Goal: Information Seeking & Learning: Learn about a topic

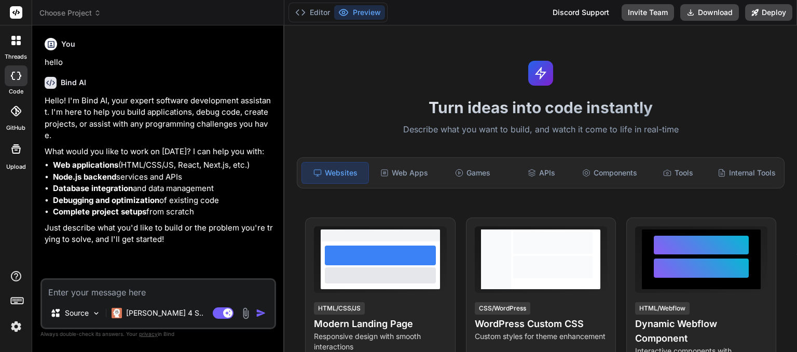
click at [76, 9] on span "Choose Project" at bounding box center [70, 13] width 62 height 10
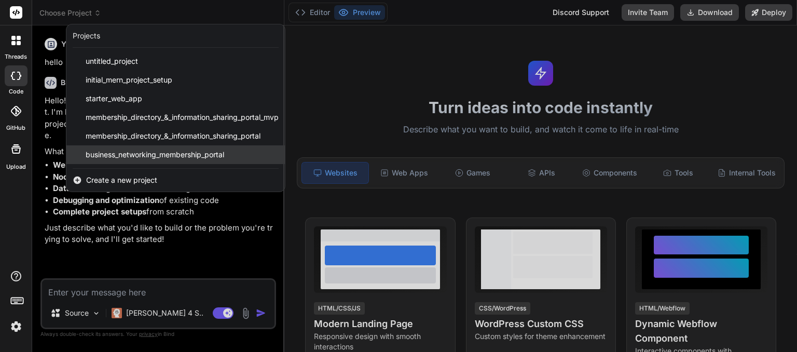
click at [119, 158] on span "business_networking_membership_portal" at bounding box center [155, 154] width 139 height 10
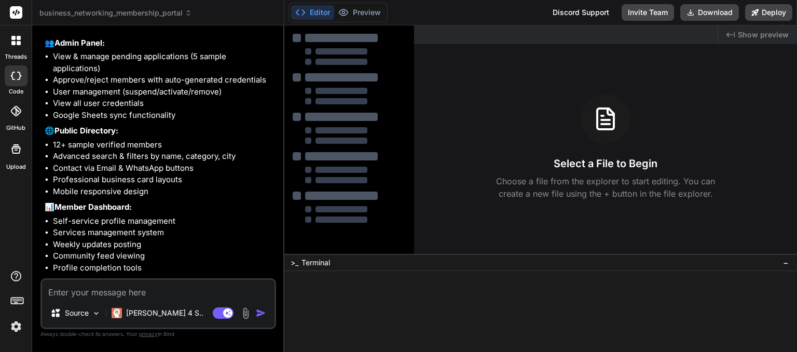
scroll to position [5160, 0]
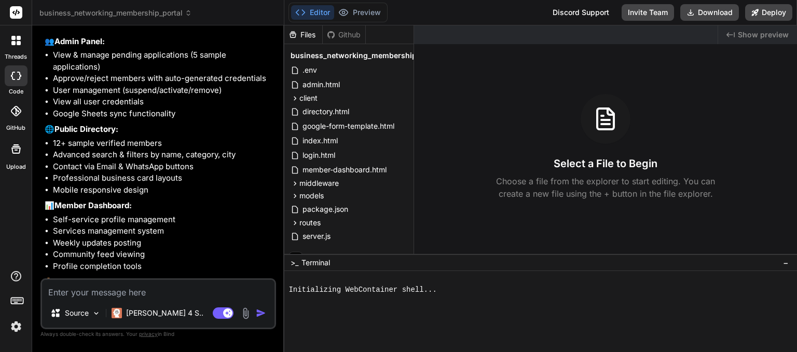
type textarea "x"
click at [159, 291] on textarea at bounding box center [158, 289] width 232 height 19
type textarea "c"
type textarea "x"
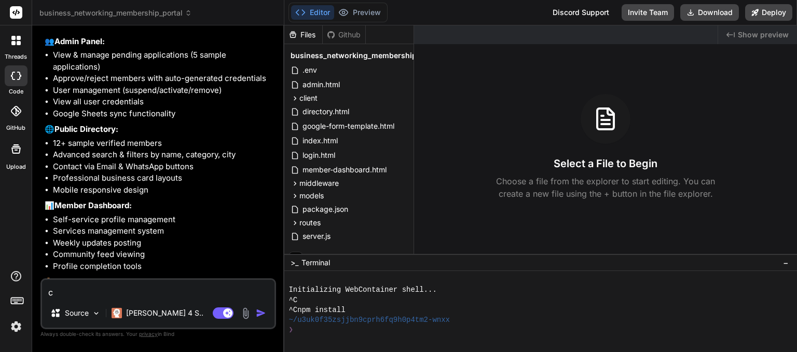
type textarea "ca"
type textarea "x"
type textarea "can"
type textarea "x"
type textarea "can"
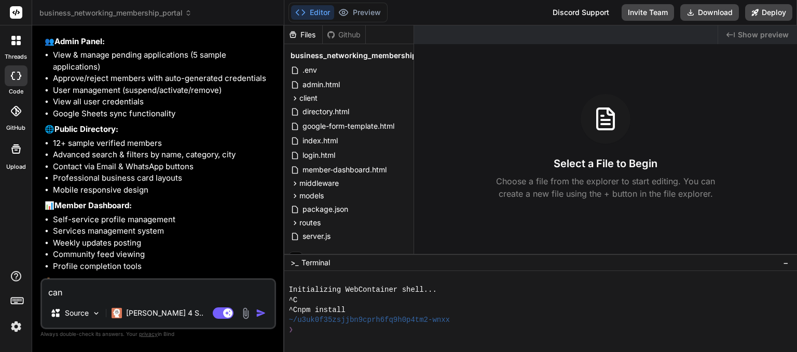
type textarea "x"
type textarea "can y"
type textarea "x"
type textarea "can yo"
type textarea "x"
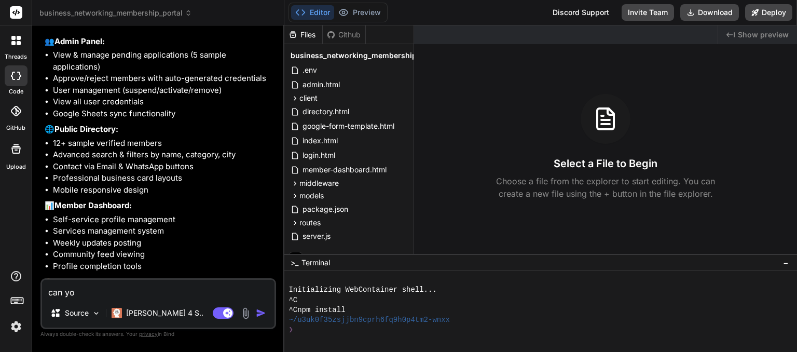
type textarea "can you"
type textarea "x"
type textarea "can you"
type textarea "x"
type textarea "can you g"
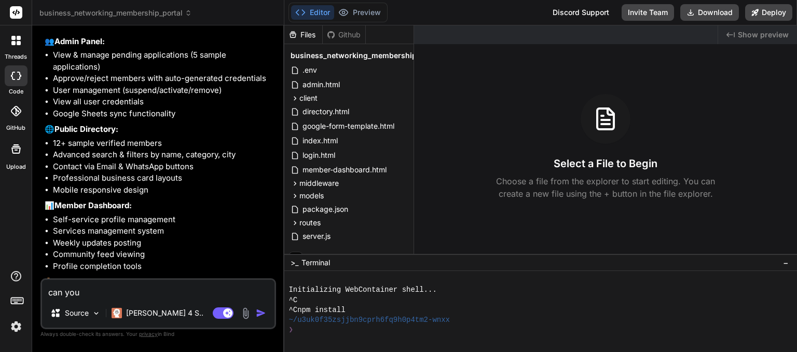
type textarea "x"
type textarea "can you gi"
type textarea "x"
type textarea "can you giv"
type textarea "x"
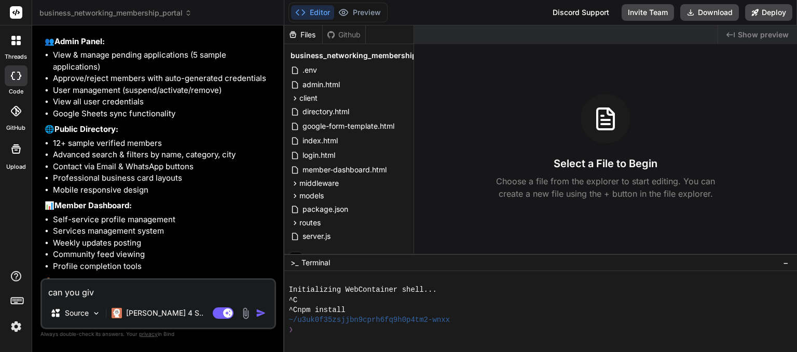
type textarea "can you give"
type textarea "x"
type textarea "can you give"
type textarea "x"
type textarea "can you give m"
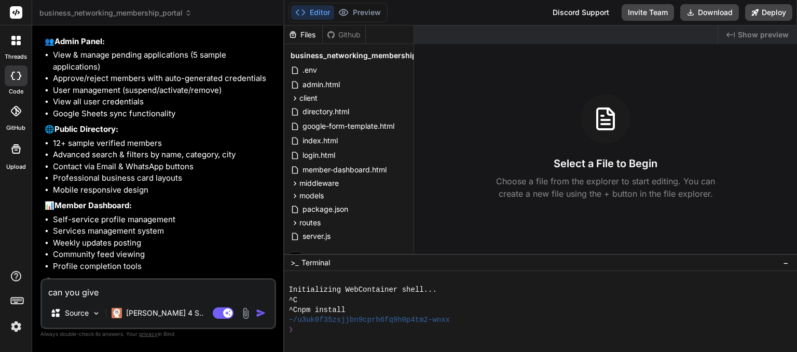
type textarea "x"
type textarea "can you give me"
type textarea "x"
type textarea "can you give me"
type textarea "x"
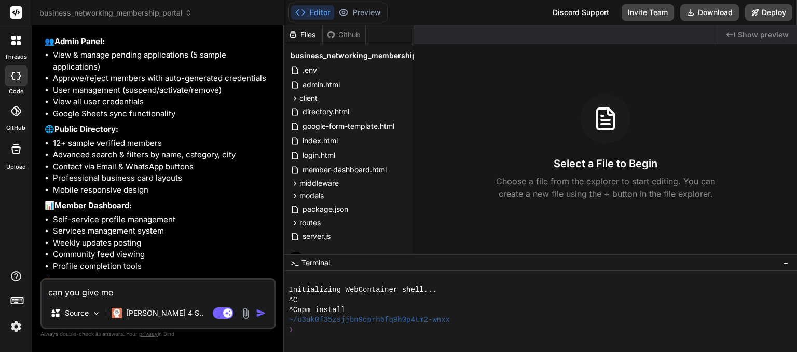
type textarea "can you give me p"
type textarea "x"
type textarea "can you give me pr"
type textarea "x"
type textarea "can you give me pre"
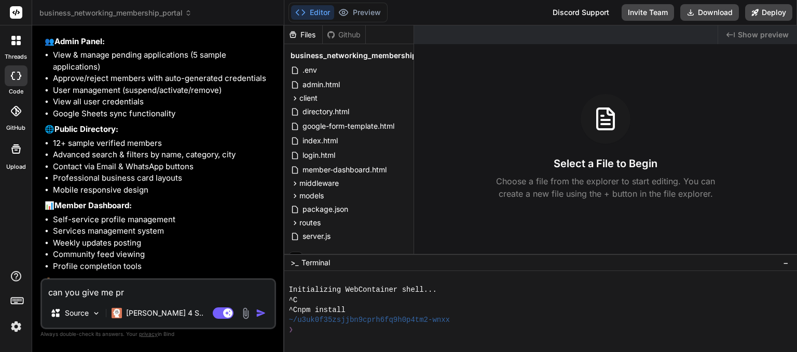
type textarea "x"
type textarea "can you give me prev"
type textarea "x"
type textarea "can you give me previ"
type textarea "x"
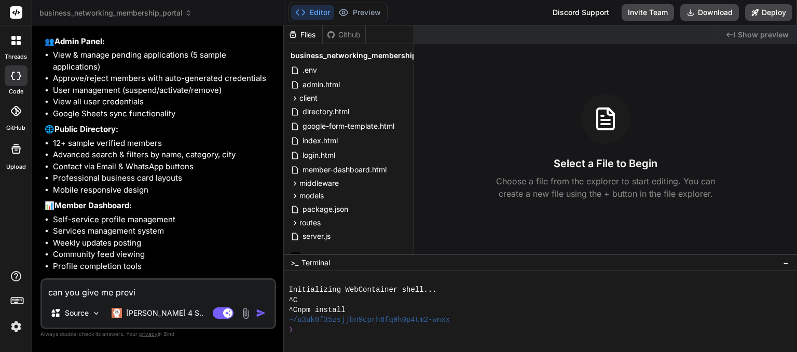
type textarea "can you give me previe"
type textarea "x"
type textarea "can you give me preview"
type textarea "x"
type textarea "can you give me preview"
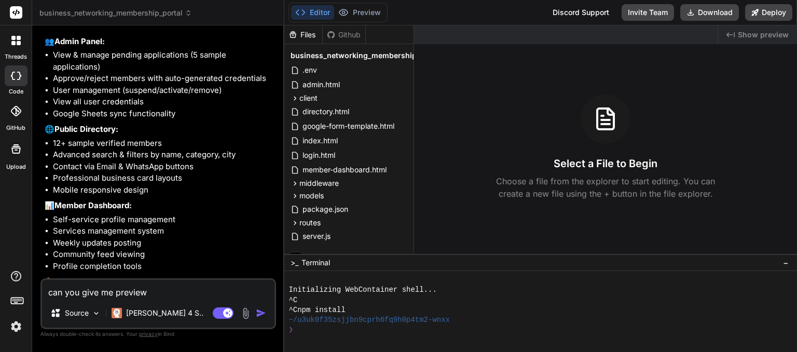
click at [185, 120] on li "Google Sheets sync functionality" at bounding box center [163, 114] width 221 height 12
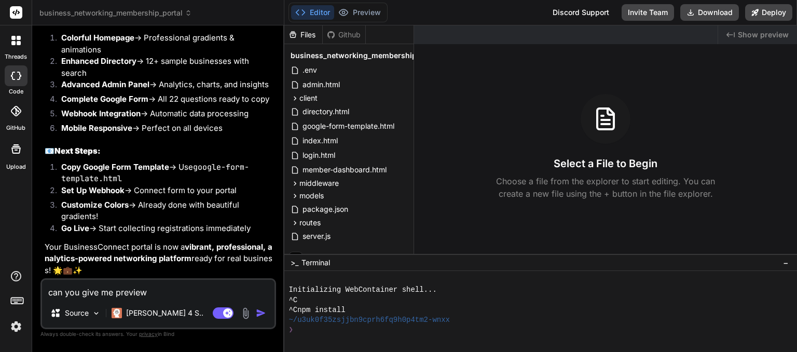
scroll to position [7123, 0]
click at [256, 314] on img "button" at bounding box center [261, 313] width 10 height 10
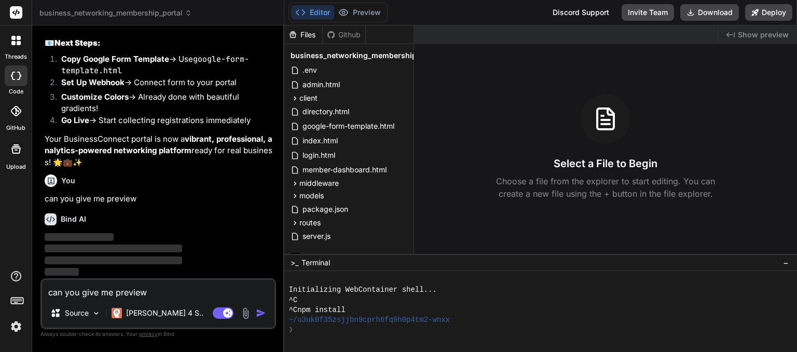
scroll to position [7231, 0]
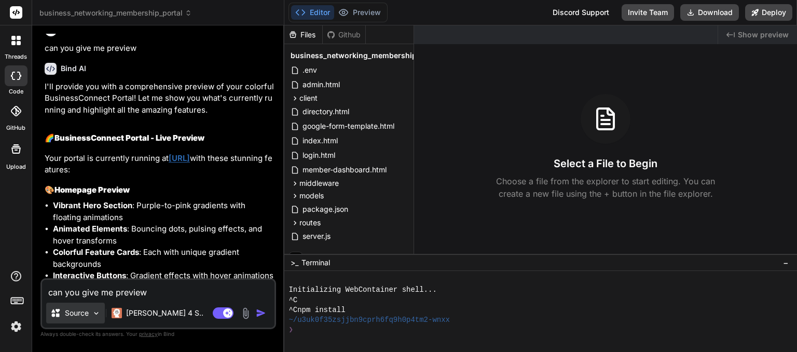
click at [79, 316] on p "Source" at bounding box center [77, 313] width 24 height 10
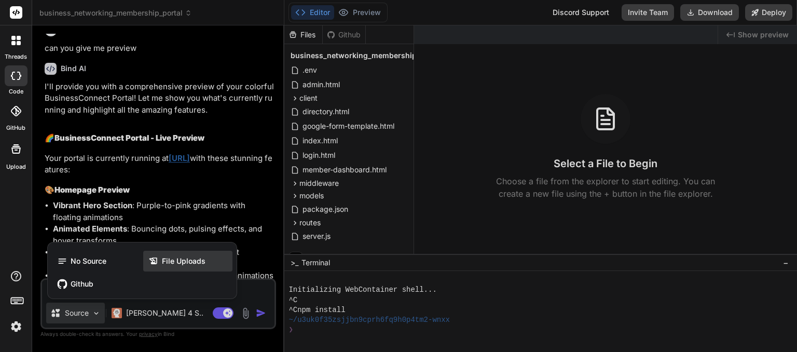
click at [167, 260] on span "File Uploads" at bounding box center [184, 261] width 44 height 10
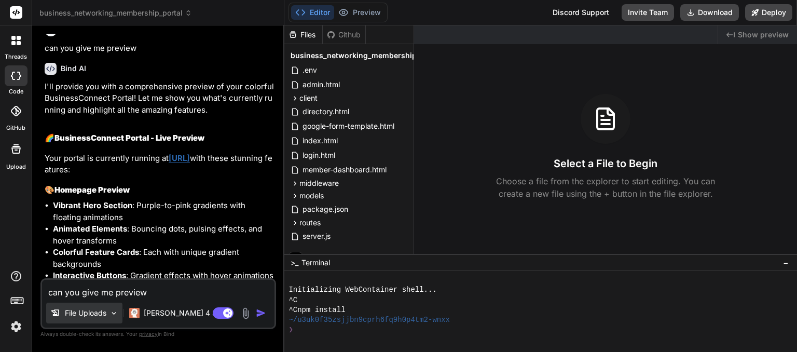
click at [87, 316] on p "File Uploads" at bounding box center [86, 313] width 42 height 10
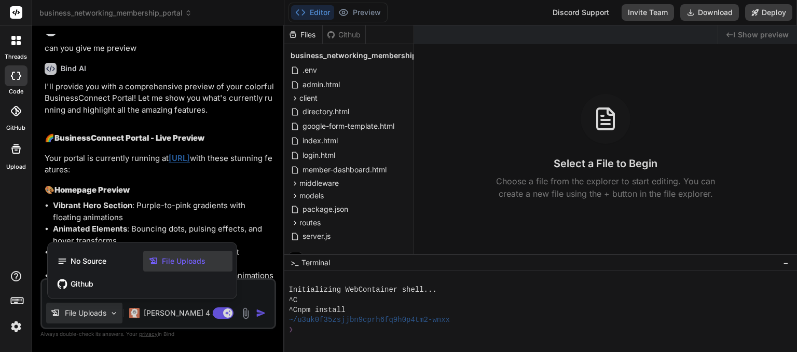
click at [172, 256] on span "File Uploads" at bounding box center [184, 261] width 44 height 10
type textarea "x"
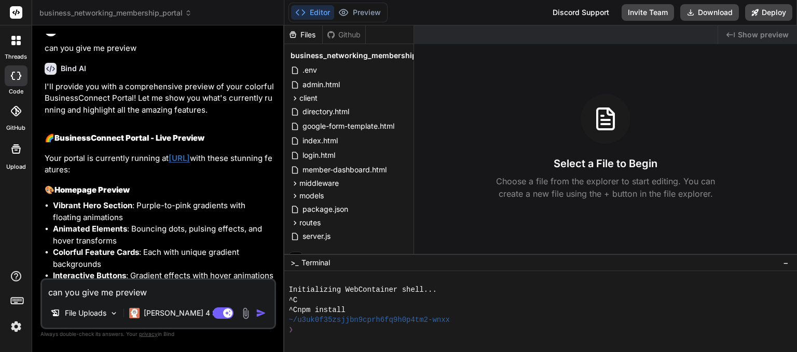
click at [608, 120] on icon at bounding box center [605, 120] width 8 height 0
click at [604, 121] on icon at bounding box center [605, 118] width 25 height 25
click at [189, 284] on textarea "can you give me preview" at bounding box center [158, 289] width 232 height 19
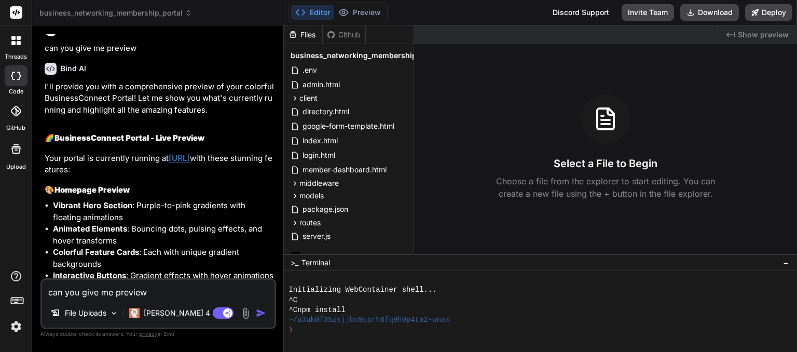
click at [142, 293] on textarea "can you give me preview" at bounding box center [158, 289] width 232 height 19
type textarea "p"
type textarea "x"
type textarea "pl"
type textarea "x"
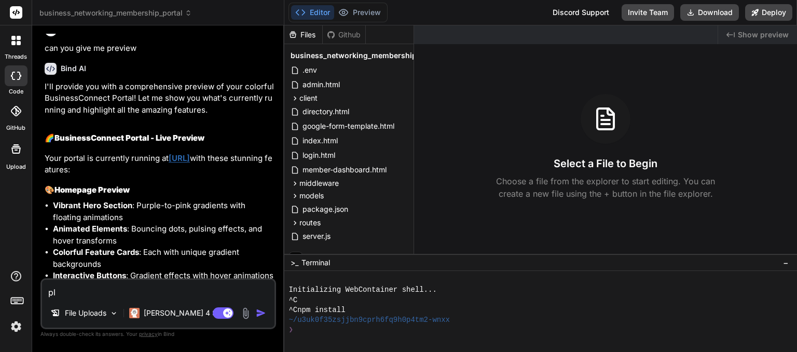
type textarea "pl"
type textarea "x"
type textarea "pl g"
type textarea "x"
type textarea "pl gi"
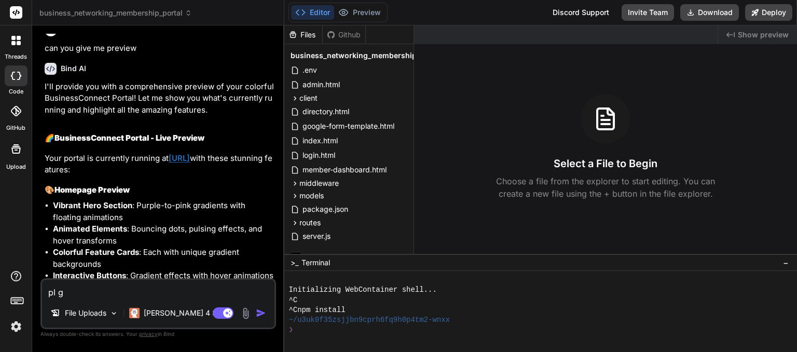
type textarea "x"
type textarea "pl giv"
type textarea "x"
type textarea "pl give"
type textarea "x"
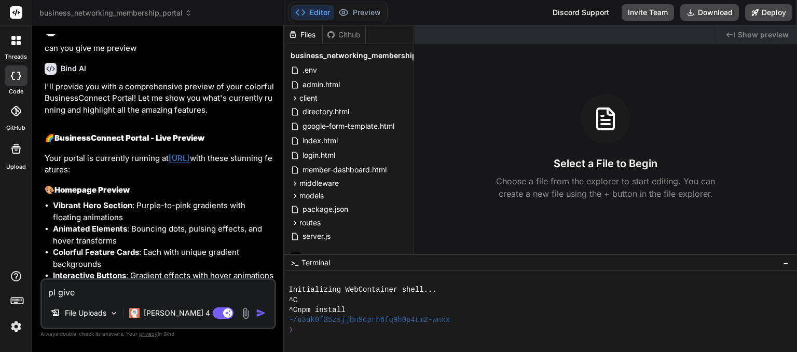
type textarea "pl give"
type textarea "x"
type textarea "pl give p"
type textarea "x"
type textarea "pl give pe"
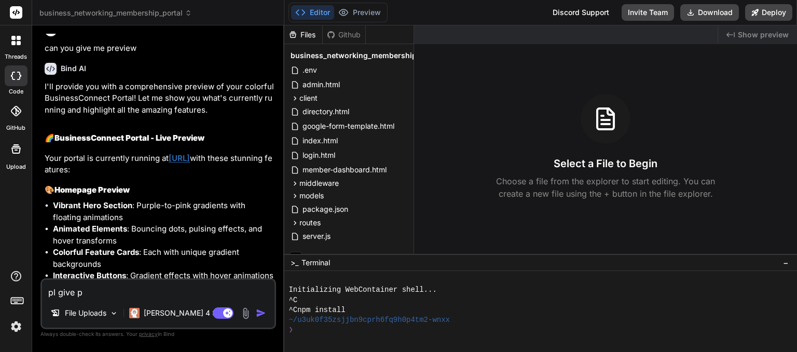
type textarea "x"
type textarea "pl give per"
type textarea "x"
type textarea "pl give perv"
type textarea "x"
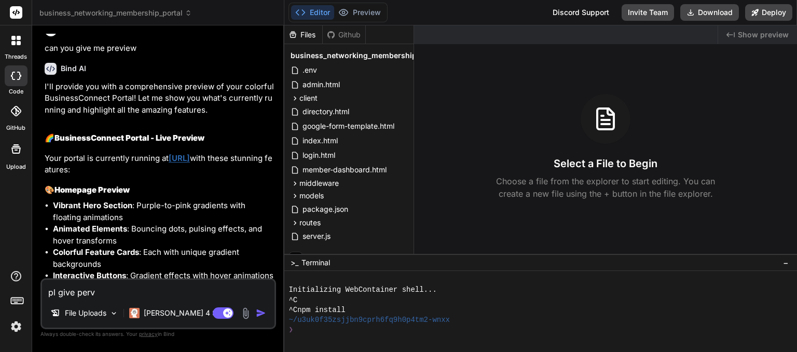
type textarea "pl give pervi"
type textarea "x"
type textarea "pl give perv"
type textarea "x"
type textarea "pl give per"
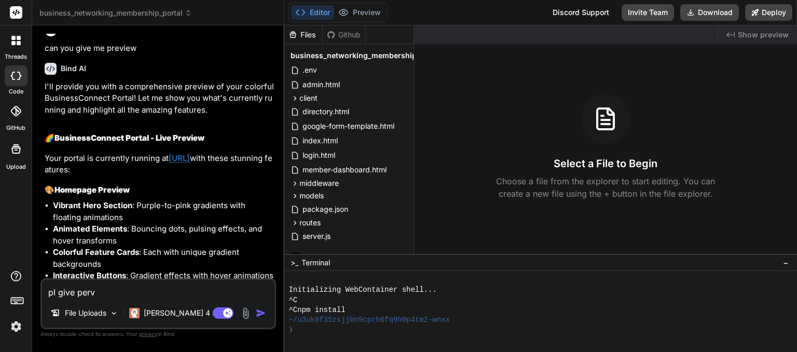
type textarea "x"
type textarea "pl give pe"
type textarea "x"
type textarea "pl give p"
type textarea "x"
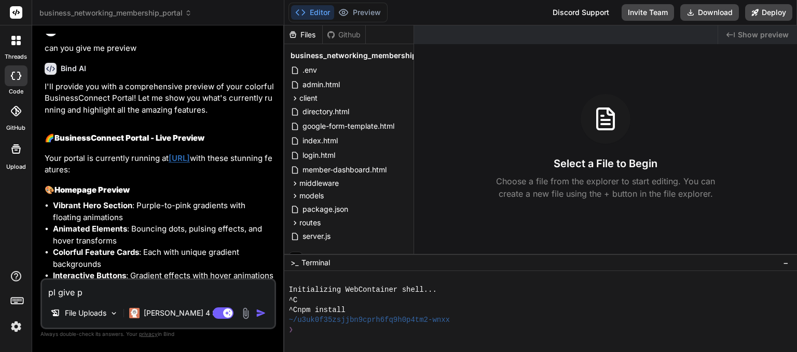
type textarea "pl give pr"
type textarea "x"
type textarea "pl give pre"
type textarea "x"
type textarea "pl give prev"
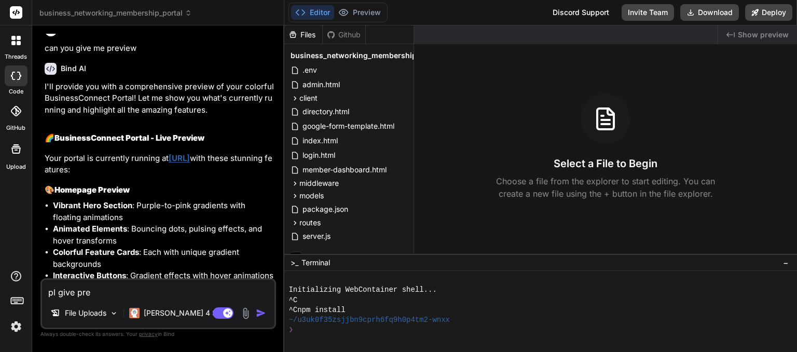
type textarea "x"
type textarea "pl give previ"
type textarea "x"
type textarea "pl give previe"
type textarea "x"
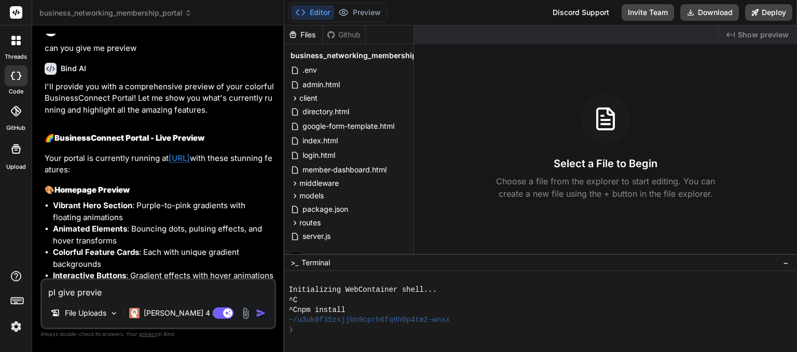
type textarea "pl give preview"
type textarea "x"
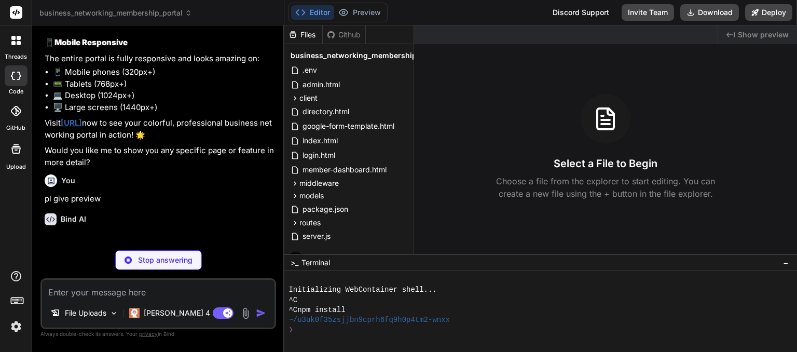
scroll to position [8861, 0]
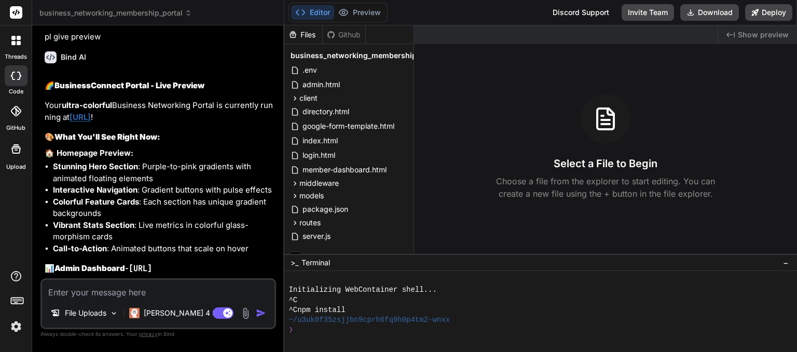
click at [113, 13] on span "business_networking_membership_portal" at bounding box center [115, 13] width 153 height 10
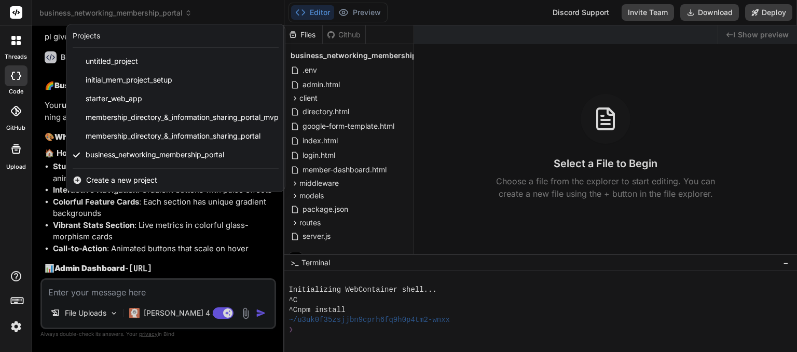
click at [23, 160] on div at bounding box center [16, 148] width 25 height 25
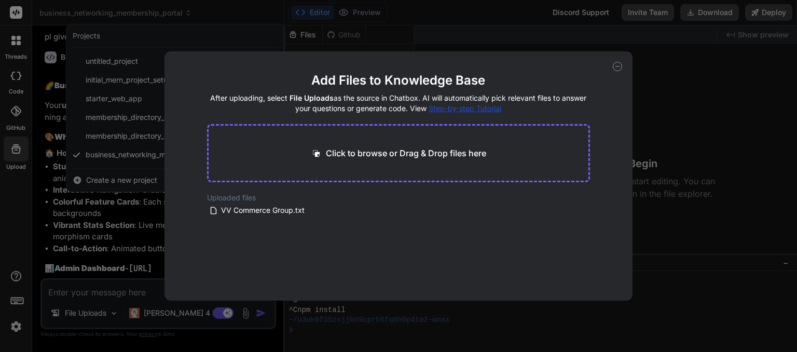
click at [328, 149] on p "Click to browse or Drag & Drop files here" at bounding box center [406, 153] width 160 height 12
click at [286, 214] on span "VV Commerce Group.txt" at bounding box center [263, 210] width 86 height 12
click at [114, 296] on div "Add Files to Knowledge Base After uploading, select File Uploads as the source …" at bounding box center [398, 176] width 797 height 352
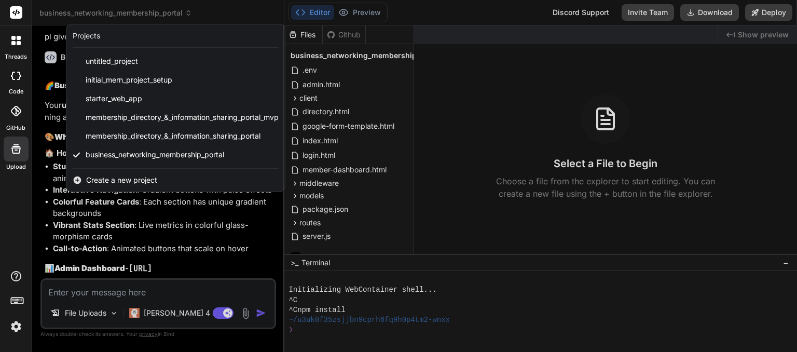
click at [91, 40] on div "Projects" at bounding box center [87, 36] width 28 height 10
click at [186, 14] on div at bounding box center [398, 176] width 797 height 352
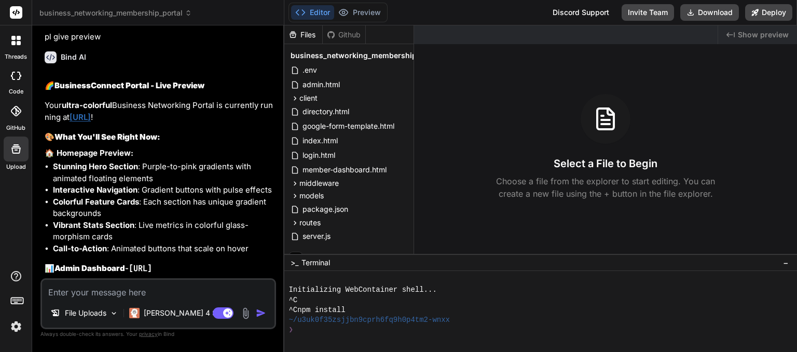
click at [21, 47] on div at bounding box center [16, 41] width 22 height 22
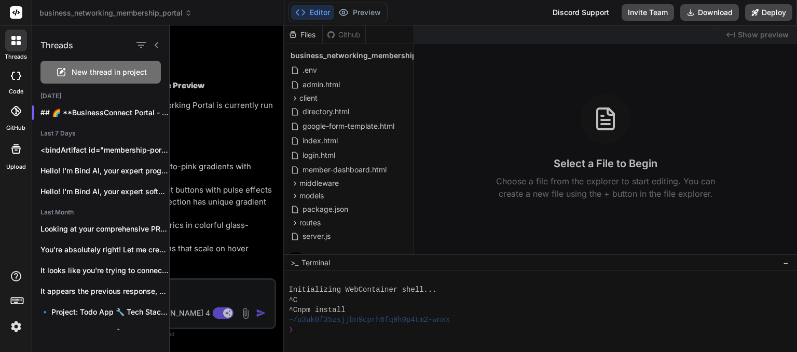
click at [90, 73] on span "New thread in project" at bounding box center [109, 72] width 75 height 10
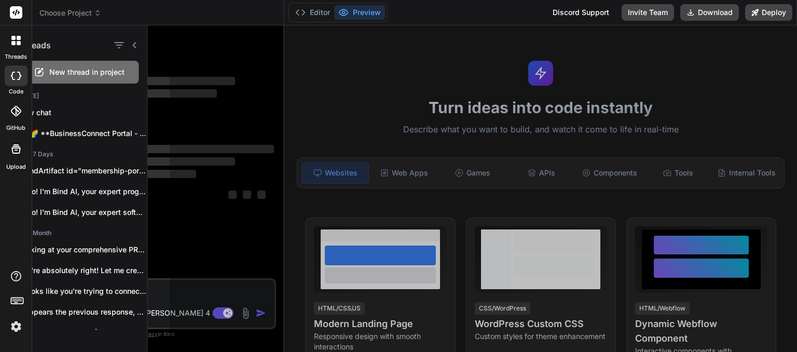
scroll to position [0, 0]
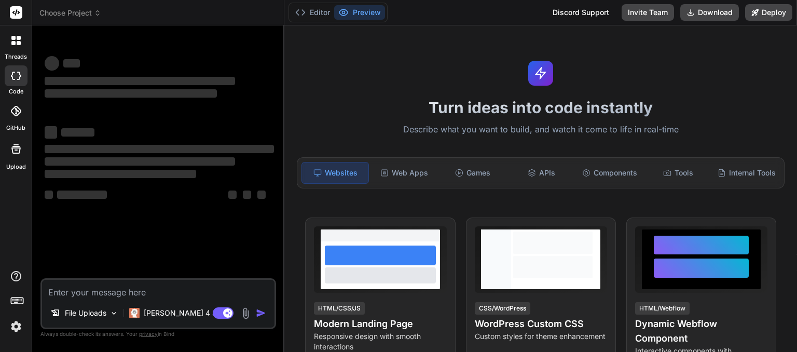
type textarea "x"
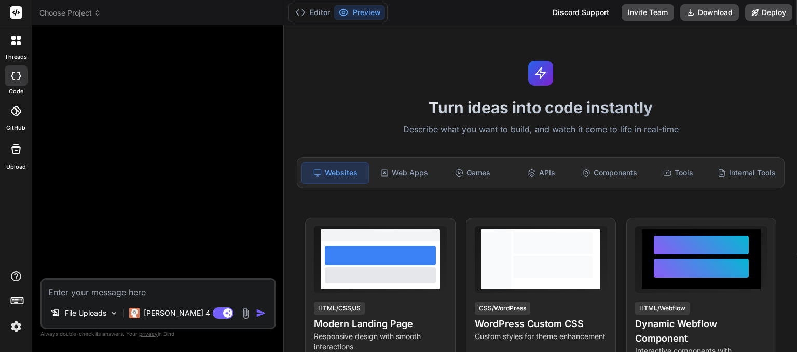
click at [69, 15] on span "Choose Project" at bounding box center [70, 13] width 62 height 10
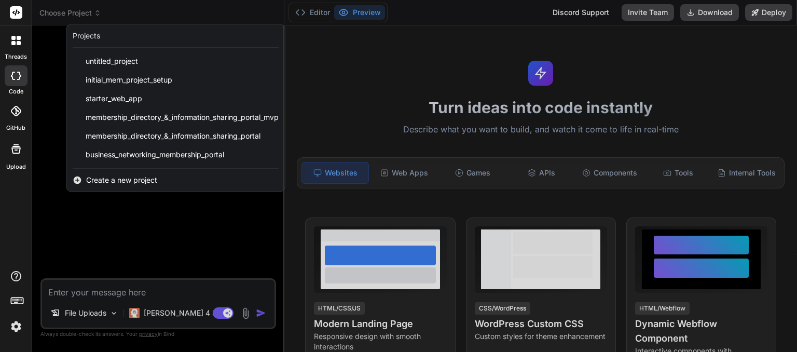
click at [120, 181] on span "Create a new project" at bounding box center [121, 180] width 71 height 10
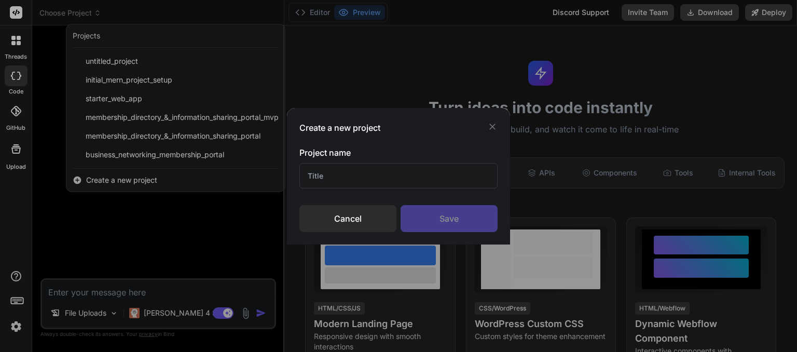
click at [309, 179] on input "text" at bounding box center [398, 175] width 198 height 25
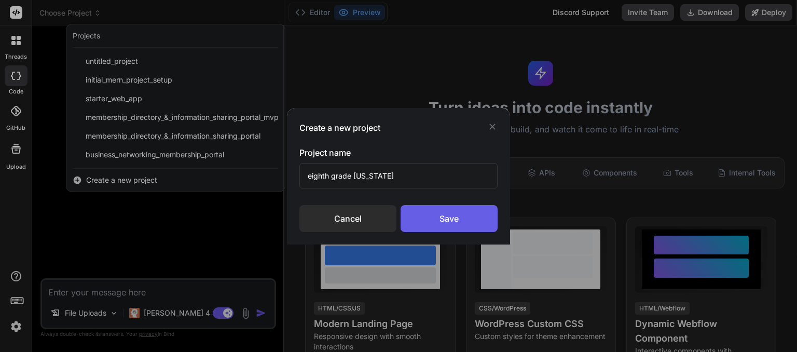
type input "eighth grade ohio"
click at [457, 220] on div "Save" at bounding box center [449, 218] width 97 height 27
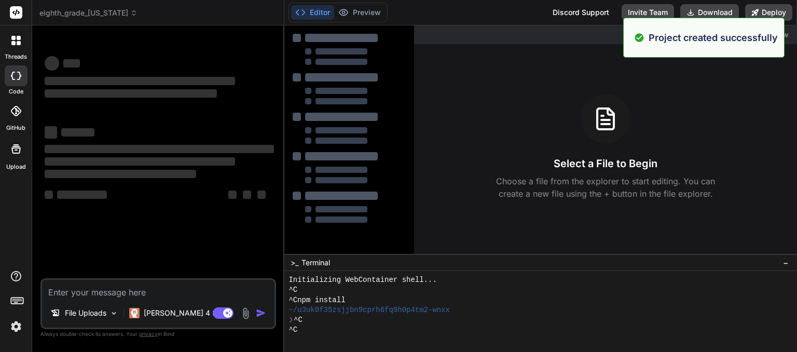
scroll to position [10, 0]
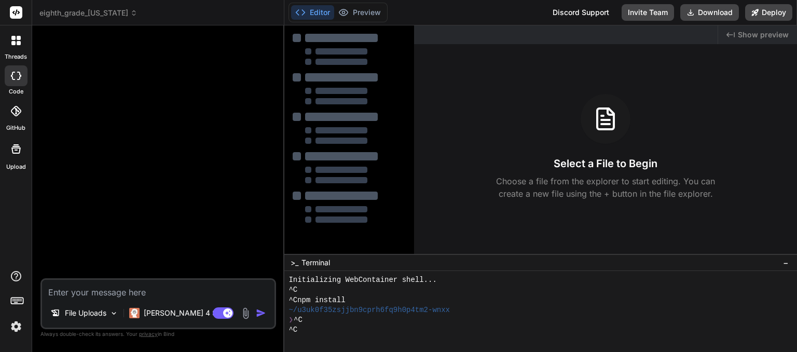
click at [145, 292] on textarea at bounding box center [158, 289] width 232 height 19
type textarea "x"
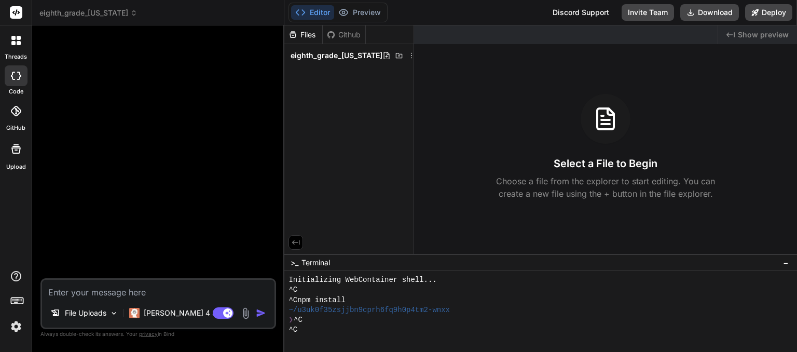
click at [85, 291] on textarea at bounding box center [158, 289] width 232 height 19
paste textarea "OhioEduGate – Eighth Grade MERN Education Platform ============================…"
type textarea "OhioEduGate – Eighth Grade MERN Education Platform ============================…"
type textarea "x"
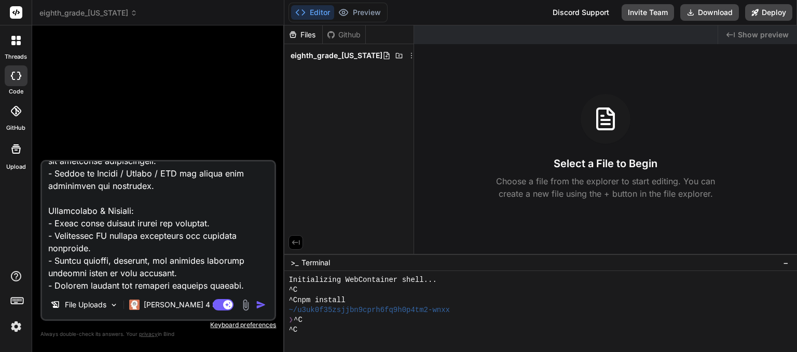
type textarea "OhioEduGate – Eighth Grade MERN Education Platform ============================…"
click at [259, 303] on img "button" at bounding box center [261, 304] width 10 height 10
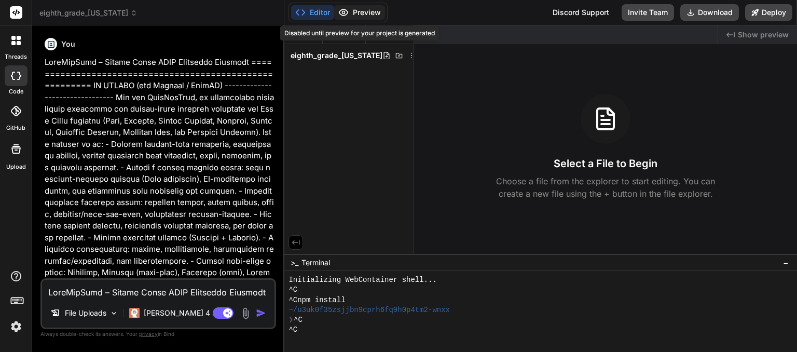
type textarea "x"
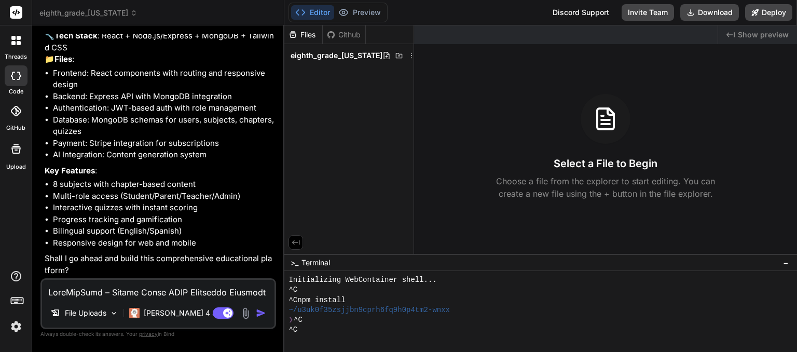
scroll to position [1290, 0]
click at [145, 286] on textarea at bounding box center [158, 289] width 232 height 19
type textarea "y"
type textarea "x"
type textarea "ye"
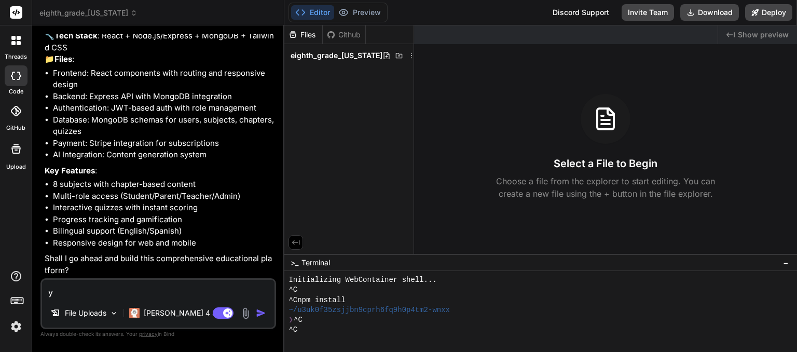
type textarea "x"
type textarea "yes"
type textarea "x"
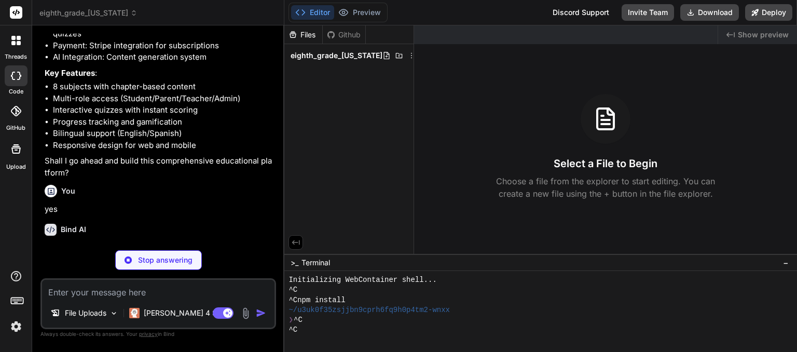
scroll to position [1397, 0]
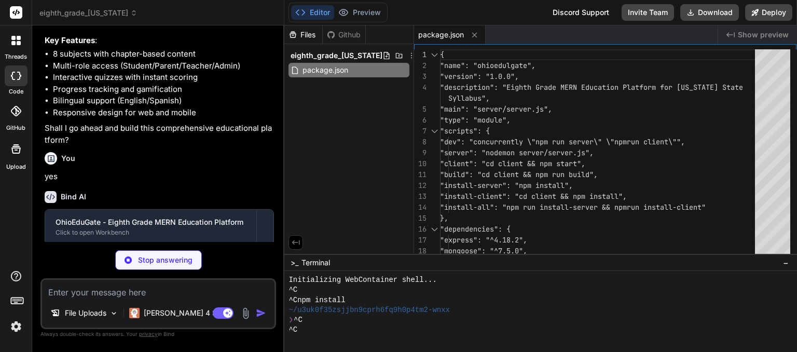
type textarea "x"
type textarea ""development": [ "last 1 chrome version", "last 1 firefox version", "last 1 saf…"
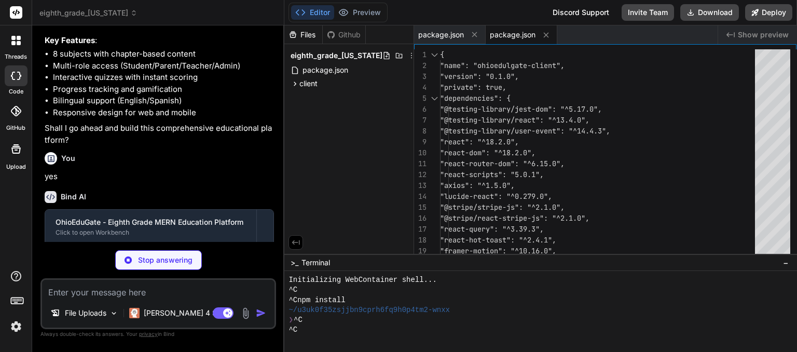
type textarea "x"
type textarea "app.listen(PORT, () => { console.log(`Server running on port ${PORT}`); });"
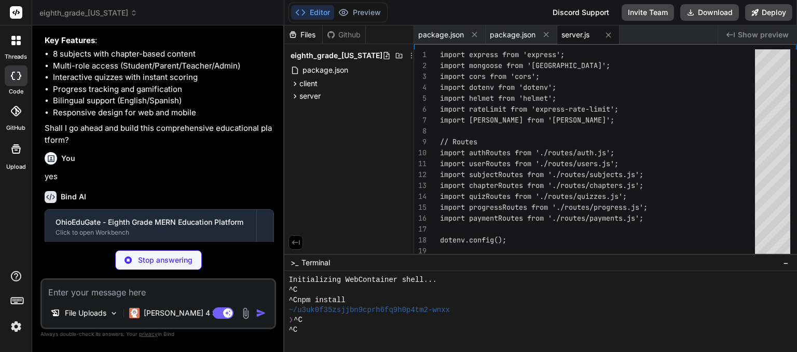
click at [148, 203] on div "Bind AI" at bounding box center [159, 197] width 229 height 12
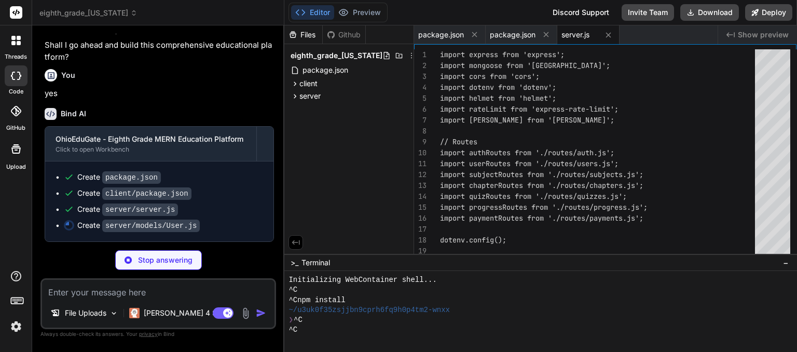
scroll to position [1502, 0]
type textarea "x"
type textarea "}; export default mongoose.model('User', userSchema);"
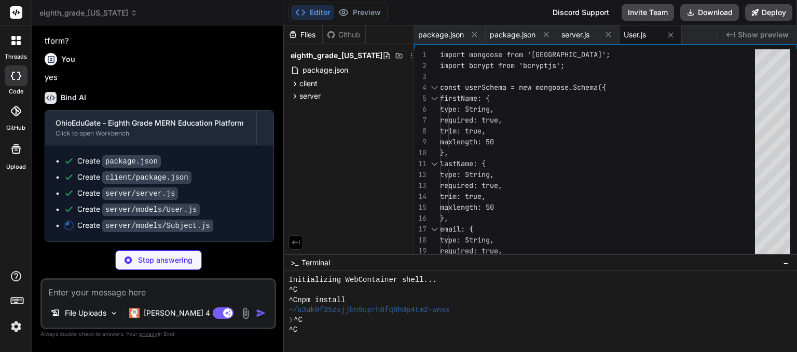
type textarea "x"
type textarea "} }, { timestamps: true }); export default mongoose.model('Subject', subjectSch…"
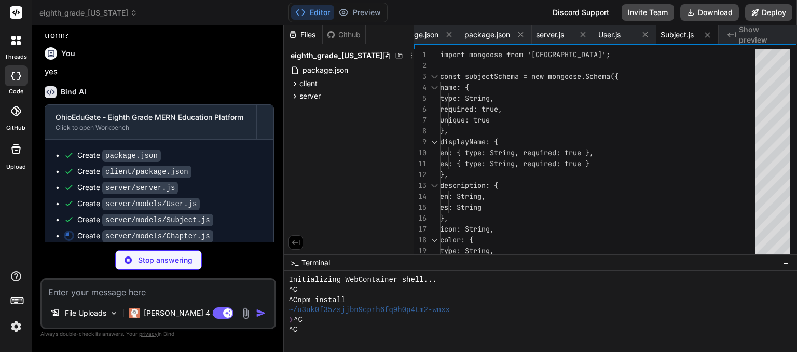
type textarea "x"
type textarea "// Index for efficient querying chapterSchema.index({ subjectId: 1, chapterNumb…"
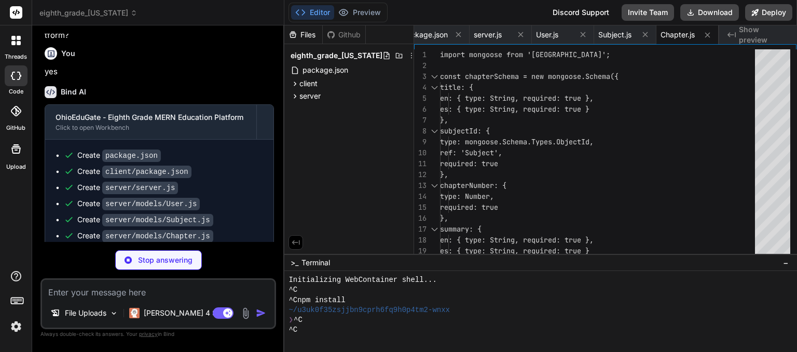
type textarea "x"
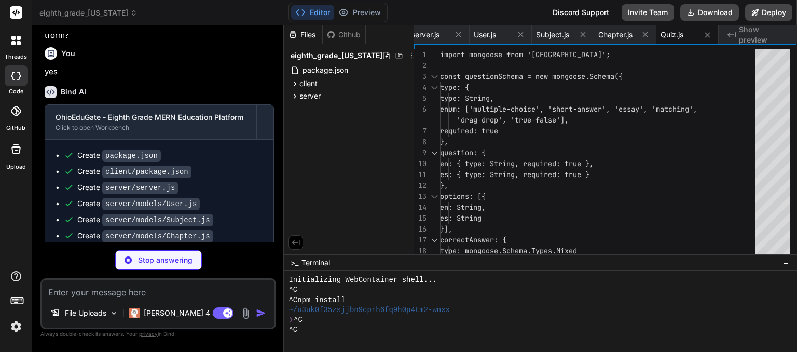
type textarea "x"
type textarea "export default mongoose.model('Progress', progressSchema);"
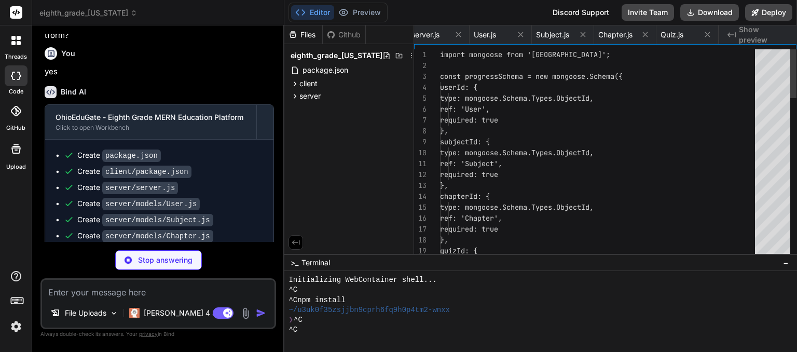
scroll to position [0, 214]
type textarea "x"
type textarea "export default router;"
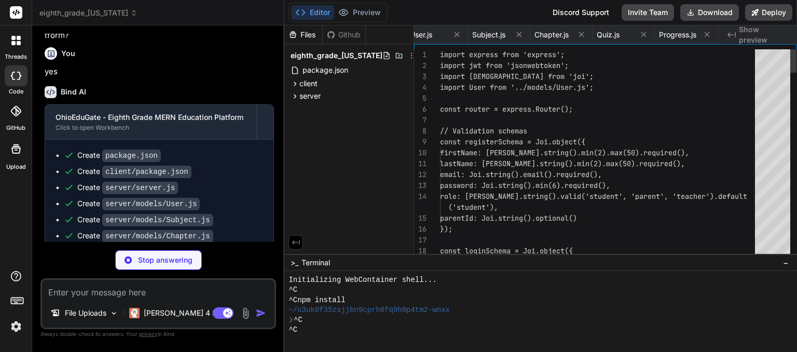
scroll to position [0, 276]
type textarea "x"
type textarea "} }); export default router;"
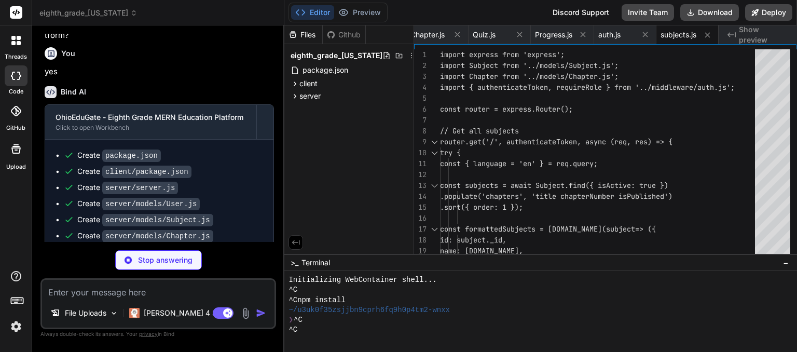
type textarea "x"
type textarea "res.json({ chapter }); } catch (error) { console.error('Error updating chapter:…"
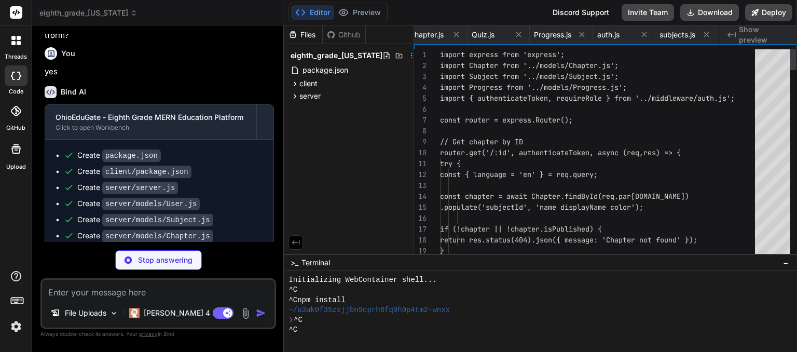
scroll to position [0, 403]
type textarea "x"
type textarea "console.error('Error creating quiz:', error); res.status(500).json({ message: '…"
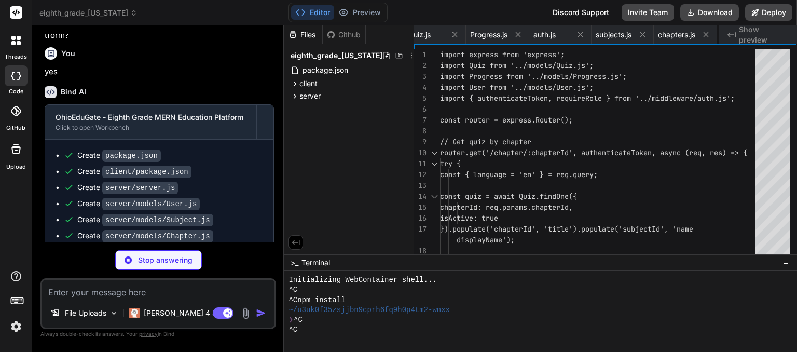
scroll to position [0, 465]
type textarea "x"
type textarea "res.json({ progress }); } catch (error) { console.error('Error fetching chapter…"
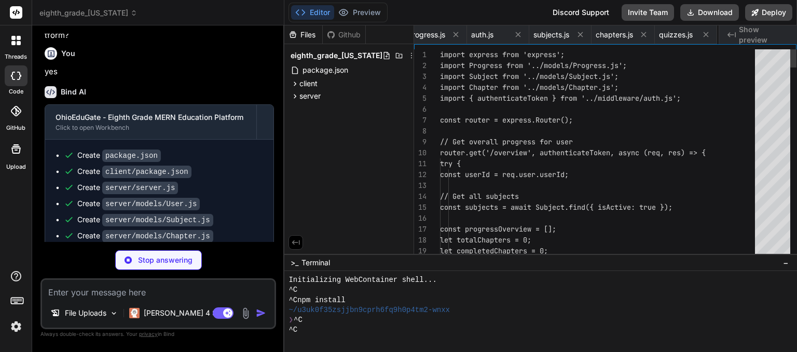
scroll to position [0, 529]
type textarea "x"
type textarea "res.json({ message: 'User deactivated successfully', user }); } catch (error) {…"
type textarea "x"
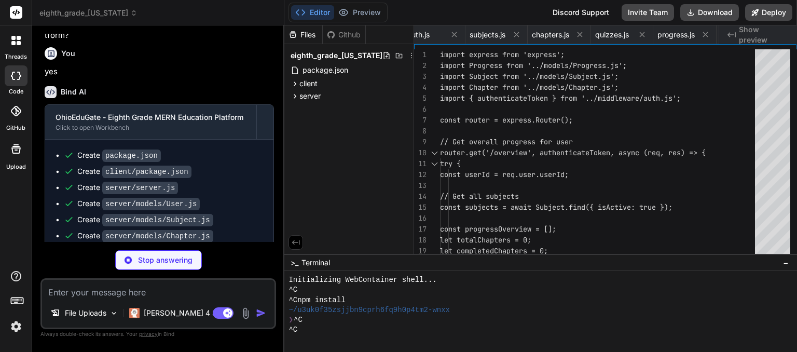
type textarea "next(); }; };"
type textarea "x"
type textarea "# Email Configuration (Optional) EMAIL_HOST=smtp.gmail.com EMAIL_PORT=587 EMAIL…"
type textarea "x"
type textarea "</QueryClientProvider> </BrowserRouter> </React.StrictMode> );"
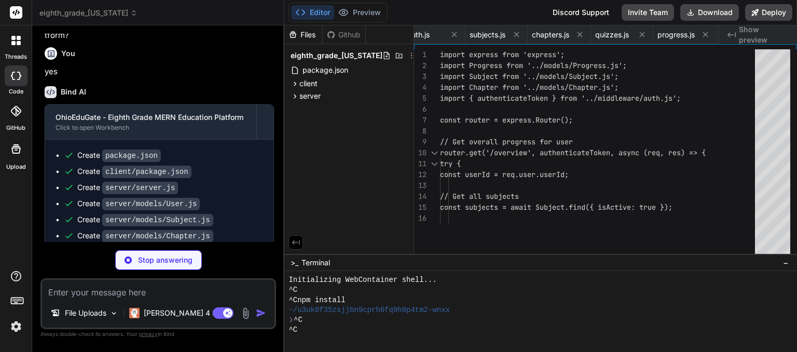
type textarea "x"
type textarea "background-color: #1a1a1a; color: #ffffff; } }"
type textarea "x"
type textarea "} /> </Routes> </div> ); } export default App;"
type textarea "x"
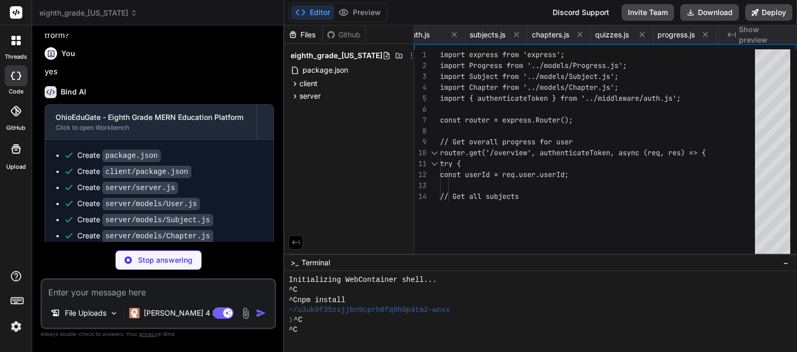
type textarea "};"
type textarea "x"
type textarea "{children} </LanguageContext.Provider> ); };"
type textarea "x"
type textarea "window.location.href = '/login'; } return Promise.reject(error); } ); export de…"
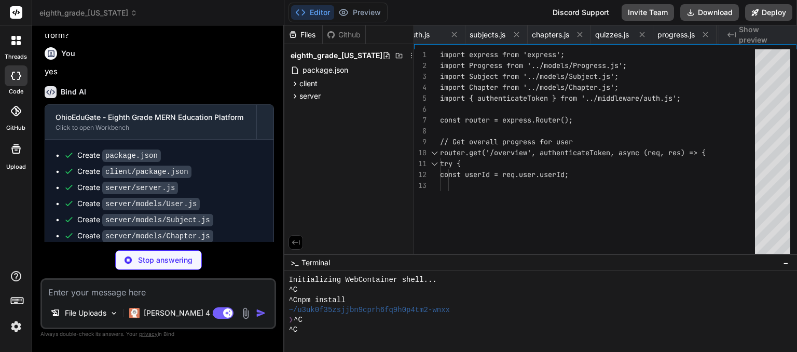
type textarea "x"
type textarea "}, // Update subject (admin/teacher only) updateSubject: async (id, subjectData…"
type textarea "x"
type textarea "return response.data; }, // Update chapter (admin/teacher only) updateChapter: …"
type textarea "x"
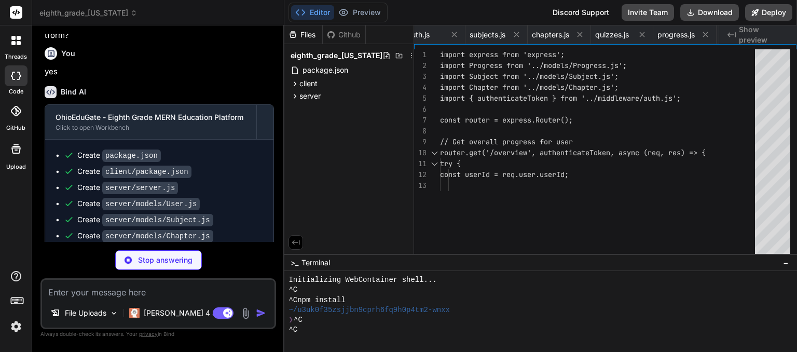
type textarea "return response.data; } };"
type textarea "x"
type textarea "} };"
type textarea "x"
type textarea "</nav> ); }; export default Navbar;"
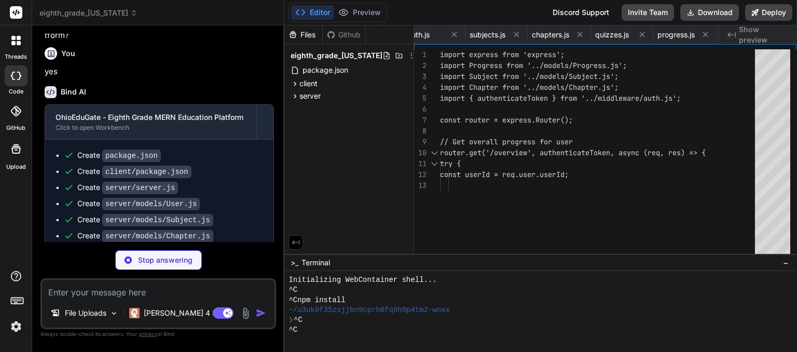
type textarea "x"
type textarea "<p>&copy; 2024 OhioEduGate. All rights reserved.</p> </div> </div> </footer> </…"
type textarea "x"
type textarea "); }; export default LoginPage;"
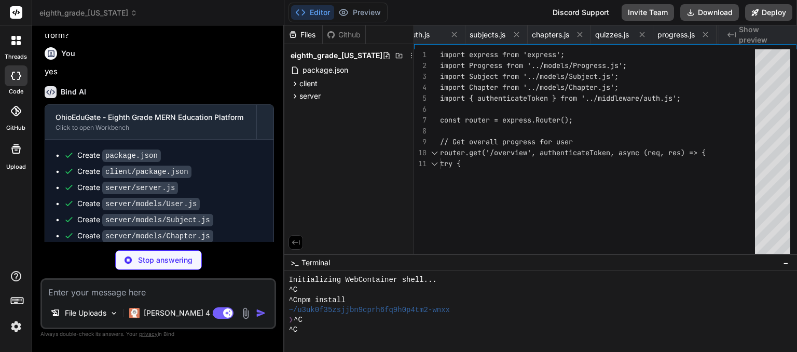
type textarea "x"
type textarea "</div> </div> ); }; export default RegisterPage;"
type textarea "x"
type textarea "export default DashboardPage;"
type textarea "x"
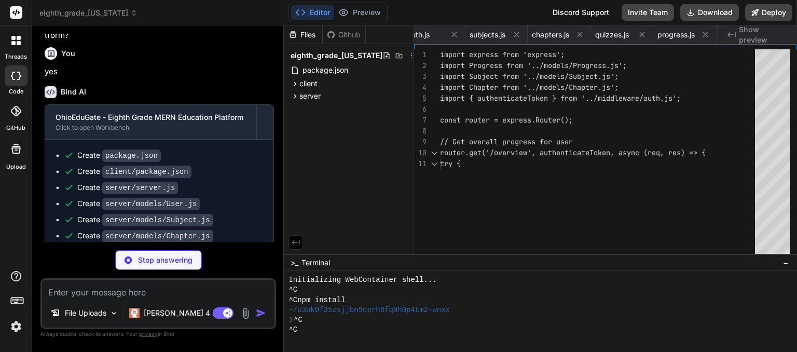
type textarea "export default SubjectsPage;"
type textarea "x"
type textarea ")} </div> </div> </div> ); }; export default SubjectDetailPage;"
type textarea "x"
type textarea "'slideInRight': 'slideInRight 0.3s ease-out', 'pulse-slow': 'pulse 2s cubic-bez…"
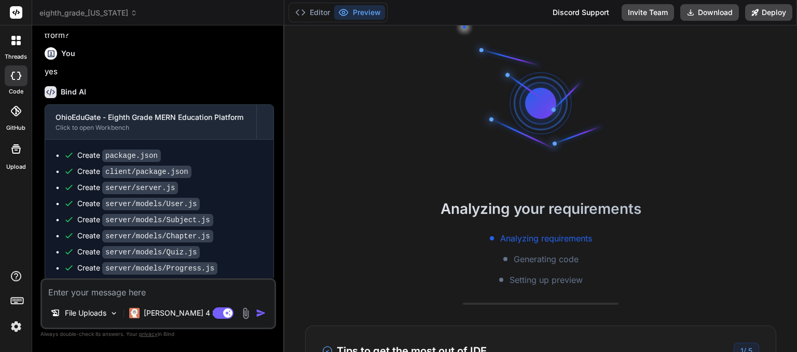
scroll to position [50, 0]
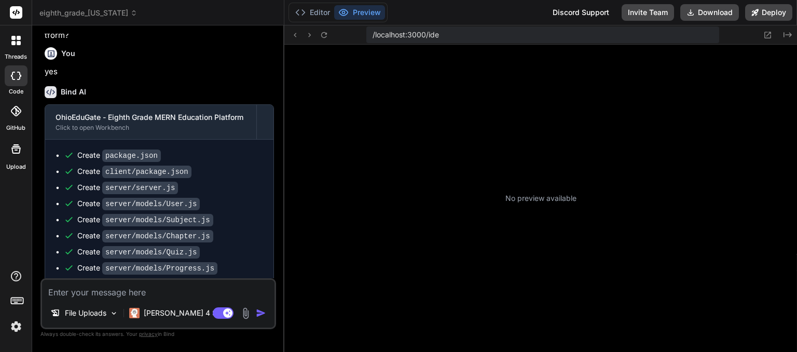
type textarea "x"
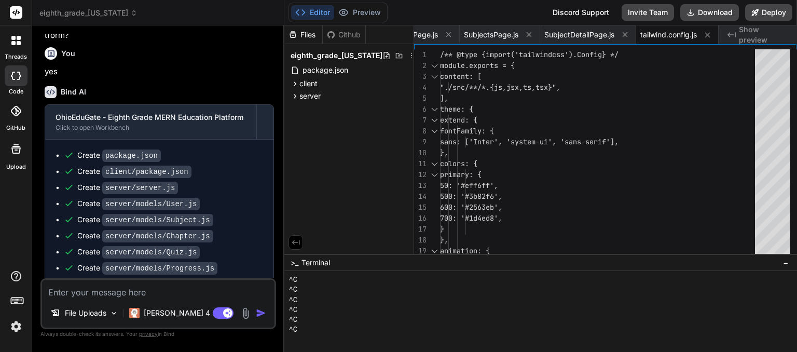
scroll to position [70, 0]
click at [170, 226] on code "server/models/Subject.js" at bounding box center [157, 220] width 111 height 12
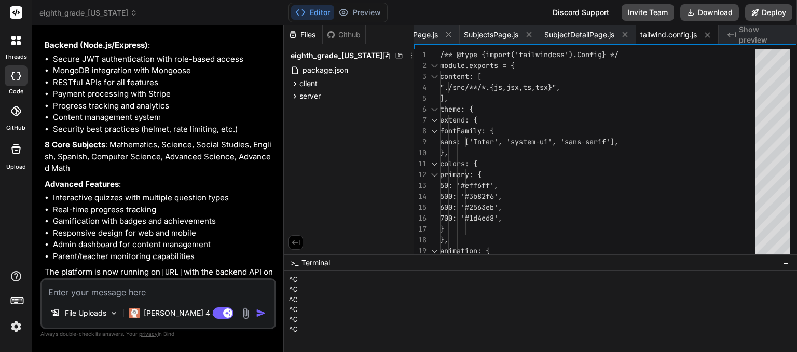
scroll to position [2565, 0]
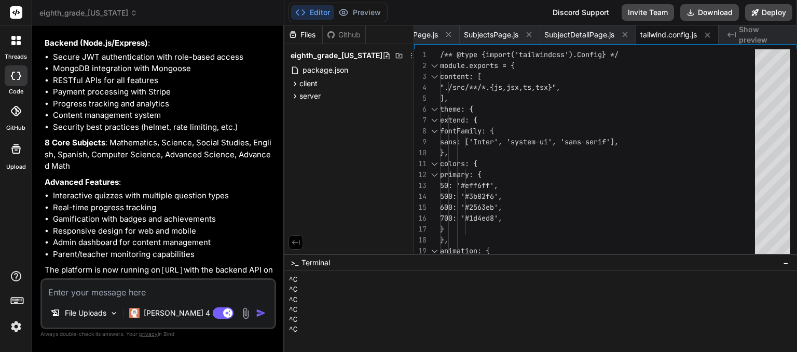
click at [112, 295] on textarea at bounding box center [158, 289] width 232 height 19
type textarea "c"
type textarea "x"
type textarea "ca"
type textarea "x"
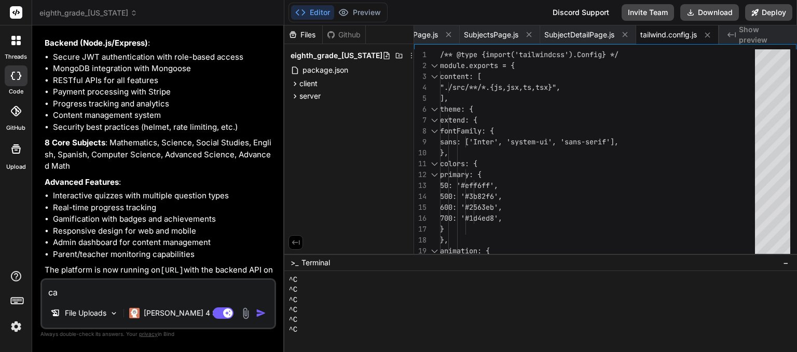
type textarea "can"
type textarea "x"
type textarea "can"
type textarea "x"
type textarea "can y"
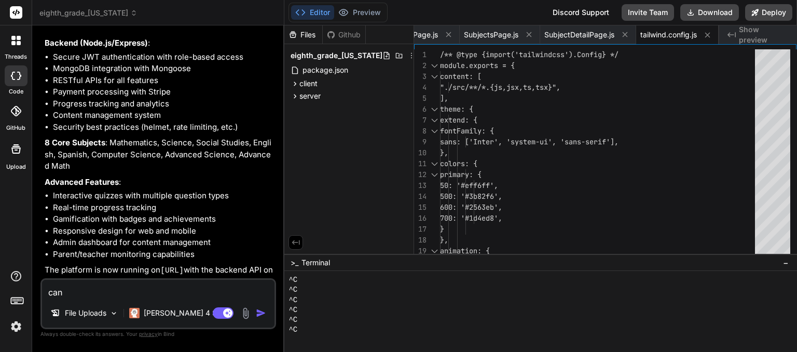
type textarea "x"
type textarea "can yo"
type textarea "x"
type textarea "can you"
type textarea "x"
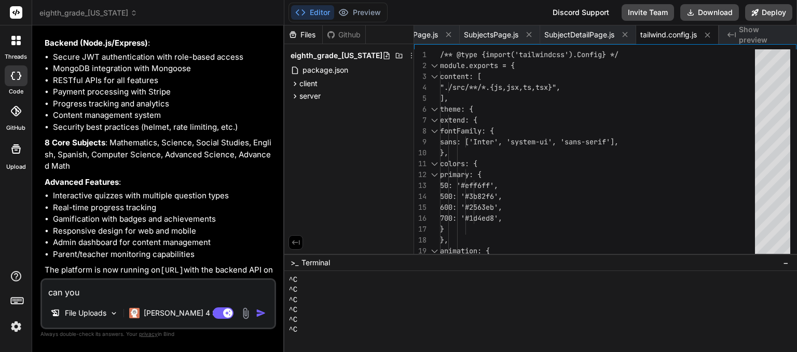
type textarea "can you"
type textarea "x"
type textarea "can you s"
type textarea "x"
type textarea "can you sh"
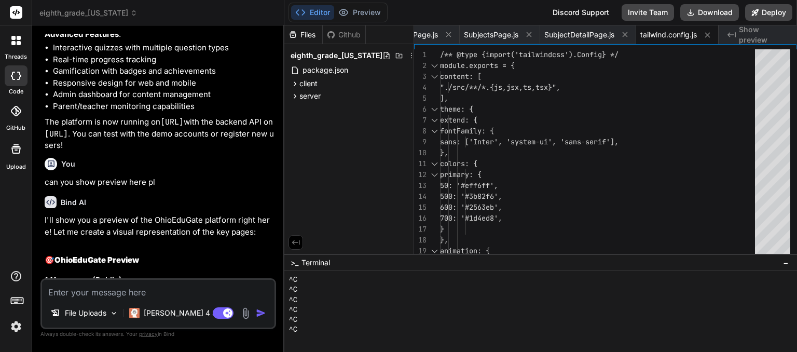
scroll to position [2698, 0]
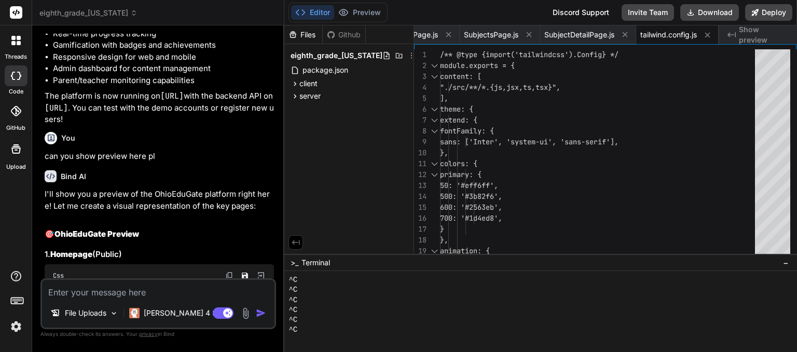
click at [172, 212] on p "I'll show you a preview of the OhioEduGate platform right here! Let me create a…" at bounding box center [159, 199] width 229 height 23
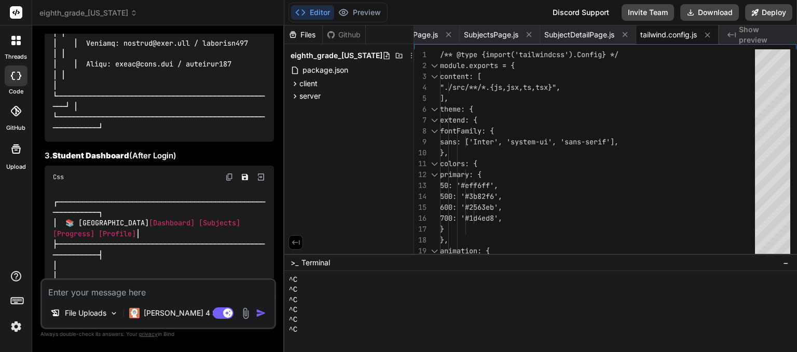
scroll to position [3798, 0]
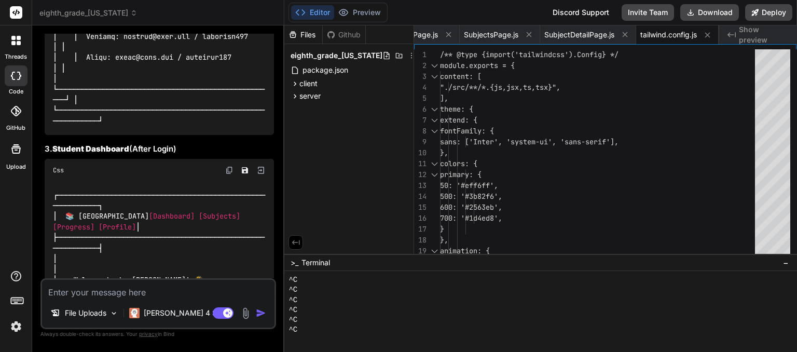
click at [149, 301] on div "File Uploads [PERSON_NAME] 4 S.. Agent Mode. When this toggle is activated, AI …" at bounding box center [158, 303] width 236 height 51
click at [145, 297] on textarea at bounding box center [158, 289] width 232 height 19
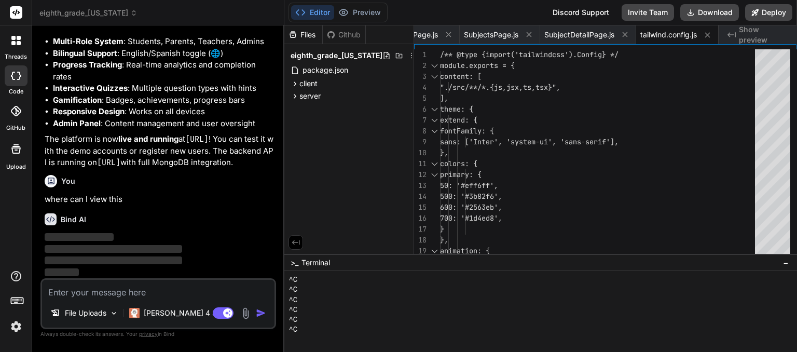
scroll to position [7674, 0]
drag, startPoint x: 192, startPoint y: 130, endPoint x: 66, endPoint y: 137, distance: 126.3
click at [66, 137] on p "The platform is now live and running at http://localhost:3000 ! You can test it…" at bounding box center [159, 150] width 229 height 35
copy p "http://localhost:3000 !"
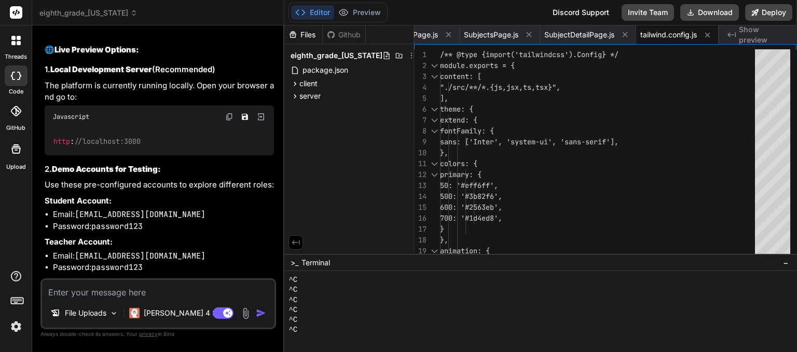
click at [120, 296] on textarea at bounding box center [158, 289] width 232 height 19
click at [127, 54] on strong "Live Preview Options:" at bounding box center [96, 50] width 85 height 10
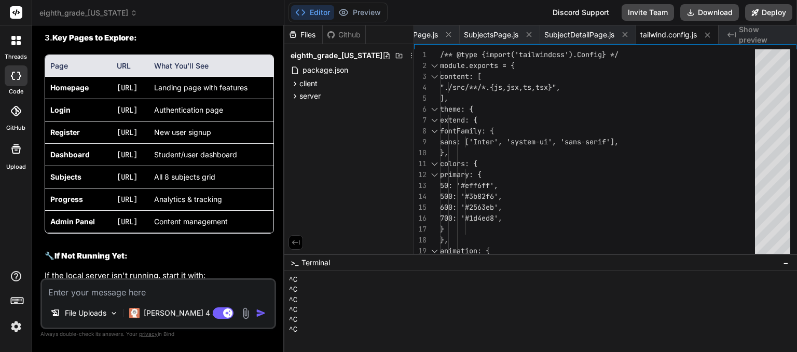
scroll to position [7985, 0]
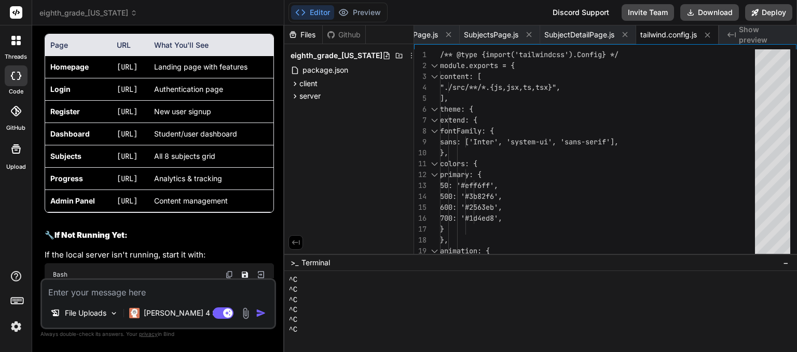
click at [102, 294] on textarea at bounding box center [158, 289] width 232 height 19
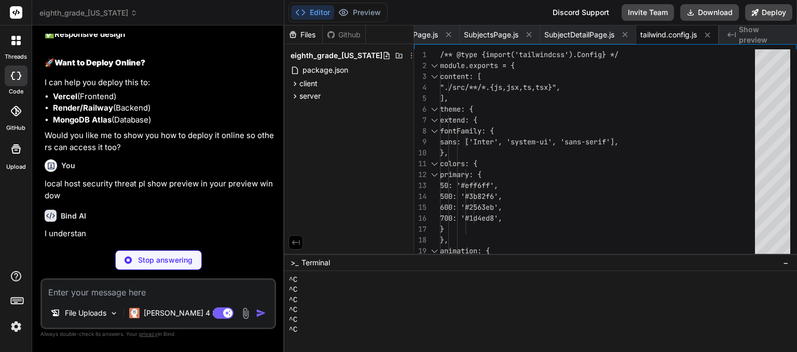
scroll to position [8817, 0]
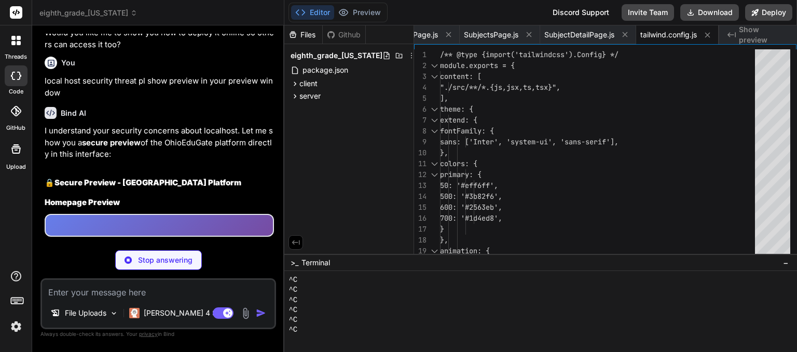
click at [266, 160] on p "I understand your security concerns about localhost. Let me show you a secure p…" at bounding box center [159, 142] width 229 height 35
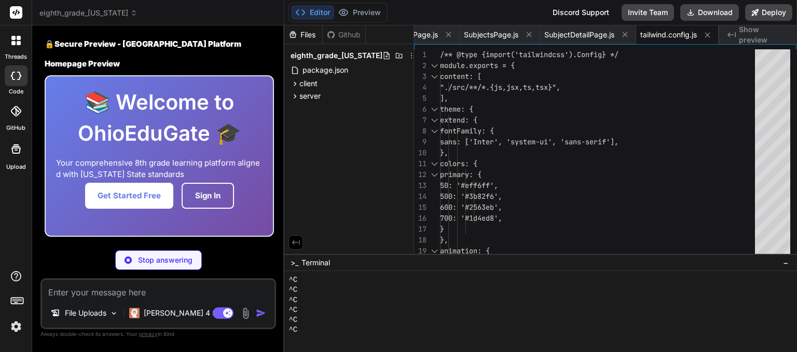
scroll to position [9045, 0]
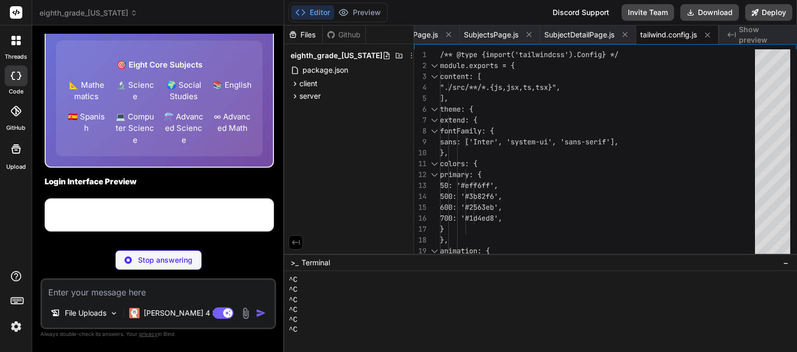
click at [210, 24] on button "Sign In" at bounding box center [208, 11] width 52 height 26
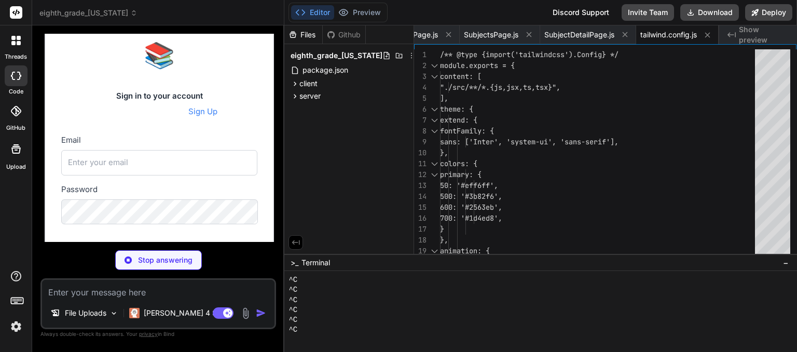
click at [768, 18] on button "Deploy" at bounding box center [768, 12] width 47 height 17
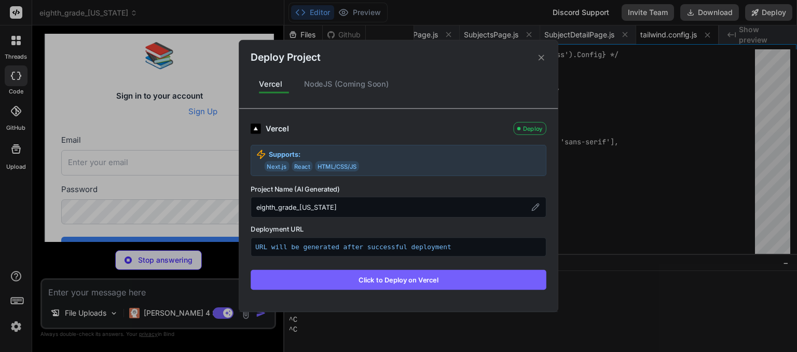
click at [488, 276] on button "Click to Deploy on Vercel" at bounding box center [399, 280] width 296 height 20
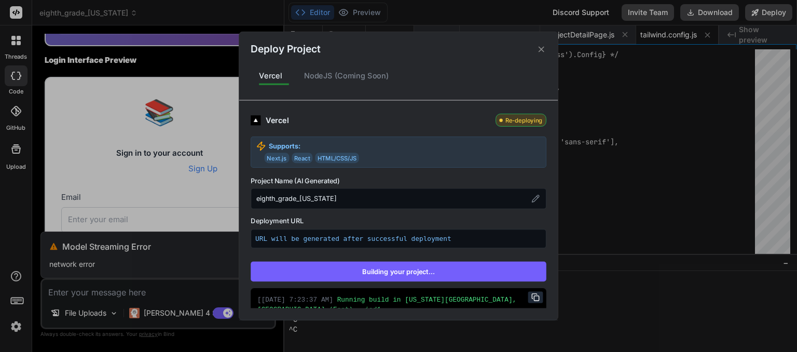
scroll to position [8942, 0]
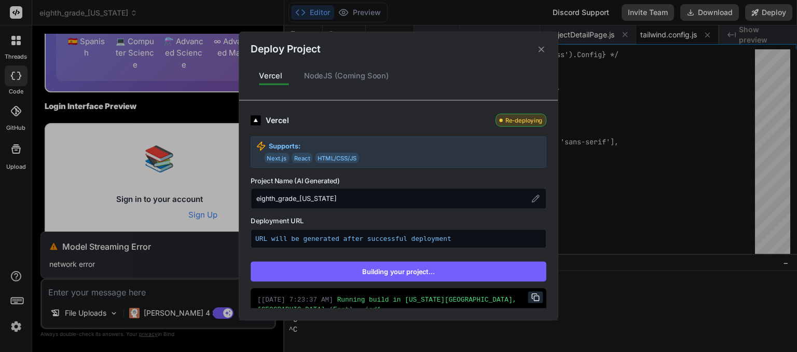
click at [128, 296] on div "Deploy Project Vercel NodeJS (Coming Soon) Vercel Re-deploying Supports: Next.j…" at bounding box center [398, 176] width 797 height 352
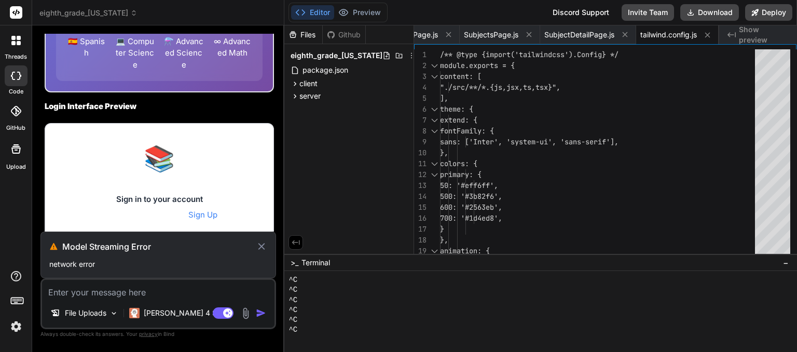
click at [262, 244] on icon at bounding box center [262, 246] width 12 height 12
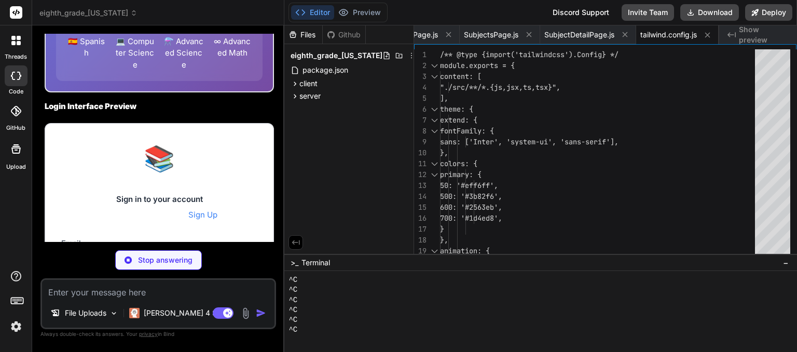
click at [228, 255] on div "Stop answering" at bounding box center [158, 260] width 236 height 20
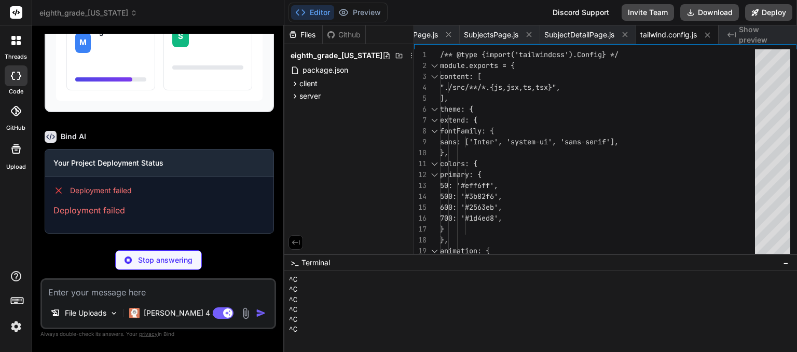
scroll to position [10114, 0]
click at [93, 299] on div "File Uploads [PERSON_NAME] 4 S.. Agent Mode. When this toggle is activated, AI …" at bounding box center [158, 303] width 236 height 51
click at [148, 97] on div "Continue Learning M Mathematics 12 of 15 chapters S Science 9 of 15 chapters" at bounding box center [159, 28] width 207 height 145
click at [143, 296] on textarea at bounding box center [158, 289] width 232 height 19
click at [208, 297] on textarea "pl show it here in preview preview says" at bounding box center [158, 289] width 232 height 19
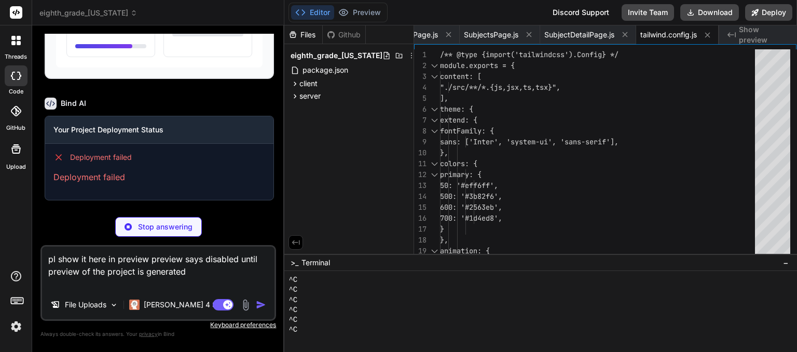
click at [254, 212] on div "You Bind AI 🔹 Project : OhioEduGate - Eighth Grade MERN Education Platform 🔧 Te…" at bounding box center [158, 193] width 236 height 318
click at [60, 162] on icon at bounding box center [58, 157] width 10 height 10
click at [96, 268] on textarea "pl show it here in preview preview says disabled until preview of the project i…" at bounding box center [158, 268] width 232 height 44
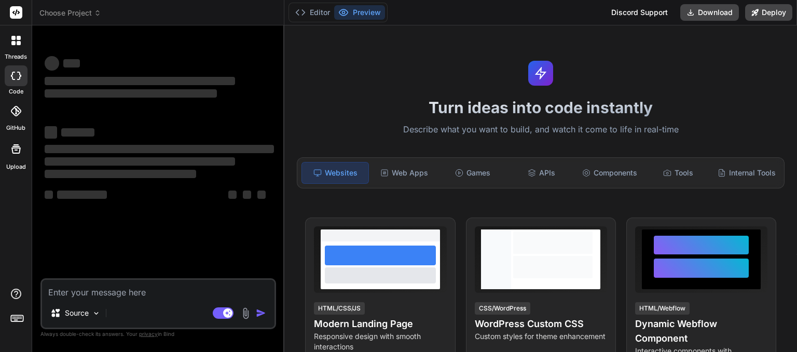
type textarea "x"
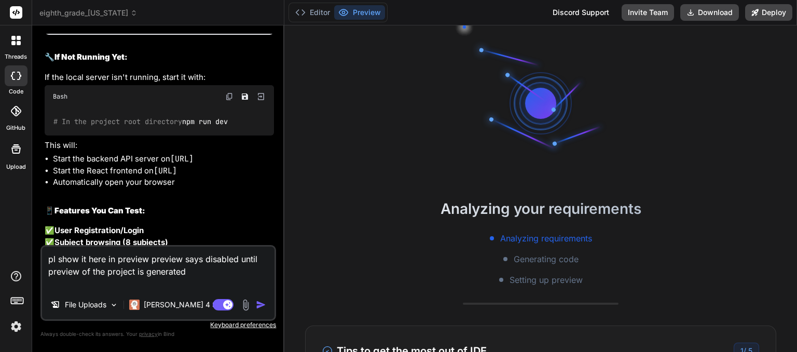
scroll to position [7833, 0]
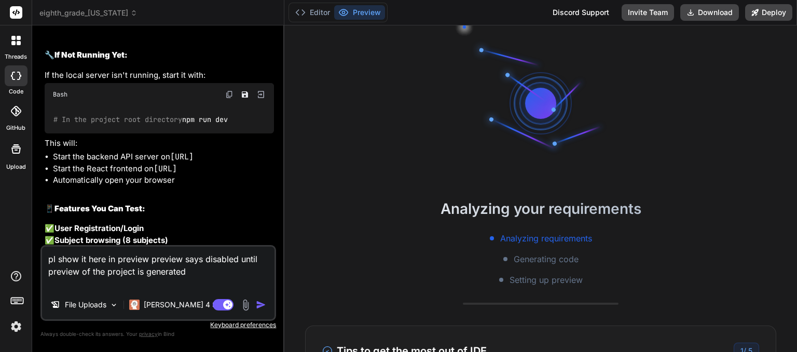
click at [262, 307] on img "button" at bounding box center [261, 304] width 10 height 10
type textarea "x"
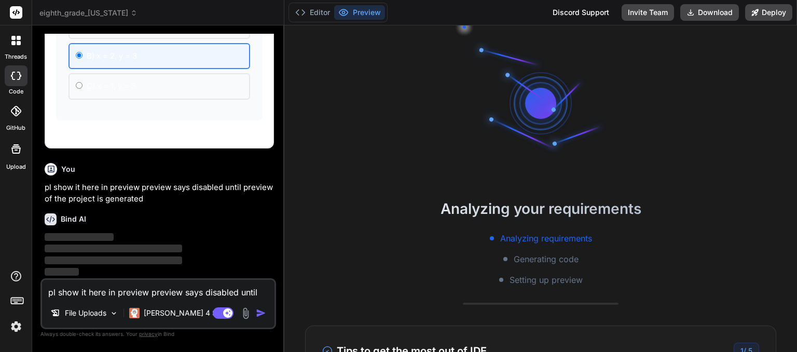
scroll to position [10058, 0]
click at [212, 168] on div "You" at bounding box center [159, 169] width 229 height 12
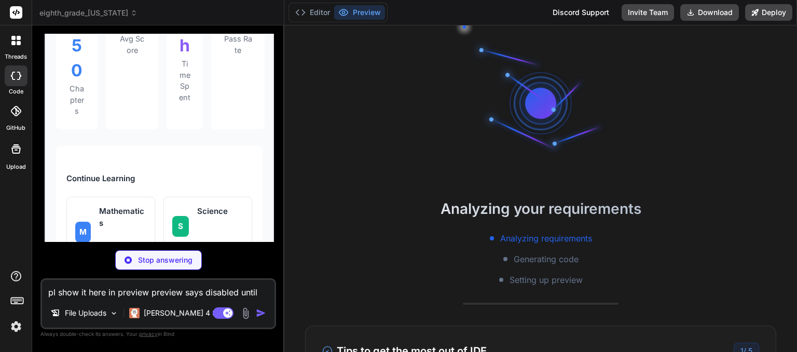
scroll to position [9228, 0]
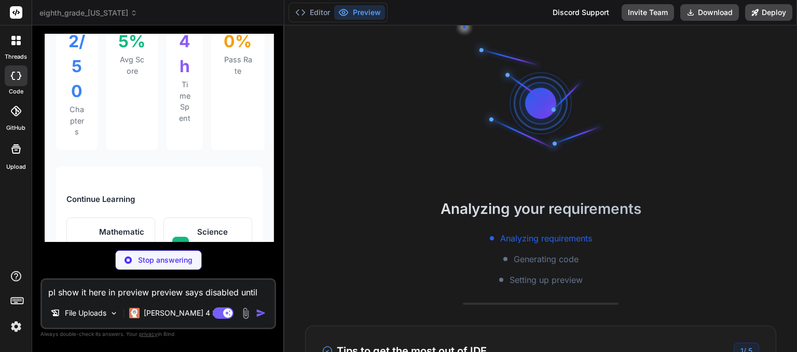
click at [164, 29] on div "Bind AI Web Search Created with Pixso. Code Generator You Bind AI OhioEduGate -…" at bounding box center [158, 188] width 252 height 326
click at [163, 10] on div "eighth_grade_[US_STATE]" at bounding box center [157, 13] width 237 height 10
click at [164, 16] on div "eighth_grade_[US_STATE]" at bounding box center [157, 13] width 237 height 10
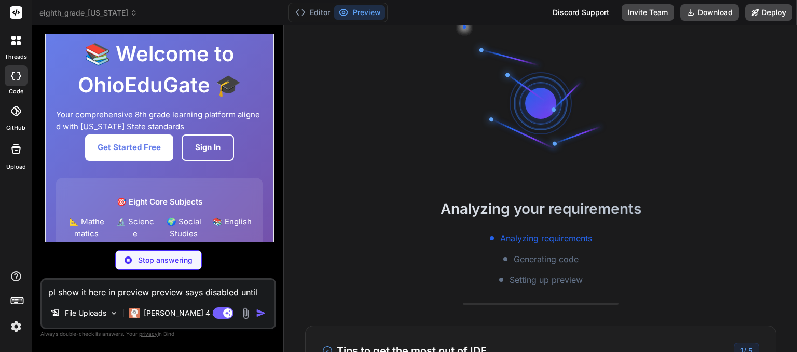
scroll to position [89, 0]
click at [118, 299] on div "pl show it here in preview preview says disabled until preview of the project i…" at bounding box center [158, 303] width 236 height 51
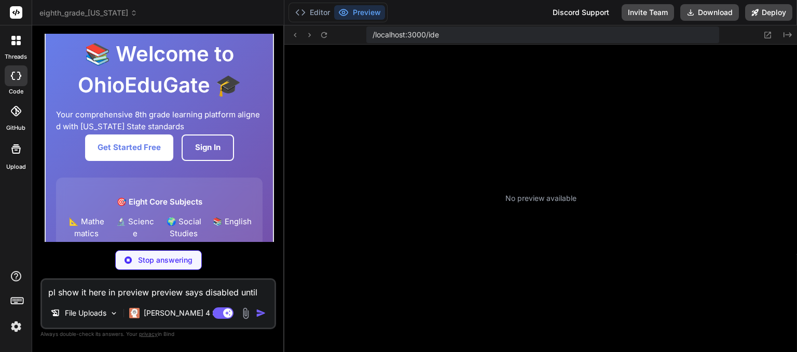
click at [116, 298] on textarea "pl show it here in preview preview says disabled until preview of the project i…" at bounding box center [158, 289] width 232 height 19
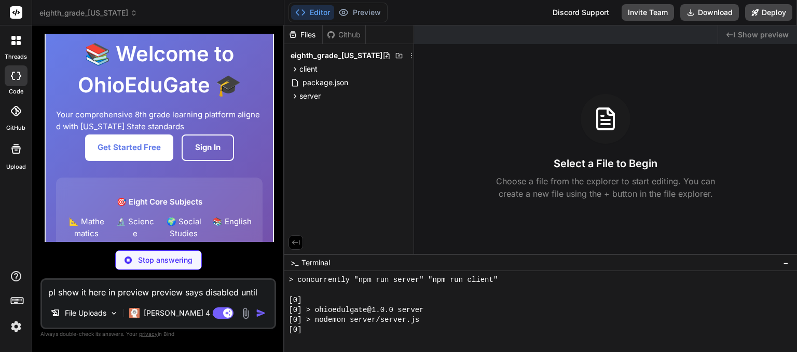
scroll to position [219, 0]
click at [142, 292] on textarea "pl show it here in preview preview says disabled until preview of the project i…" at bounding box center [158, 289] width 232 height 19
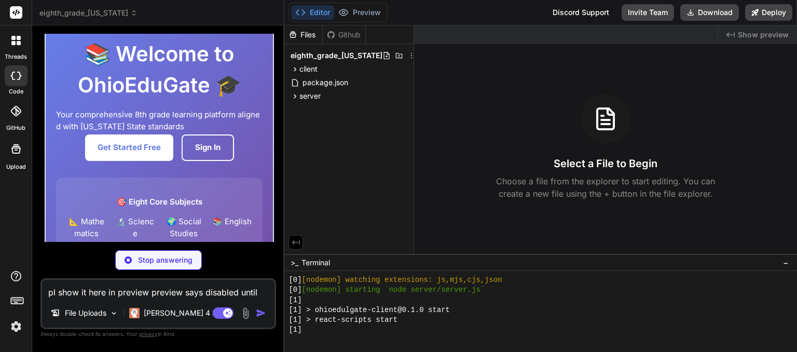
scroll to position [328, 0]
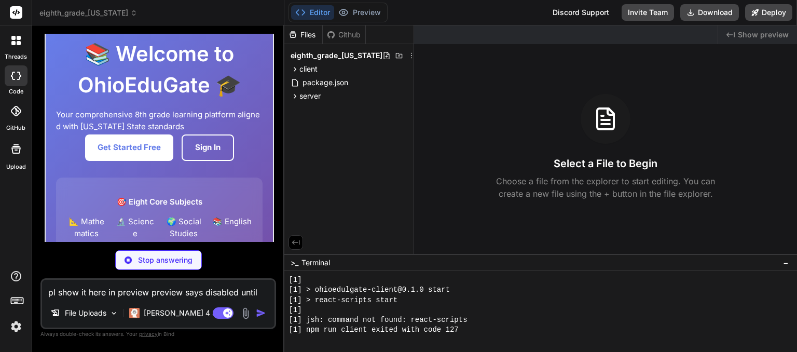
click at [608, 127] on icon at bounding box center [605, 118] width 25 height 25
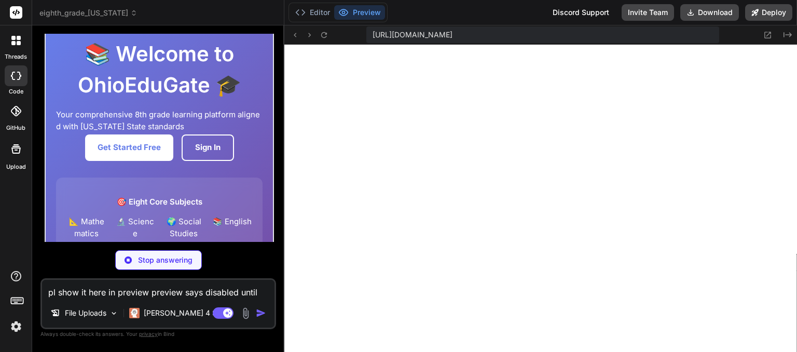
scroll to position [359, 0]
click at [158, 292] on textarea "pl show it here in preview preview says disabled until preview of the project i…" at bounding box center [158, 289] width 232 height 19
type textarea "x"
type textarea "p"
type textarea "x"
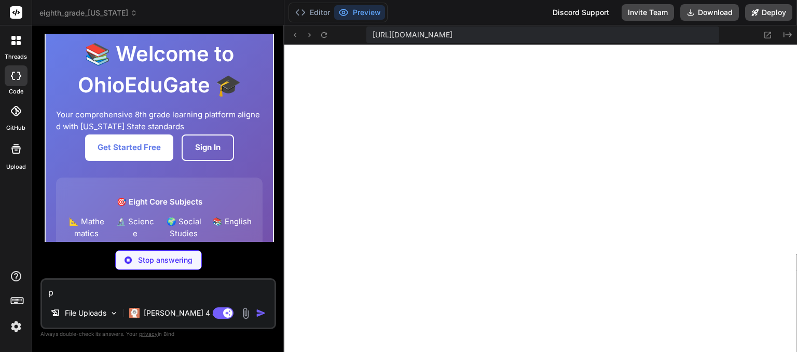
type textarea "pl"
type textarea "x"
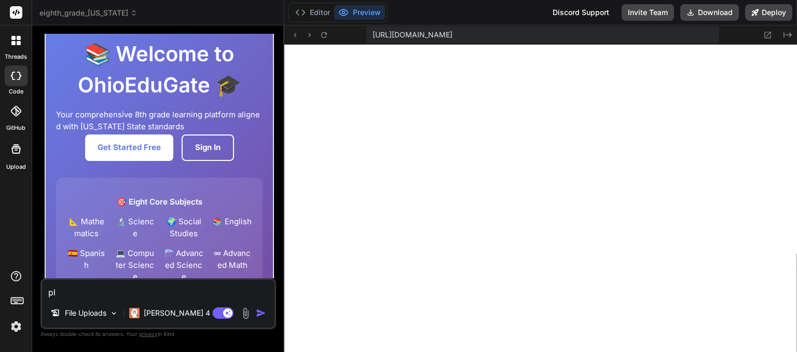
type textarea "pl"
type textarea "x"
type textarea "pl d"
type textarea "x"
type textarea "pl de"
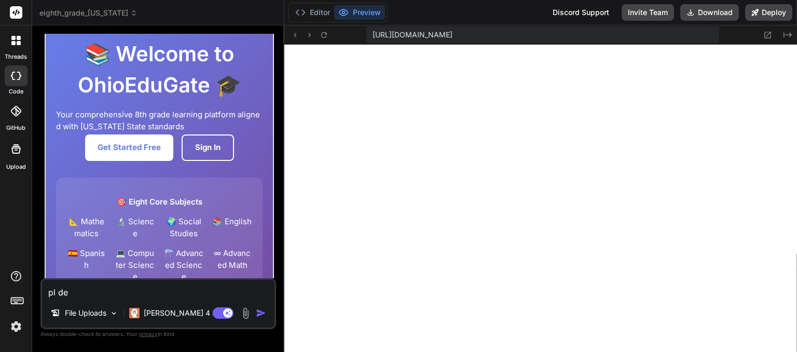
type textarea "x"
type textarea "pl dep"
type textarea "x"
type textarea "pl de"
type textarea "x"
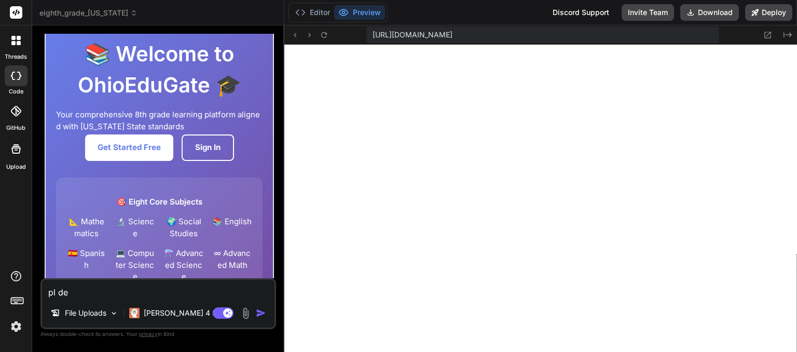
type textarea "pl d"
type textarea "x"
type textarea "pl"
type textarea "x"
type textarea "pl g"
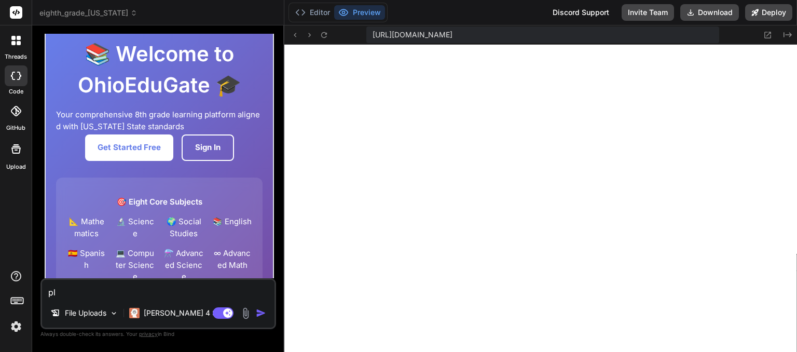
type textarea "x"
type textarea "pl gi"
type textarea "x"
type textarea "pl giv"
type textarea "x"
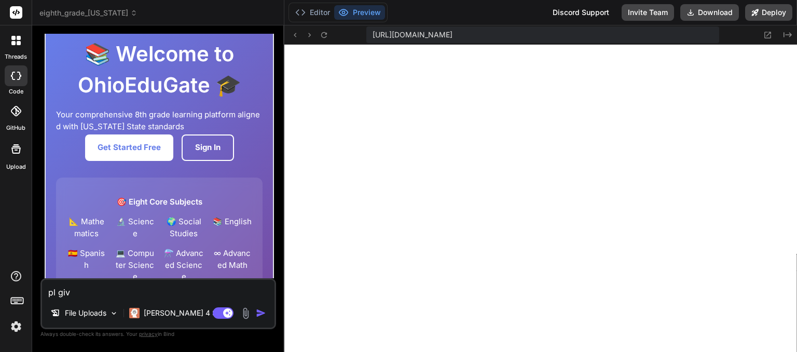
type textarea "pl give"
type textarea "x"
type textarea "pl give"
type textarea "x"
type textarea "pl give p"
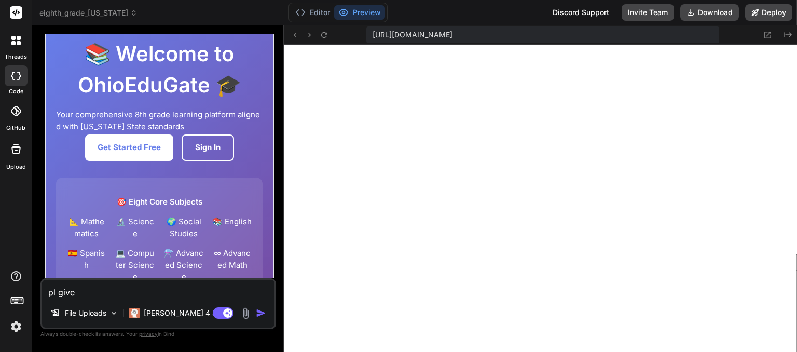
type textarea "x"
type textarea "pl give pr"
type textarea "x"
type textarea "pl give pre"
type textarea "x"
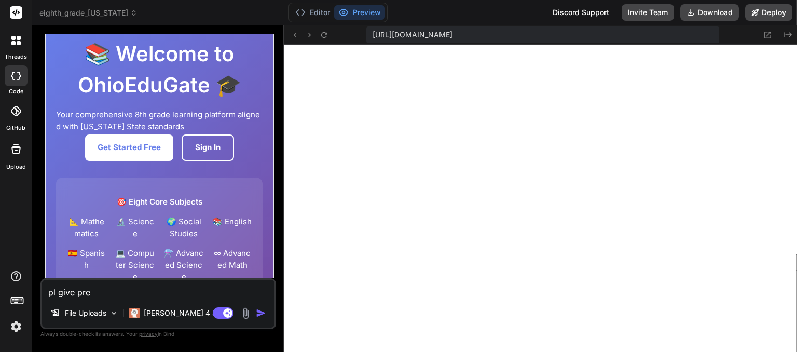
type textarea "pl give prev"
type textarea "x"
type textarea "pl give previ"
type textarea "x"
type textarea "pl give previe"
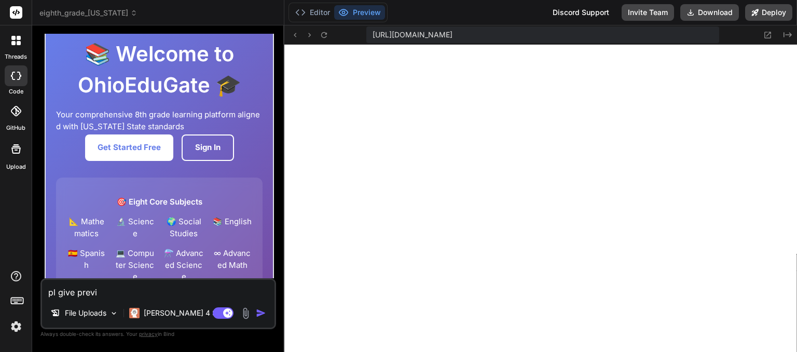
type textarea "x"
type textarea "pl give preview"
type textarea "x"
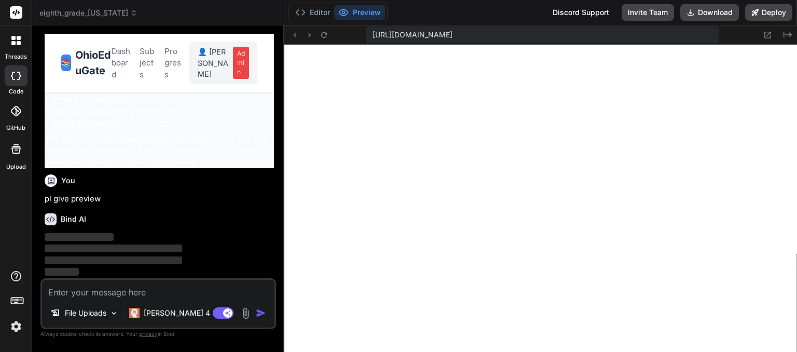
scroll to position [17281, 0]
drag, startPoint x: 158, startPoint y: 292, endPoint x: 243, endPoint y: 227, distance: 107.4
click at [243, 227] on div "You Bind AI OhioEduGate - Eighth Grade MERN Education Platform Click to open Wo…" at bounding box center [158, 193] width 236 height 318
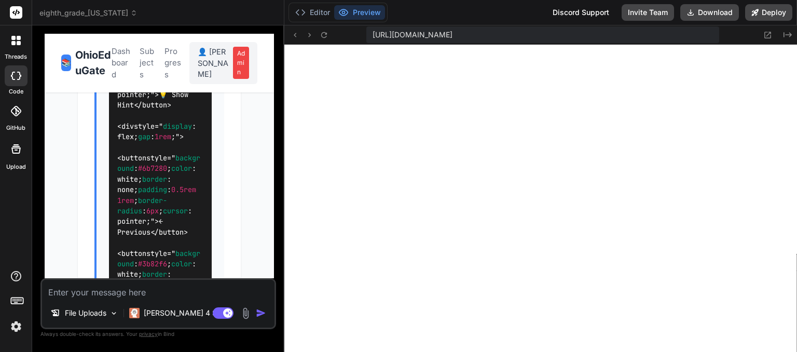
scroll to position [15973, 0]
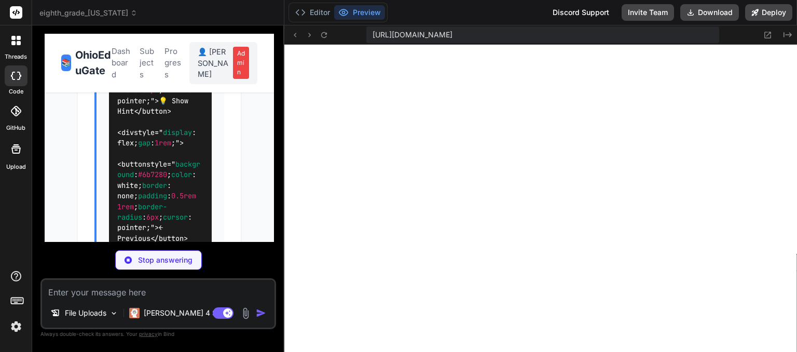
click at [244, 68] on span "Admin" at bounding box center [241, 63] width 16 height 32
click at [317, 15] on button "Editor" at bounding box center [312, 12] width 43 height 15
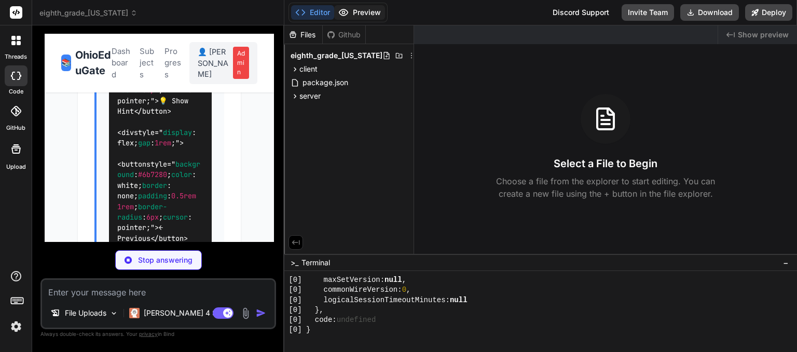
click at [367, 15] on button "Preview" at bounding box center [359, 12] width 51 height 15
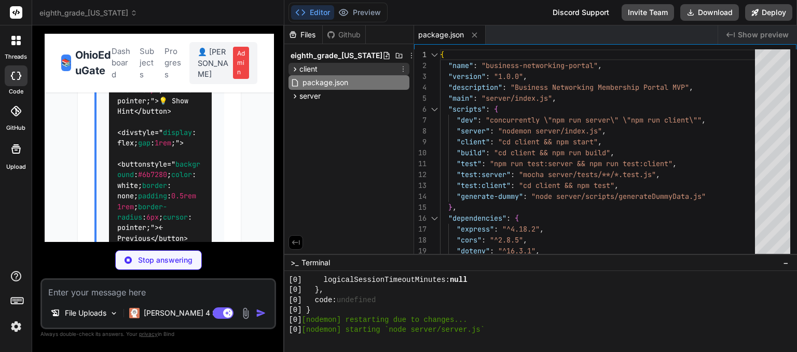
scroll to position [648, 0]
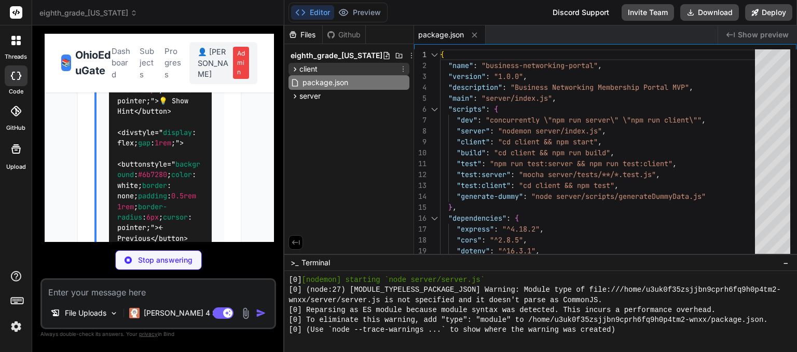
click at [297, 72] on icon at bounding box center [295, 69] width 9 height 9
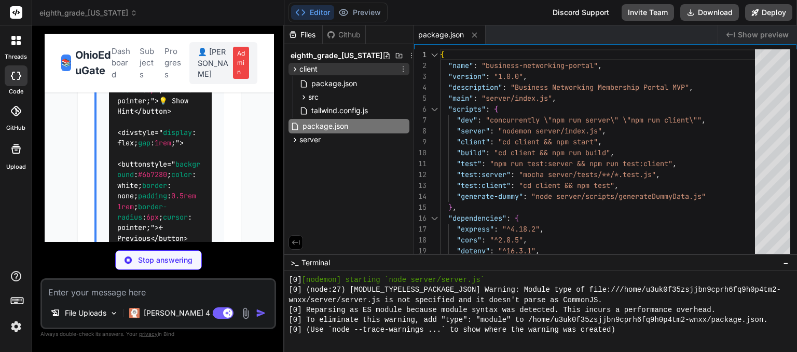
type textarea "x"
type textarea "}, "proxy": "[URL]" }"
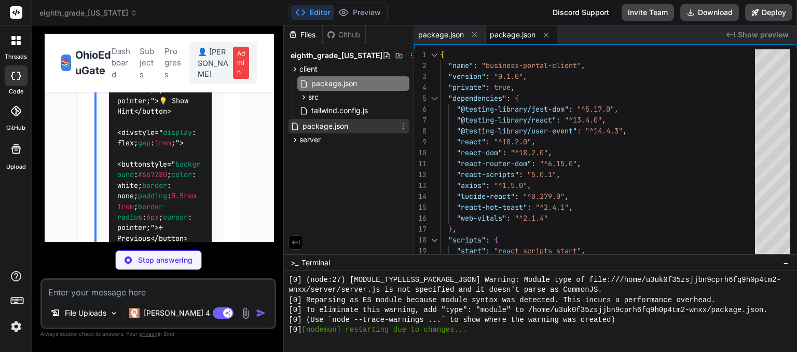
type textarea "x"
click at [293, 127] on icon at bounding box center [295, 126] width 9 height 9
type textarea "}, "keywords": ["business", "networking", "directory", "mvp"], "author": "Busin…"
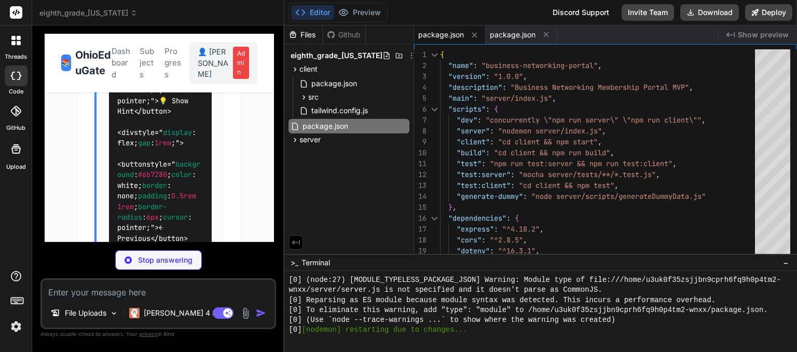
scroll to position [667, 0]
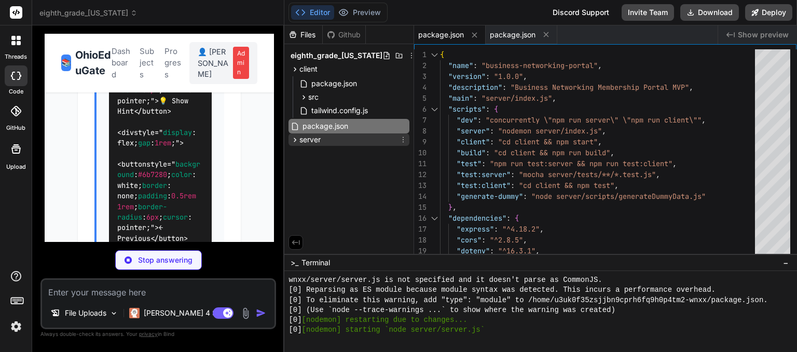
click at [294, 140] on icon at bounding box center [295, 139] width 9 height 9
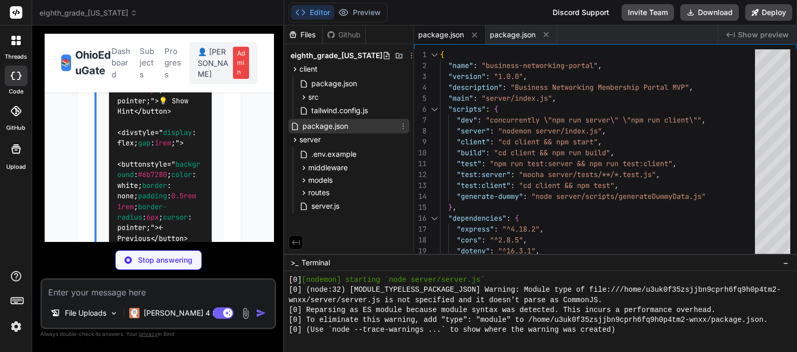
click at [291, 129] on icon at bounding box center [295, 126] width 9 height 9
click at [297, 128] on icon at bounding box center [295, 126] width 9 height 9
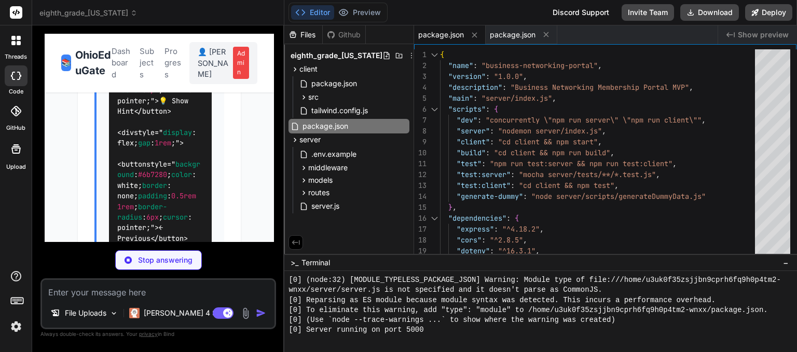
scroll to position [747, 0]
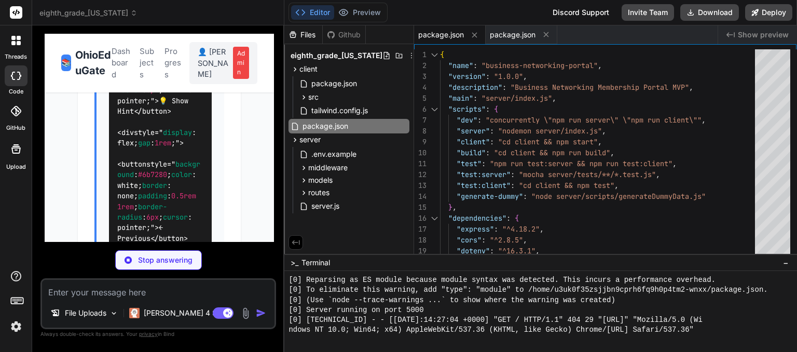
click at [346, 31] on div "Github" at bounding box center [344, 35] width 43 height 10
click at [313, 36] on div "Files" at bounding box center [303, 35] width 38 height 10
click at [359, 31] on div "Github" at bounding box center [344, 35] width 43 height 10
click at [365, 18] on button "Preview" at bounding box center [359, 12] width 51 height 15
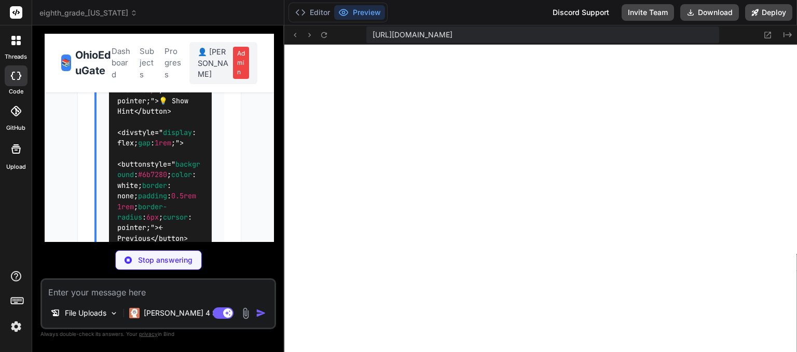
type textarea "x"
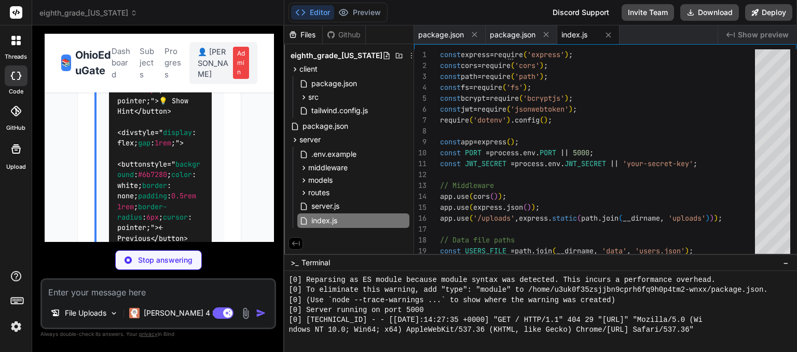
scroll to position [857, 0]
type textarea "x"
type textarea "module.exports = { generateDummyUsers };"
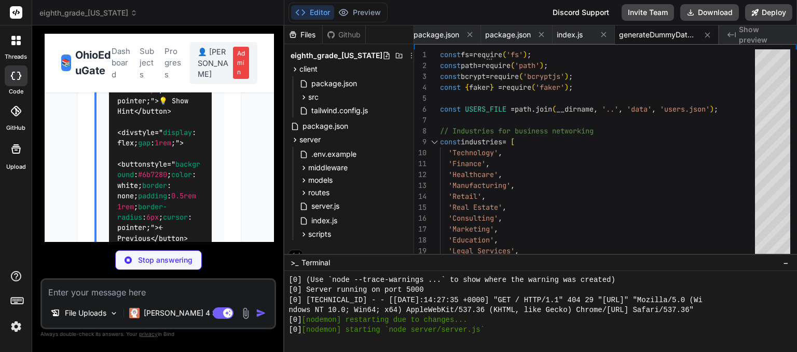
scroll to position [876, 0]
type textarea "x"
type textarea "color: '#fff', }, }} /> </AuthProvider> </BrowserRouter> </React.StrictMode> );"
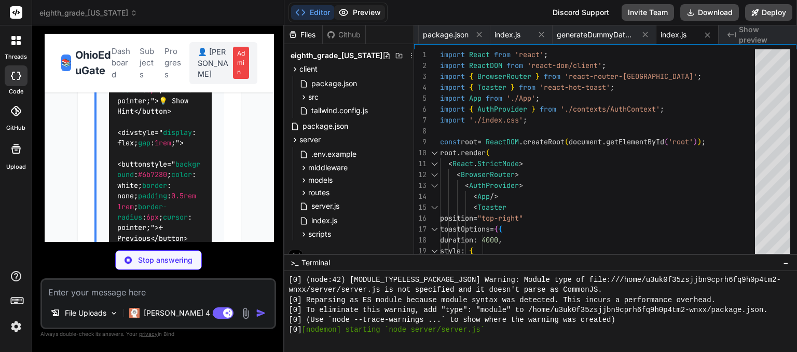
click at [376, 11] on button "Preview" at bounding box center [359, 12] width 51 height 15
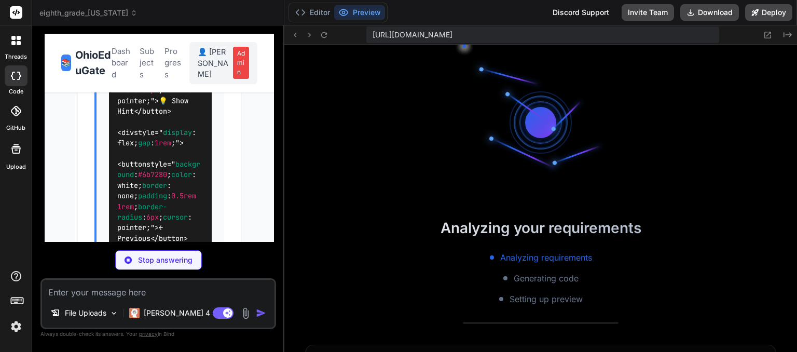
scroll to position [1046, 0]
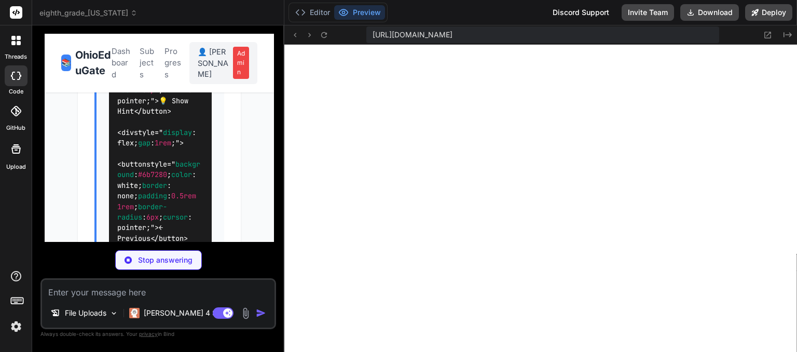
click at [132, 298] on textarea at bounding box center [158, 289] width 232 height 19
click at [214, 257] on div "Stop answering" at bounding box center [158, 260] width 236 height 20
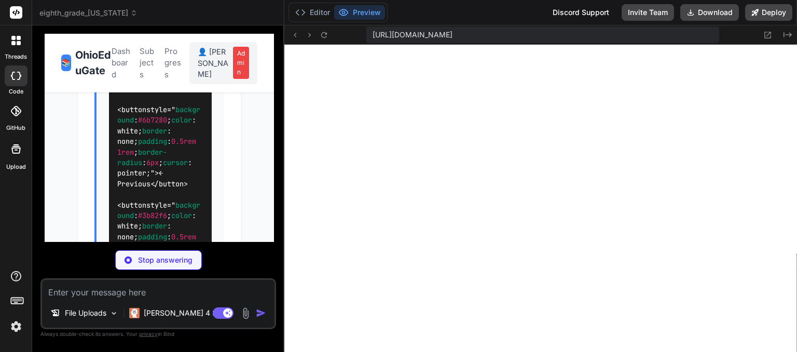
scroll to position [16036, 0]
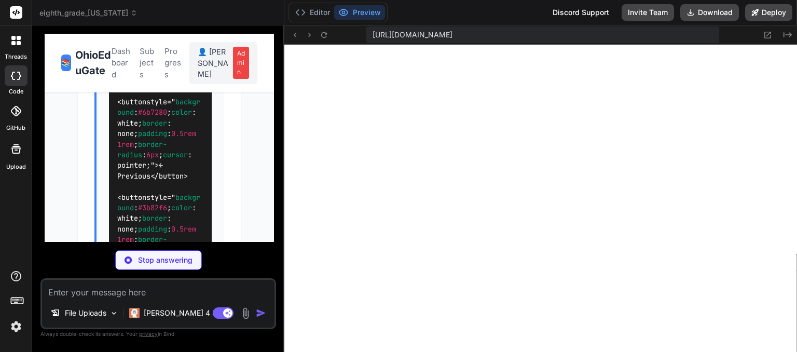
type textarea "x"
type textarea ".hidden { display: none; } @media (min-width: 768px) { .md\\:block { display: b…"
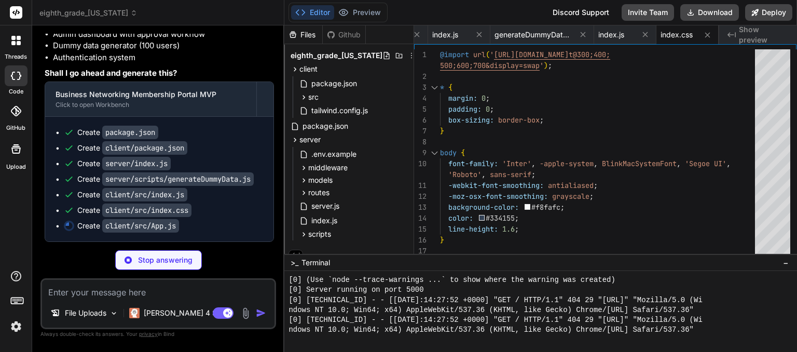
scroll to position [17606, 0]
type textarea "x"
type textarea "export default App;"
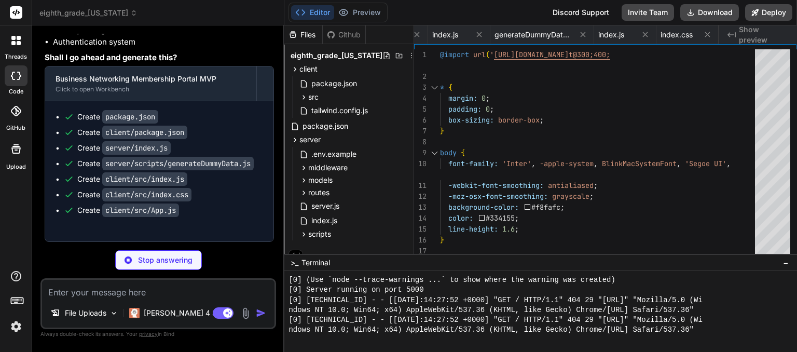
type textarea "x"
type textarea "};"
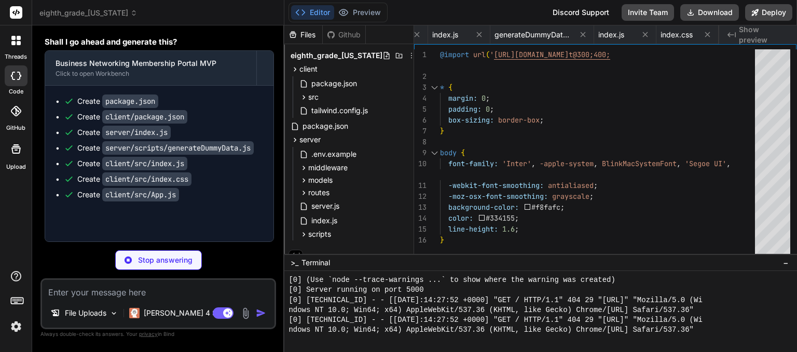
type textarea "x"
type textarea "export default Navbar;"
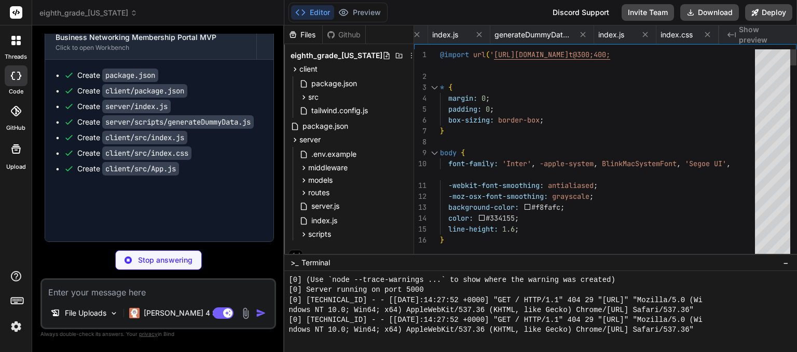
type textarea "x"
type textarea "<div className="flex flex-col items-center justify-center p-8"> <div className=…"
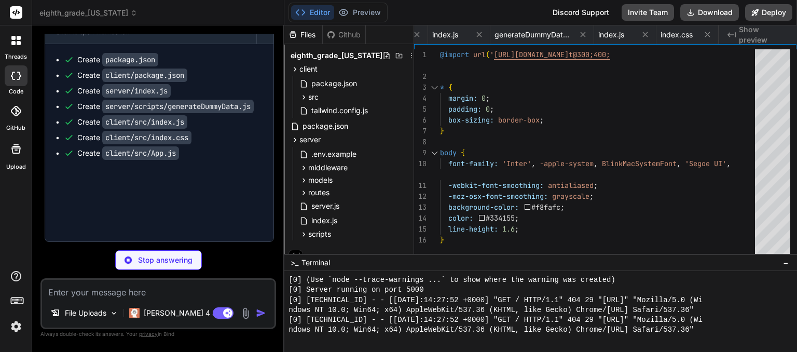
type textarea "x"
type textarea "export default HomePage;"
type textarea "x"
type textarea "}; export default LoginPage;"
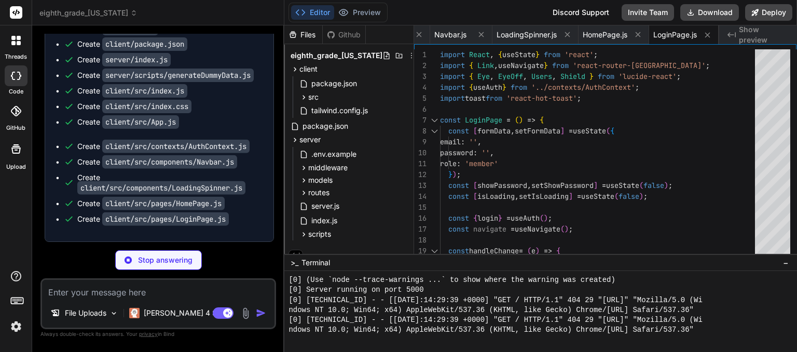
scroll to position [1733, 0]
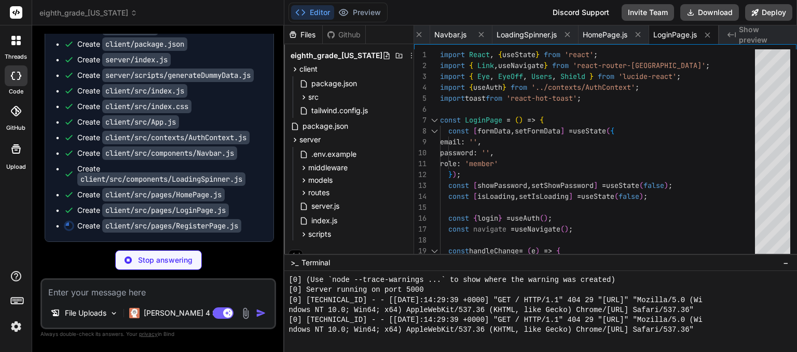
click at [234, 144] on code "client/src/contexts/AuthContext.js" at bounding box center [175, 137] width 147 height 13
type textarea "x"
type textarea "); }; export default RegisterPage;"
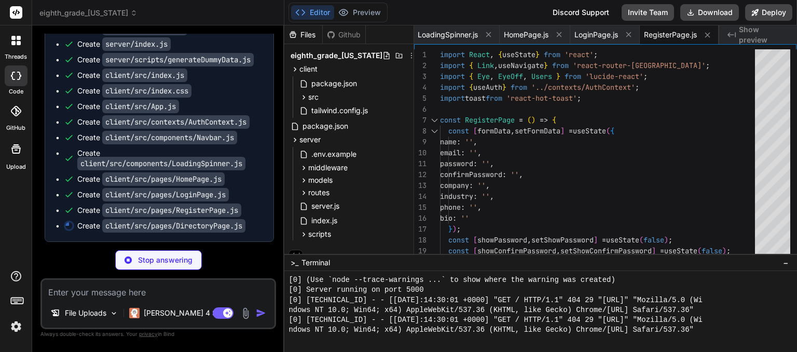
scroll to position [1853, 0]
type textarea "x"
type textarea "</div> ); }; export default DirectoryPage;"
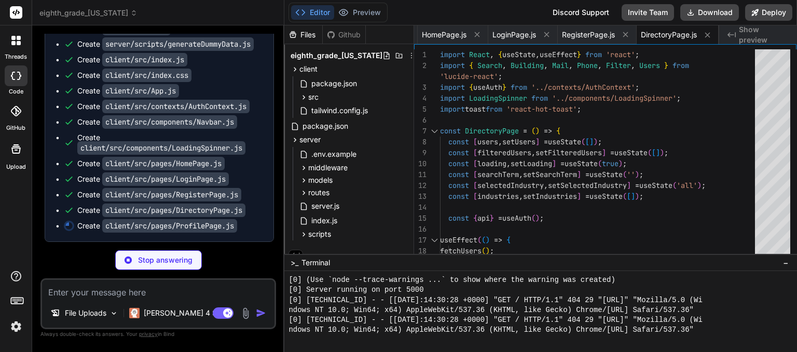
scroll to position [1982, 0]
type textarea "x"
type textarea "}; export default ProfilePage;"
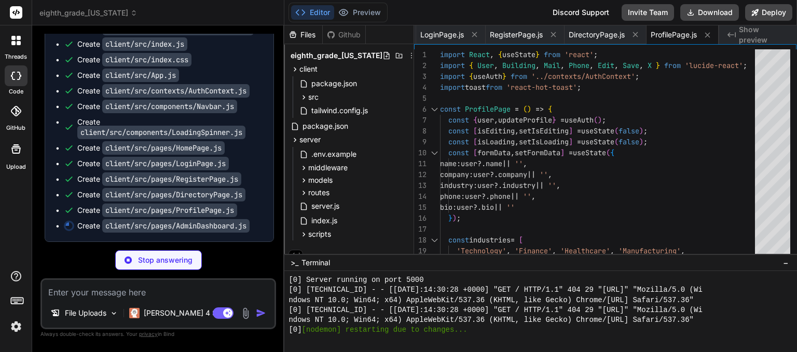
scroll to position [2212, 0]
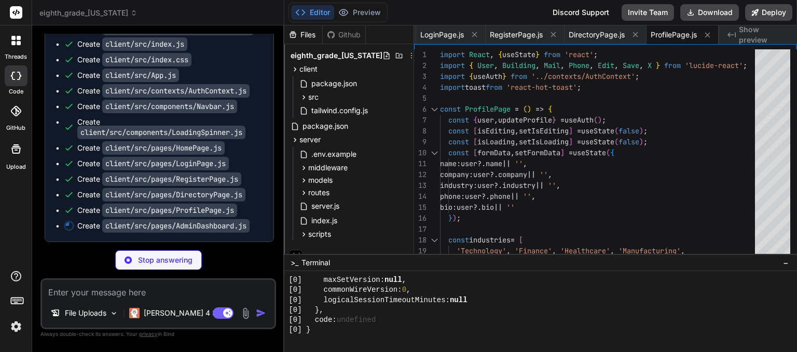
type textarea "x"
type textarea ")} </div> </div> ); }; export default AdminDashboard;"
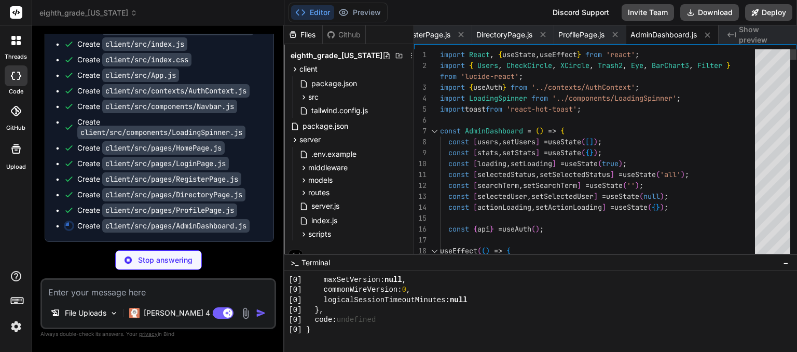
scroll to position [2221, 0]
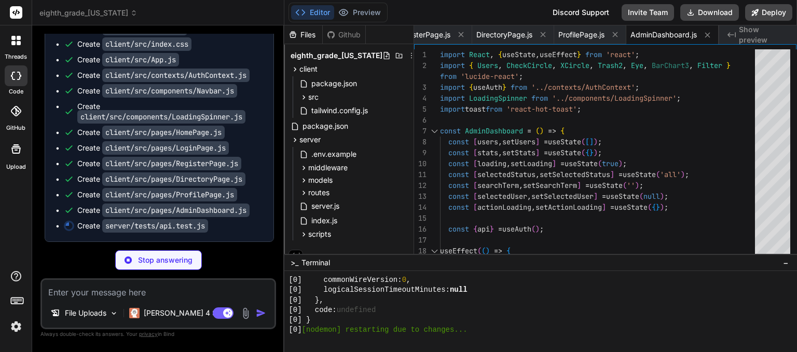
type textarea "x"
type textarea "done(); }); }); }); });"
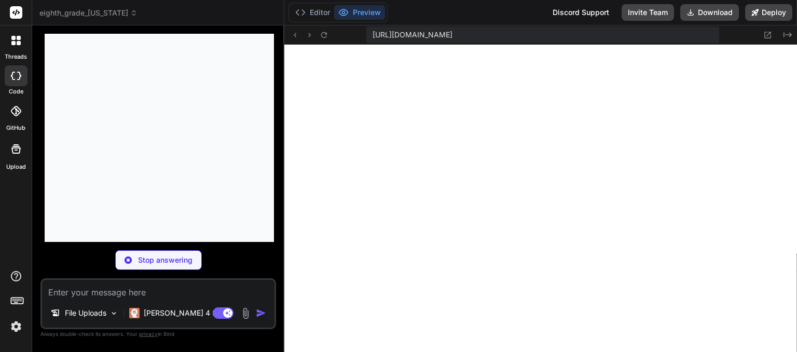
scroll to position [2242, 0]
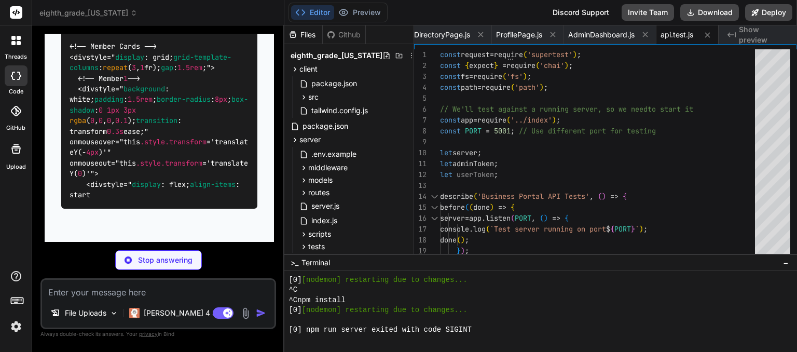
scroll to position [19224, 0]
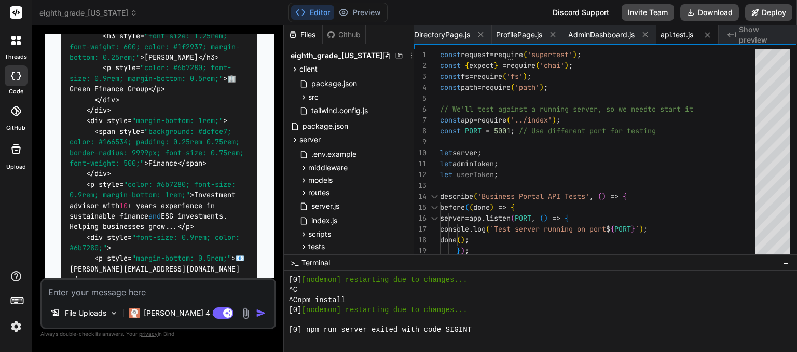
type textarea "x"
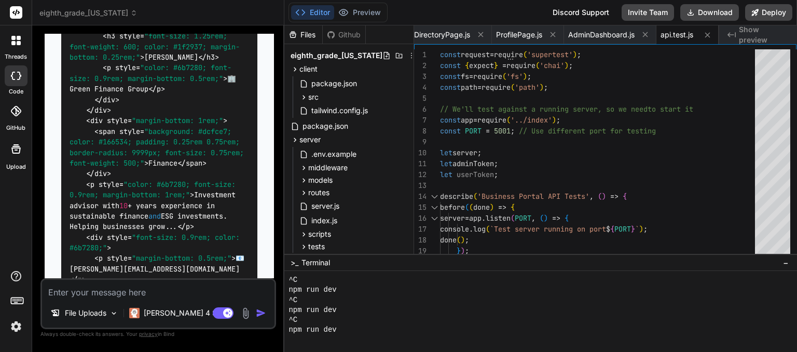
scroll to position [2391, 0]
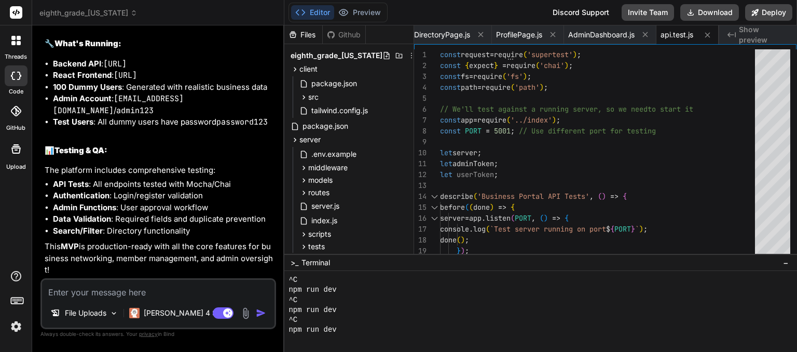
scroll to position [22890, 0]
click at [202, 299] on div "File Uploads [PERSON_NAME] 4 S.. Agent Mode. When this toggle is activated, AI …" at bounding box center [158, 303] width 236 height 51
click at [152, 289] on textarea at bounding box center [158, 289] width 232 height 19
type textarea "p"
type textarea "x"
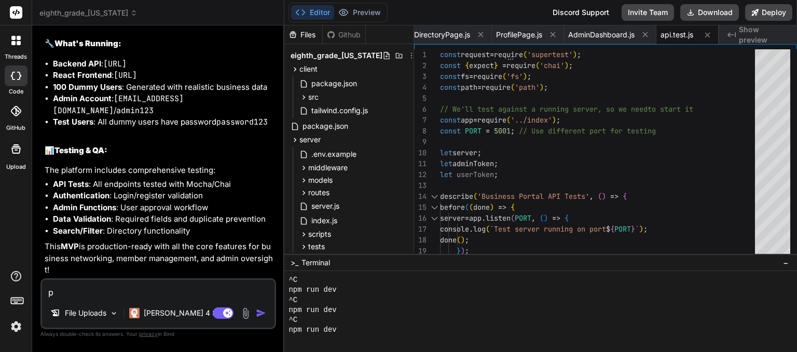
type textarea "pl"
type textarea "x"
type textarea "pl"
type textarea "x"
type textarea "pl b"
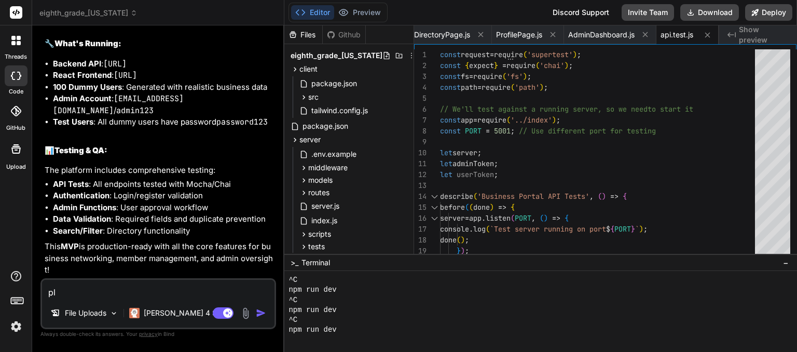
type textarea "x"
type textarea "pl bu"
type textarea "x"
type textarea "[PERSON_NAME]"
type textarea "x"
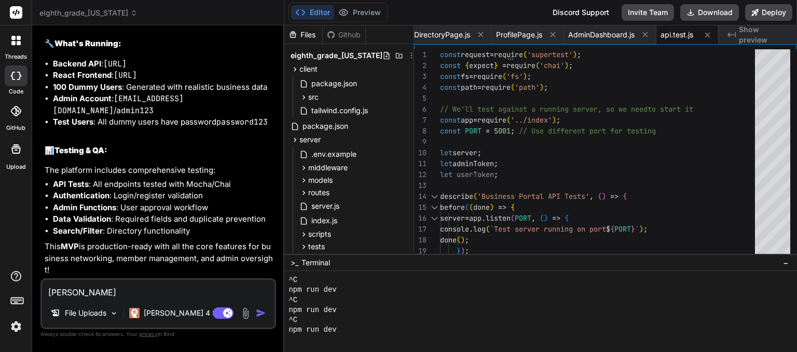
type textarea "pl buil"
type textarea "x"
type textarea "pl built"
type textarea "x"
type textarea "pl built"
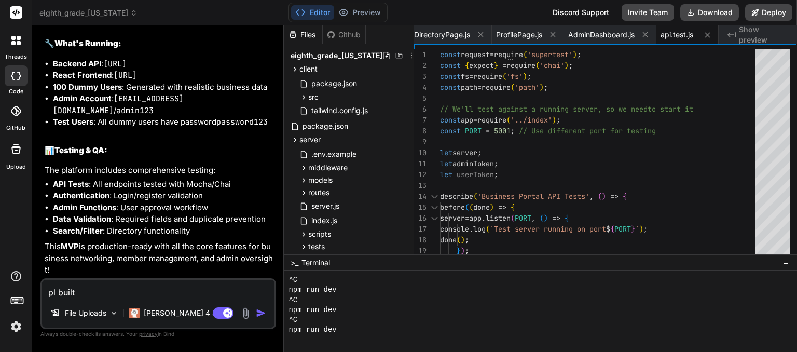
type textarea "x"
type textarea "pl built i"
type textarea "x"
type textarea "pl built it"
type textarea "x"
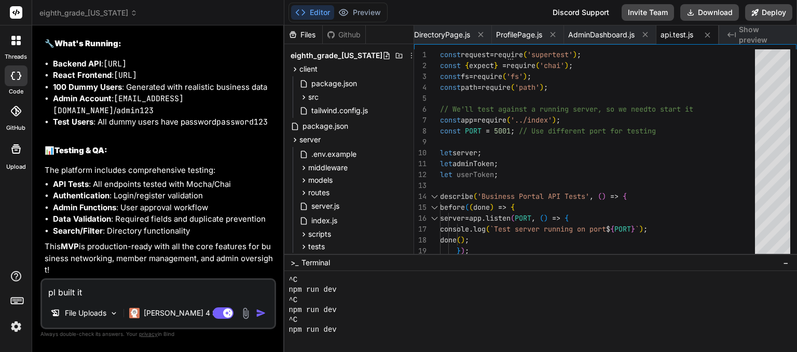
type textarea "pl built it"
type textarea "x"
type textarea "pl built it a"
type textarea "x"
type textarea "pl built it an"
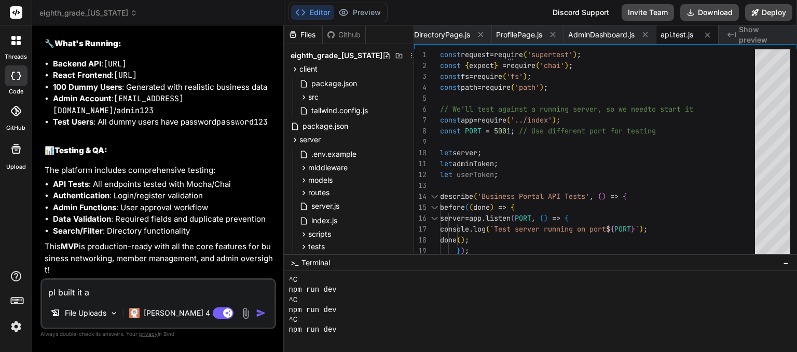
type textarea "x"
type textarea "pl built it and"
type textarea "x"
type textarea "pl built it and"
type textarea "x"
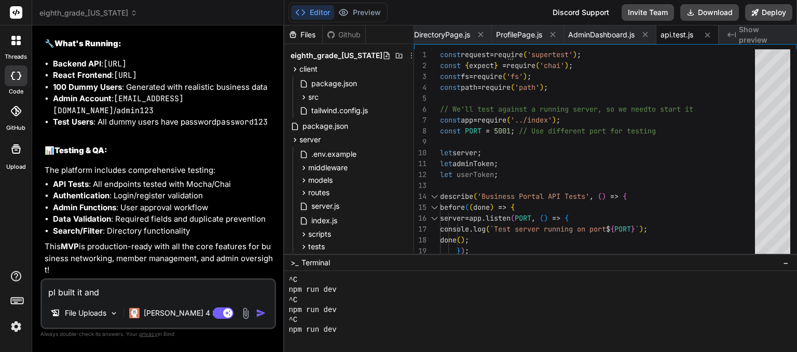
type textarea "pl built it and d"
type textarea "x"
type textarea "pl built it and di"
type textarea "x"
type textarea "pl built it and dis"
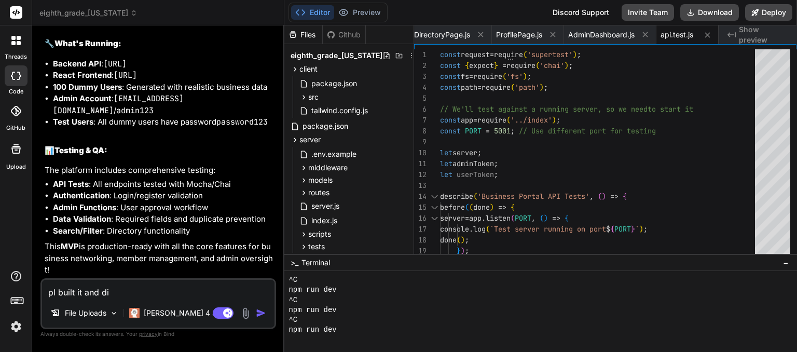
type textarea "x"
type textarea "pl built it and disp"
type textarea "x"
type textarea "pl built it and displ"
type textarea "x"
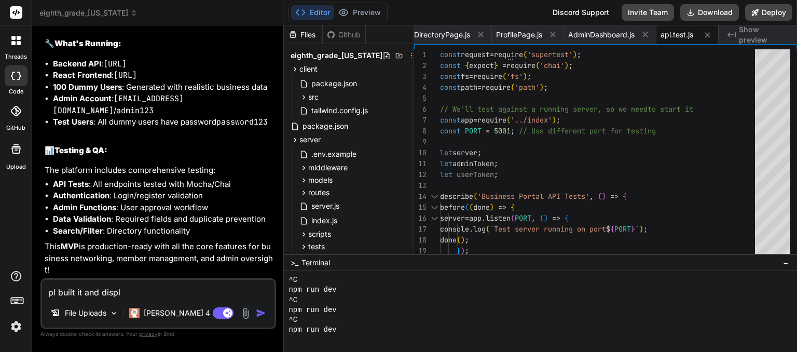
type textarea "pl built it and displa"
type textarea "x"
type textarea "pl built it and display"
type textarea "x"
type textarea "pl built it and display"
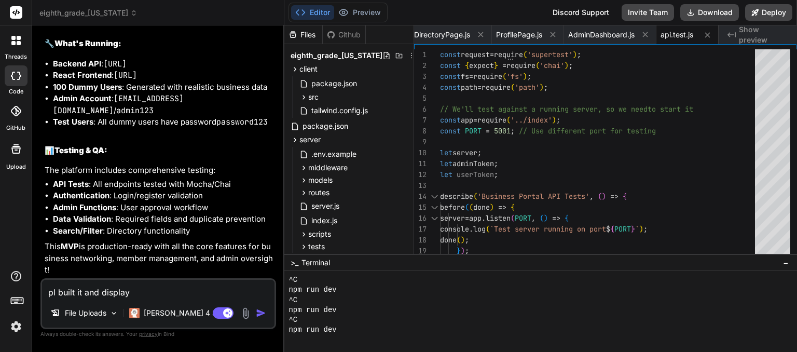
type textarea "x"
type textarea "pl built it and display i"
type textarea "x"
type textarea "pl built it and display in"
type textarea "x"
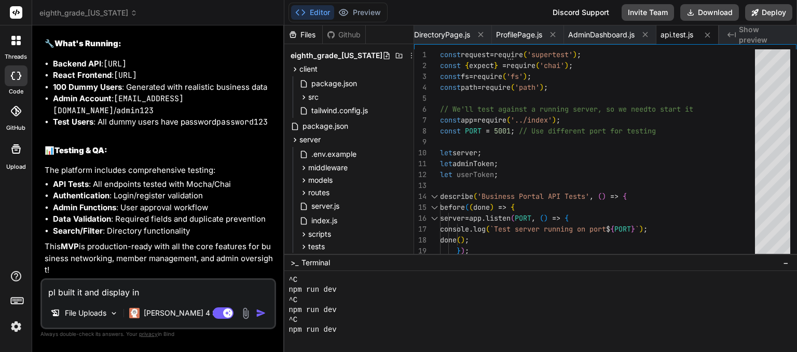
type textarea "pl built it and display in"
type textarea "x"
type textarea "pl built it and display in p"
type textarea "x"
type textarea "pl built it and display in pr"
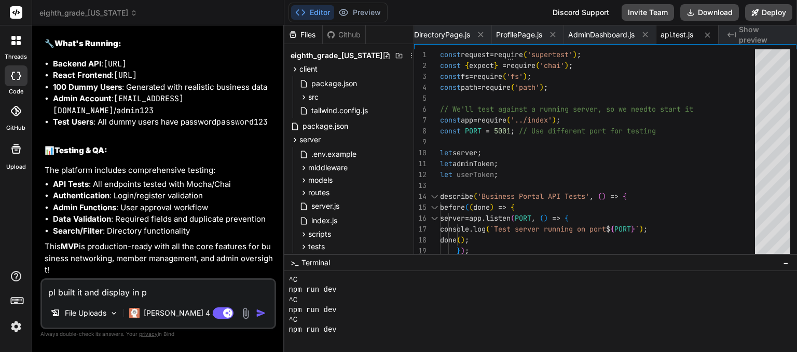
type textarea "x"
type textarea "pl built it and display in pre"
type textarea "x"
type textarea "pl built it and display in prev"
type textarea "x"
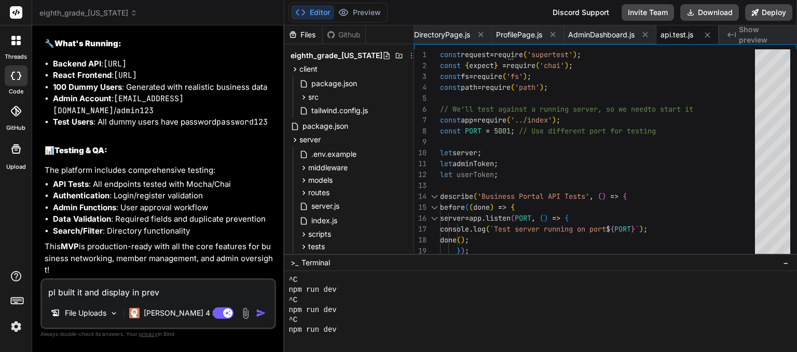
type textarea "pl built it and display in previ"
type textarea "x"
type textarea "pl built it and display in previe"
type textarea "x"
type textarea "pl built it and display in preview"
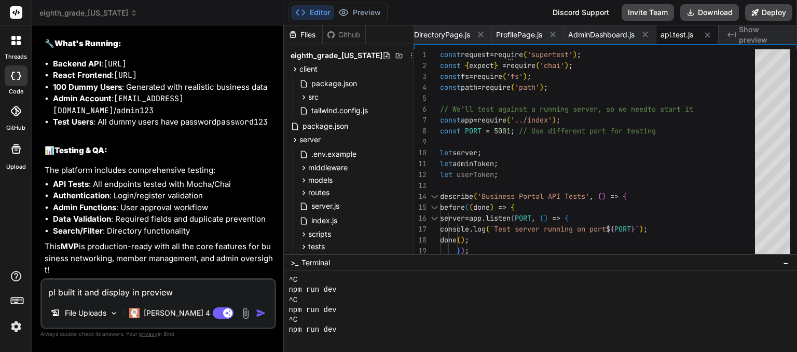
type textarea "x"
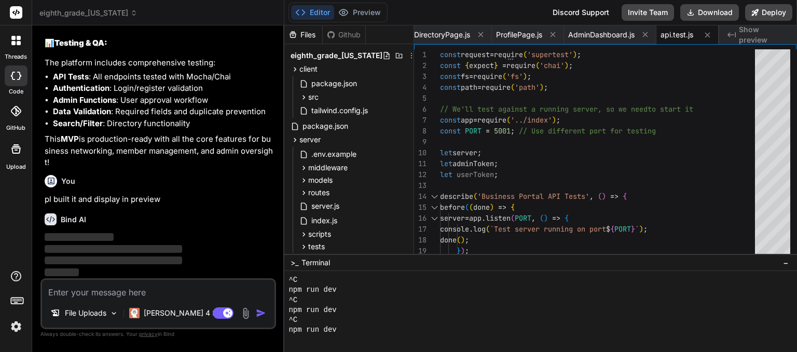
scroll to position [22998, 0]
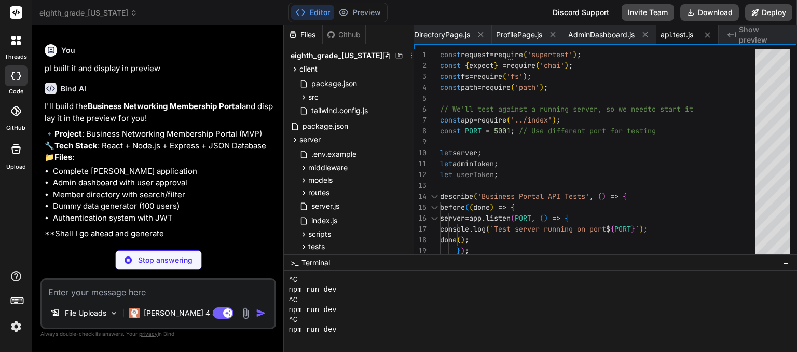
click at [231, 252] on div "Stop answering" at bounding box center [158, 260] width 236 height 20
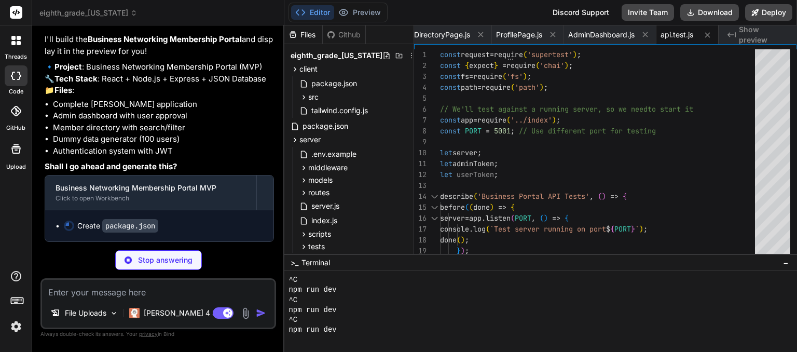
click at [258, 28] on div "Bind AI" at bounding box center [159, 22] width 229 height 12
click at [251, 57] on p "I'll build the Business Networking Membership Portal and display it in the prev…" at bounding box center [159, 45] width 229 height 23
type textarea "x"
type textarea "}, "keywords": ["business", "networking", "directory", "mvp"], "author": "Busin…"
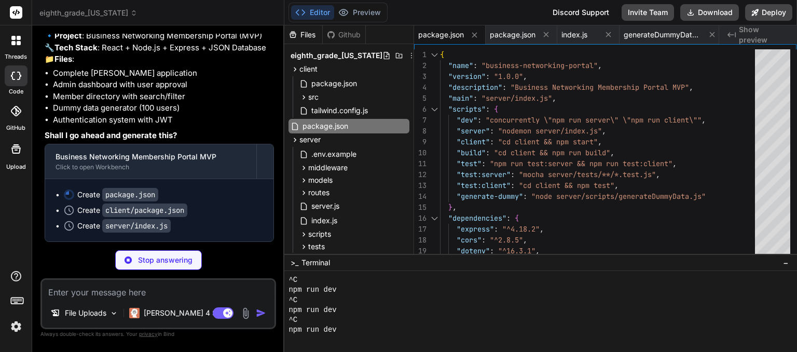
scroll to position [23249, 0]
click at [224, 107] on li "Dummy data generator (100 users)" at bounding box center [163, 108] width 221 height 12
click at [369, 5] on div "Editor Preview Disabled until preview for your project is generated" at bounding box center [338, 13] width 99 height 20
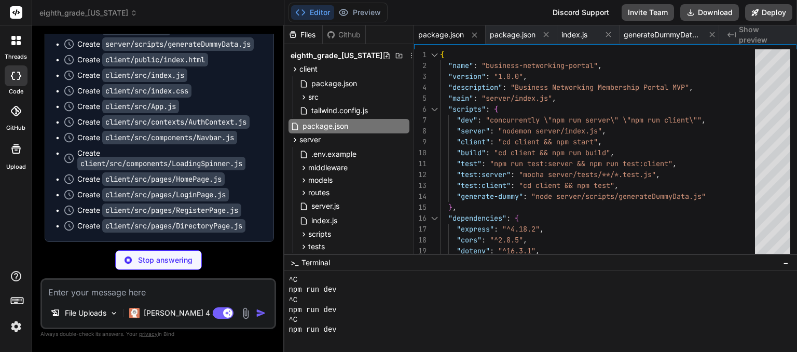
click at [253, 34] on div "Create server/index.js" at bounding box center [163, 28] width 199 height 10
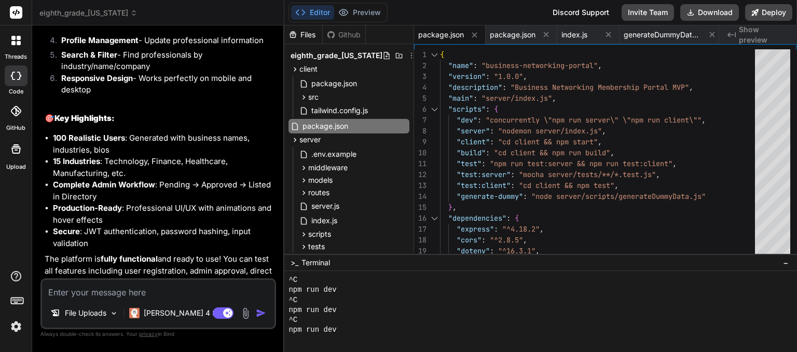
drag, startPoint x: 146, startPoint y: 260, endPoint x: 126, endPoint y: 254, distance: 20.7
drag, startPoint x: 126, startPoint y: 254, endPoint x: 134, endPoint y: 270, distance: 18.1
drag, startPoint x: 134, startPoint y: 270, endPoint x: 106, endPoint y: 268, distance: 28.6
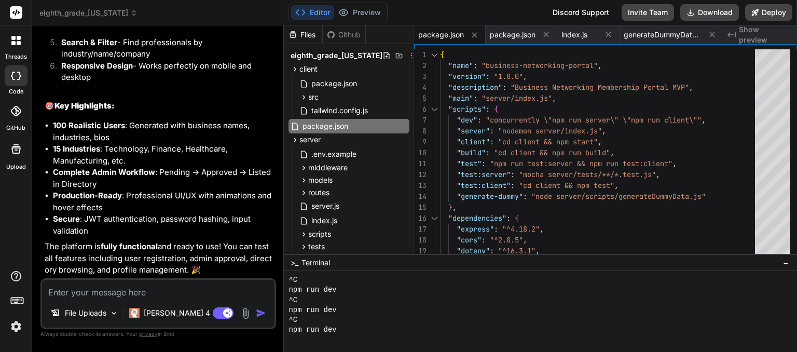
scroll to position [24338, 0]
drag, startPoint x: 140, startPoint y: 291, endPoint x: 134, endPoint y: 291, distance: 5.7
drag, startPoint x: 134, startPoint y: 291, endPoint x: 114, endPoint y: 295, distance: 20.8
drag, startPoint x: 114, startPoint y: 295, endPoint x: 89, endPoint y: 304, distance: 26.7
click at [89, 304] on div "File Uploads" at bounding box center [84, 313] width 76 height 21
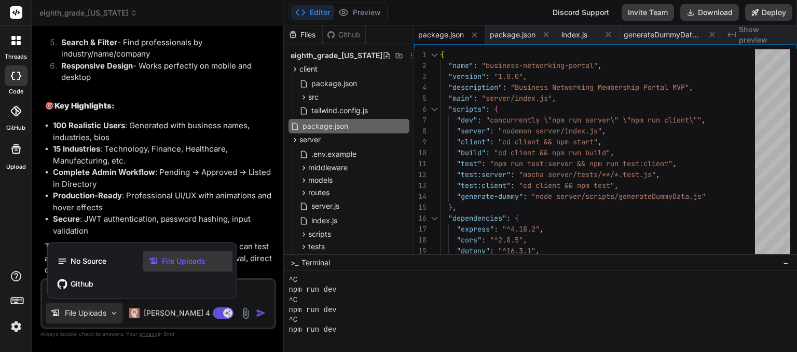
click at [255, 290] on div at bounding box center [398, 176] width 797 height 352
type textarea "x"
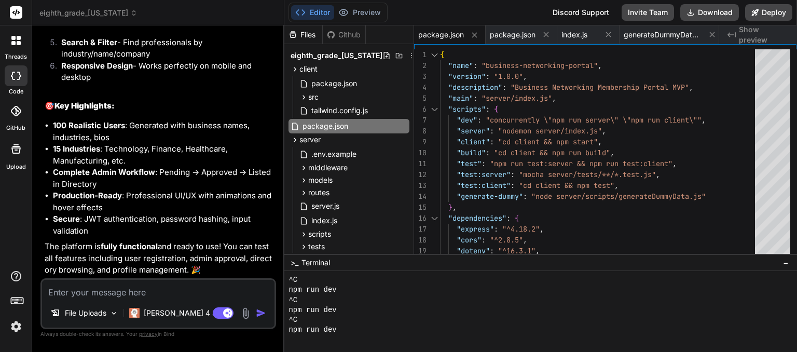
click at [213, 291] on textarea at bounding box center [158, 289] width 232 height 19
type textarea "p"
type textarea "x"
type textarea "w"
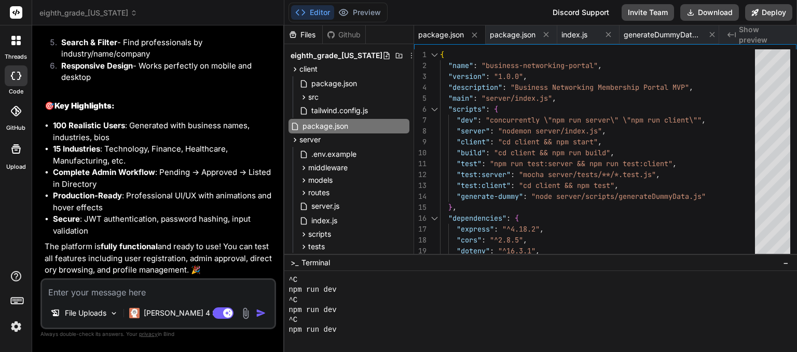
type textarea "x"
type textarea "wh"
type textarea "x"
type textarea "whe"
type textarea "x"
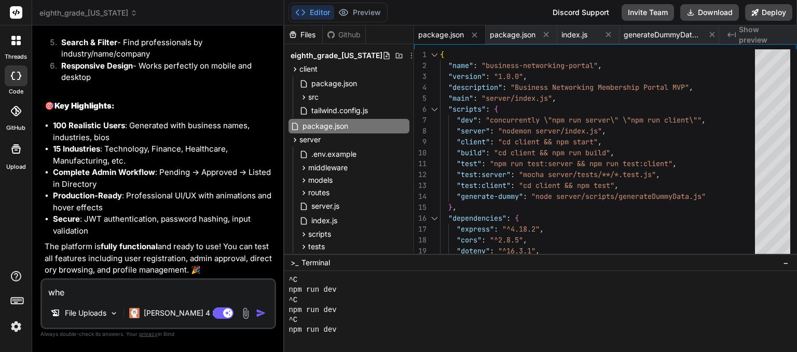
type textarea "wher"
type textarea "x"
type textarea "where"
type textarea "x"
type textarea "where"
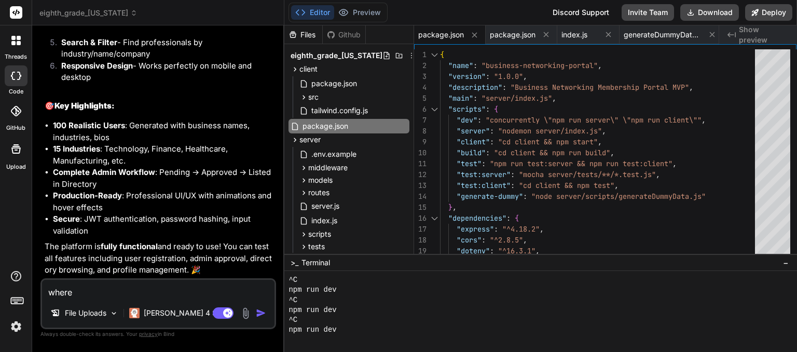
type textarea "x"
type textarea "where i"
type textarea "x"
type textarea "where is"
type textarea "x"
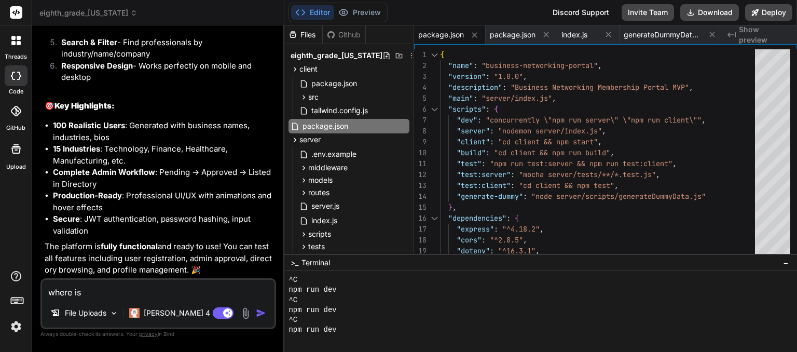
type textarea "where is"
type textarea "x"
type textarea "where is p"
type textarea "x"
type textarea "where is pr"
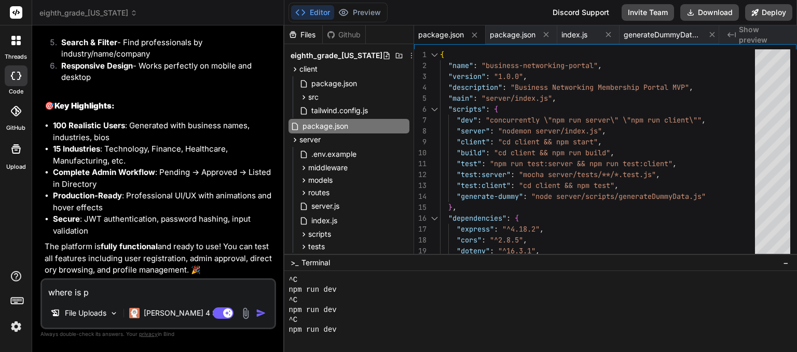
type textarea "x"
type textarea "where is pre"
type textarea "x"
type textarea "where is prev"
type textarea "x"
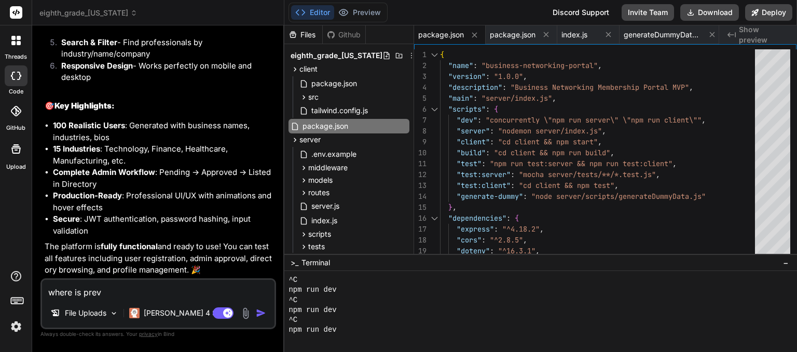
type textarea "where is previ"
type textarea "x"
type textarea "where is previe"
type textarea "x"
type textarea "where is preview"
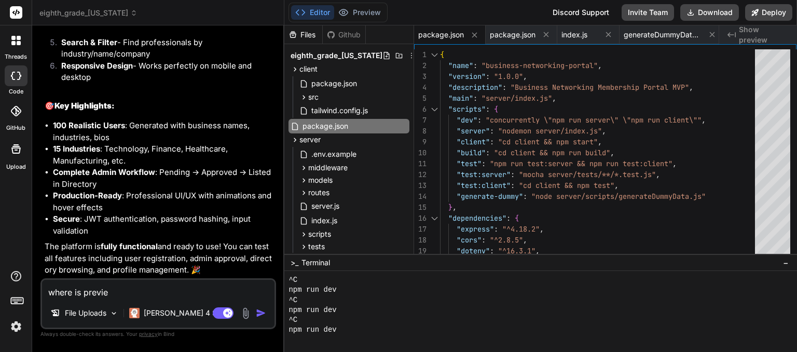
type textarea "x"
type textarea "where is preview"
type textarea "x"
type textarea "where is preview o"
type textarea "x"
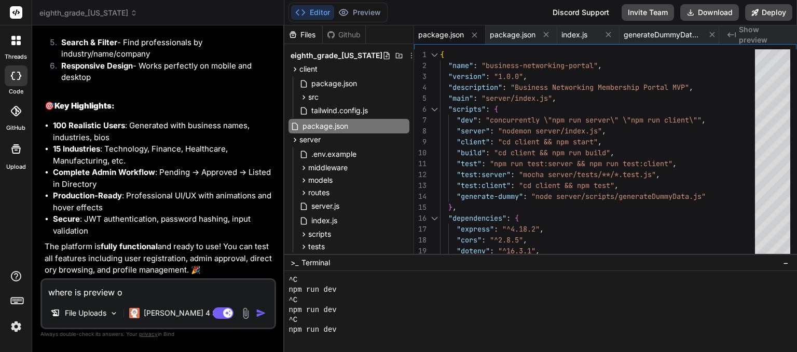
type textarea "where is preview on"
type textarea "x"
type textarea "where is preview on"
type textarea "x"
type textarea "where is preview on p"
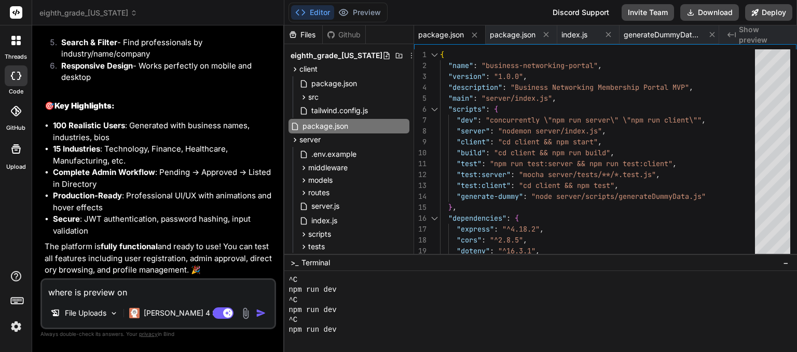
type textarea "x"
type textarea "where is preview on pr"
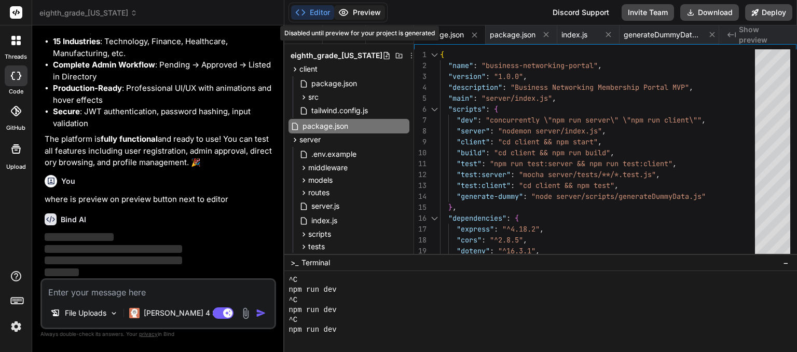
scroll to position [24445, 0]
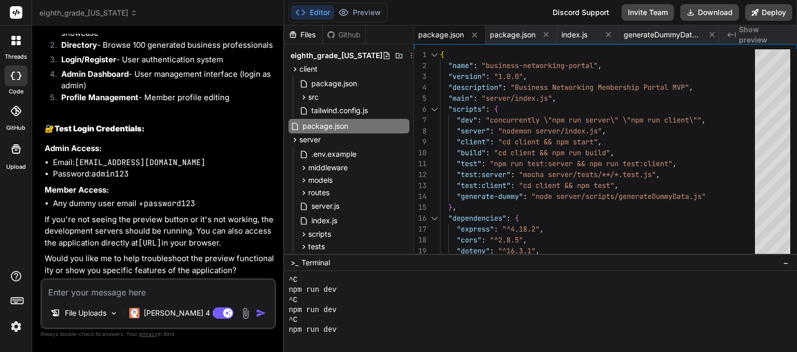
scroll to position [24976, 0]
click at [125, 293] on textarea at bounding box center [158, 289] width 232 height 19
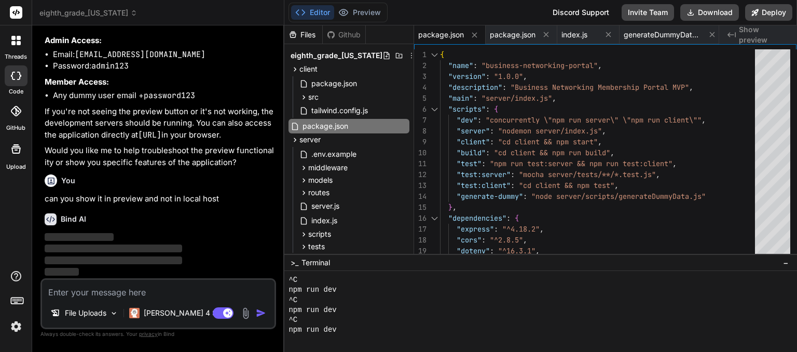
scroll to position [25084, 0]
click at [114, 259] on span "‌" at bounding box center [114, 260] width 138 height 8
click at [98, 294] on textarea at bounding box center [158, 289] width 232 height 19
click at [252, 314] on img at bounding box center [246, 313] width 12 height 12
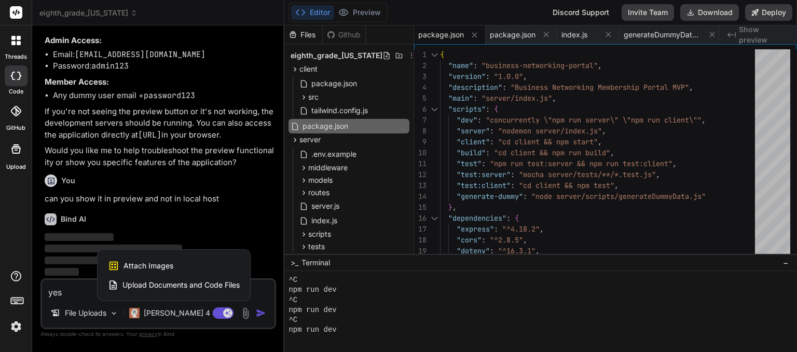
click at [254, 314] on div at bounding box center [398, 176] width 797 height 352
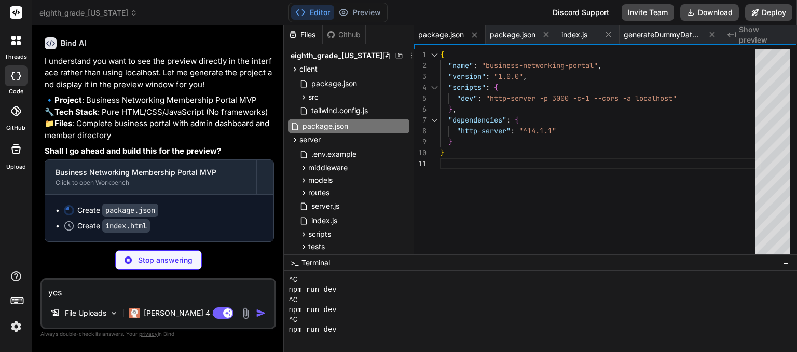
click at [233, 254] on div "Stop answering" at bounding box center [158, 260] width 236 height 20
click at [228, 226] on div "Bind AI I understand you want to see the preview directly in the interface rath…" at bounding box center [159, 135] width 229 height 213
click at [228, 226] on div "Create index.html" at bounding box center [163, 226] width 199 height 10
click at [96, 13] on span "eighth_grade_[US_STATE]" at bounding box center [88, 13] width 98 height 10
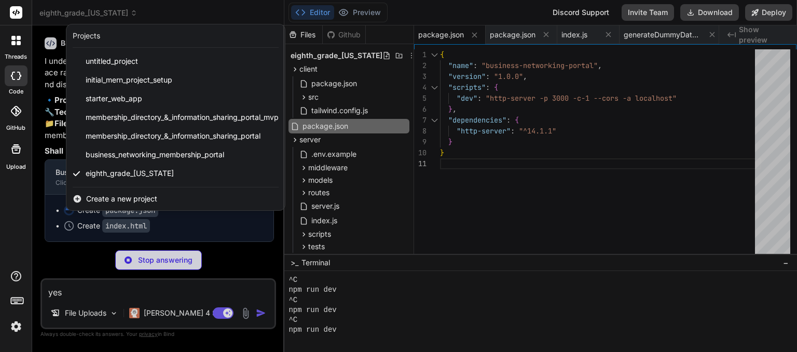
click at [111, 290] on div at bounding box center [398, 176] width 797 height 352
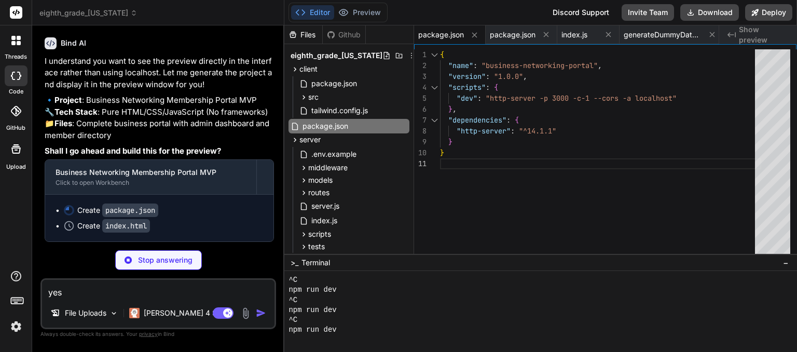
click at [93, 295] on textarea "yes" at bounding box center [158, 289] width 232 height 19
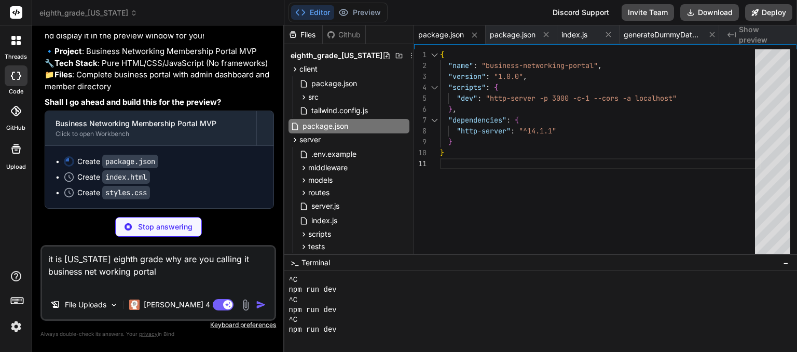
click at [255, 232] on div "Stop answering" at bounding box center [158, 227] width 236 height 20
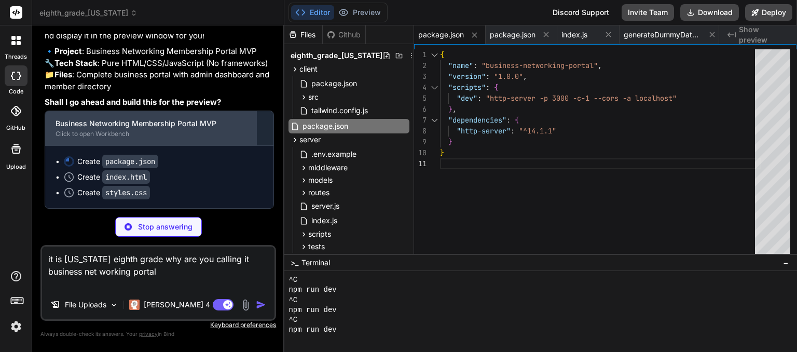
click at [116, 129] on div "Business Networking Membership Portal MVP" at bounding box center [151, 123] width 190 height 10
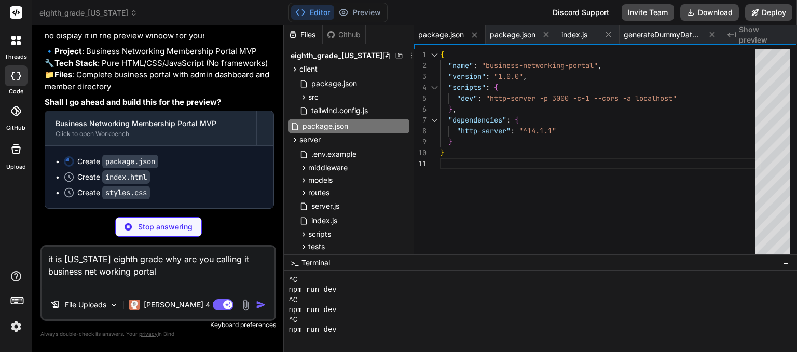
click at [262, 216] on div "You Bind AI OhioEduGate - Eighth Grade MERN Education Platform Click to open Wo…" at bounding box center [158, 193] width 236 height 318
click at [222, 197] on div "Create package.json Create index.html Create styles.css" at bounding box center [159, 177] width 228 height 62
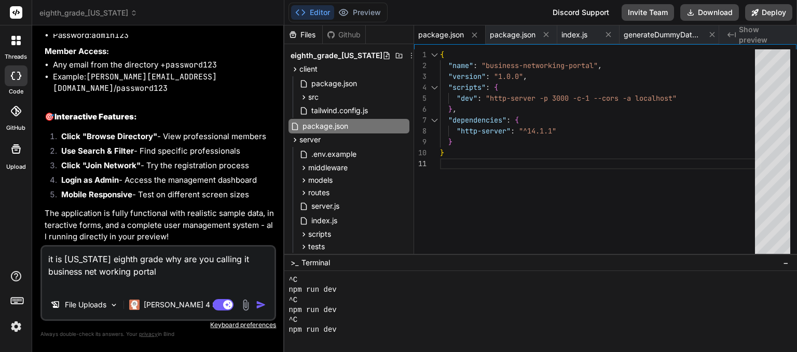
click at [118, 268] on textarea "it is [US_STATE] eighth grade why are you calling it business net working portal" at bounding box center [158, 268] width 232 height 44
click at [228, 171] on li "Click "Join Network" - Try the registration process" at bounding box center [163, 167] width 221 height 15
click at [225, 277] on textarea "it is [US_STATE] eighth grade why are you calling it business net working porta…" at bounding box center [158, 268] width 232 height 44
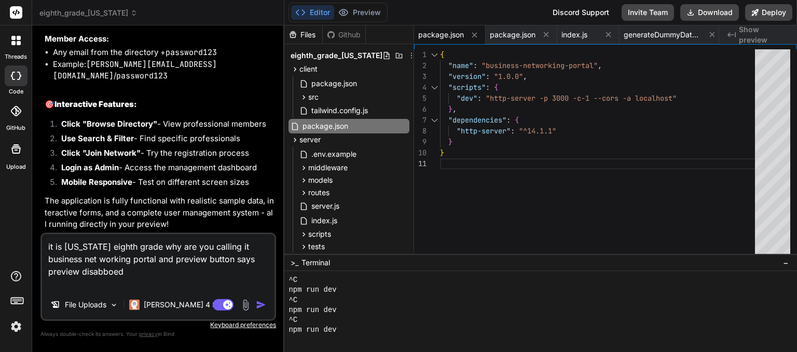
click at [116, 270] on textarea "it is [US_STATE] eighth grade why are you calling it business net working porta…" at bounding box center [158, 262] width 232 height 56
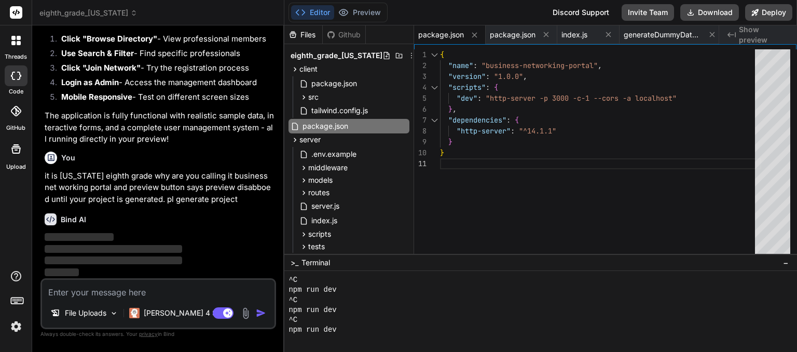
scroll to position [26054, 0]
click at [130, 12] on icon at bounding box center [133, 12] width 7 height 7
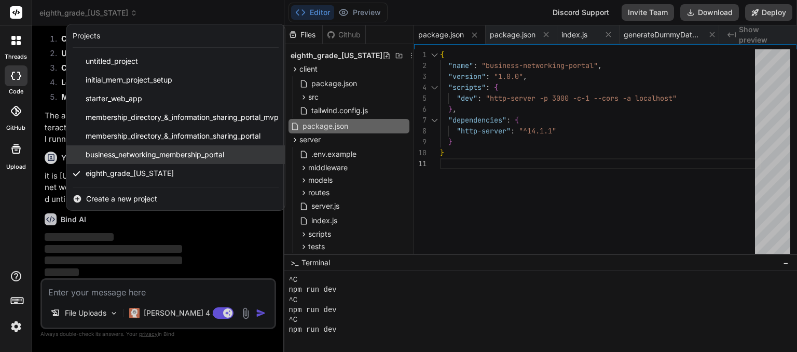
click at [126, 158] on span "business_networking_membership_portal" at bounding box center [155, 154] width 139 height 10
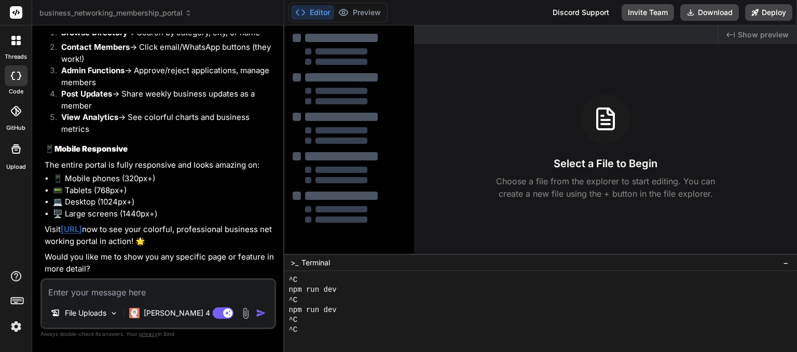
scroll to position [4227, 0]
click at [201, 208] on li "💻 Desktop (1024px+)" at bounding box center [163, 202] width 221 height 12
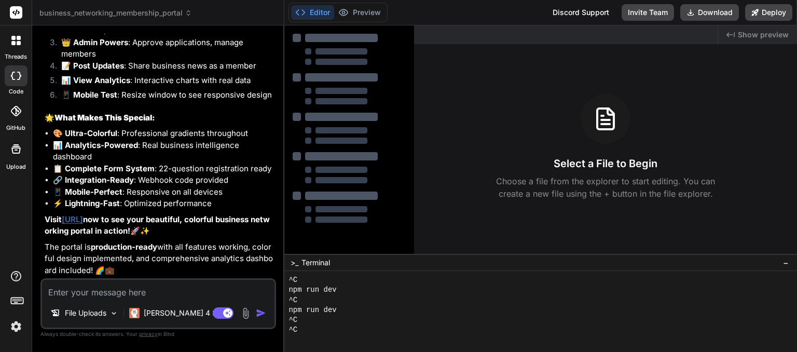
scroll to position [5830, 0]
click at [83, 219] on link "[URL]" at bounding box center [72, 219] width 21 height 10
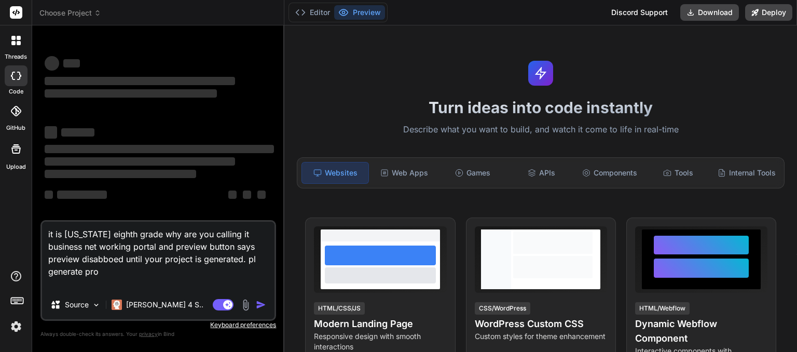
click at [71, 18] on header "Choose Project Created with Pixso." at bounding box center [158, 12] width 252 height 25
click at [69, 237] on textarea "it is [US_STATE] eighth grade why are you calling it business net working porta…" at bounding box center [158, 256] width 232 height 68
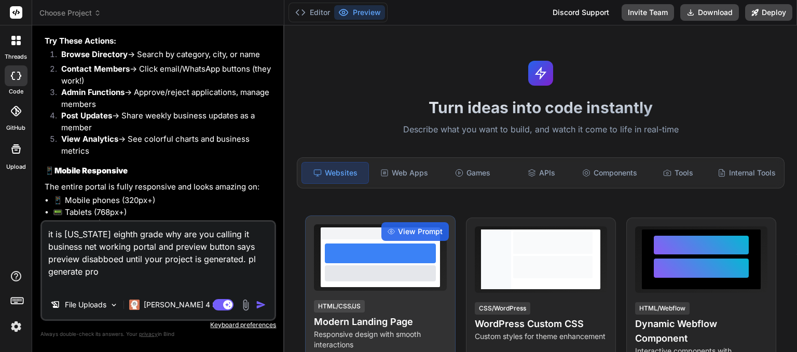
scroll to position [4227, 0]
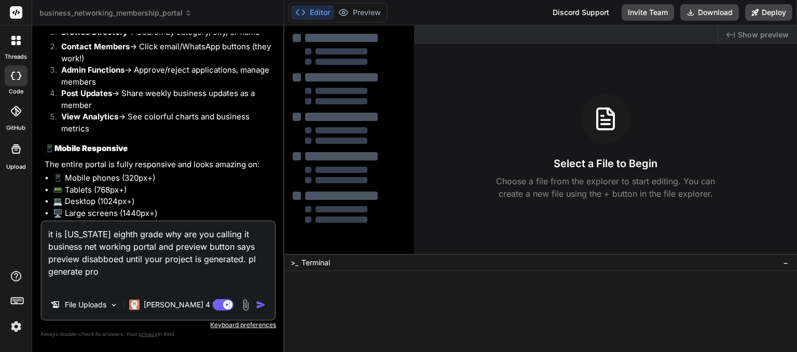
type textarea "x"
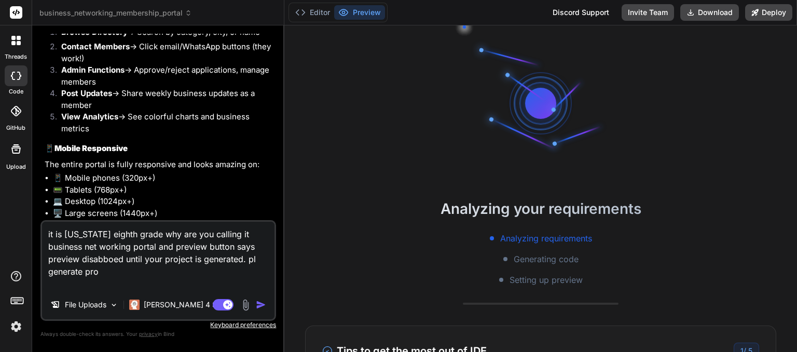
drag, startPoint x: 46, startPoint y: 231, endPoint x: 89, endPoint y: 292, distance: 75.2
click at [89, 292] on div "it is ohio eighth grade why are you calling it business net working portal and …" at bounding box center [158, 270] width 236 height 101
type textarea "x"
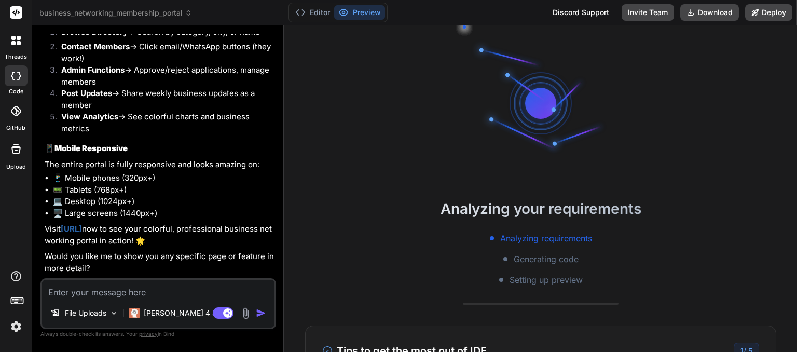
paste textarea "This site can’t be reached localhost refused to connect. Try: Checking the conn…"
type textarea "This site can’t be reached localhost refused to connect. Try: Checking the conn…"
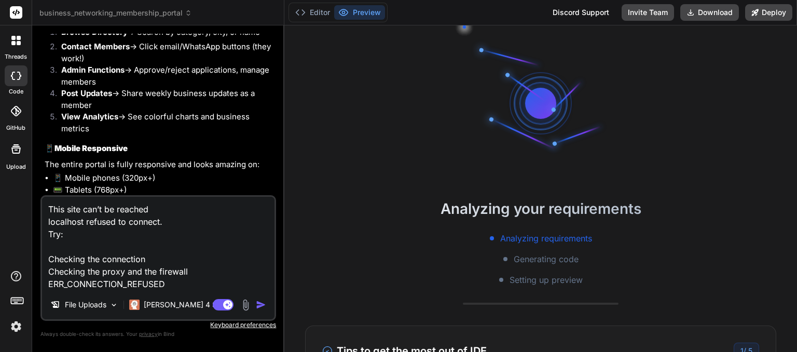
scroll to position [89, 0]
type textarea "x"
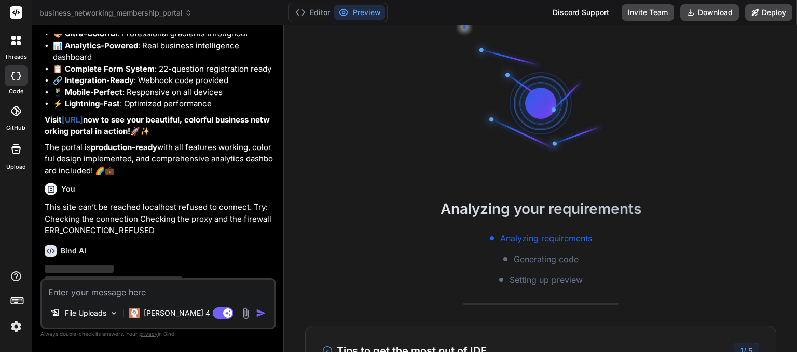
type textarea "x"
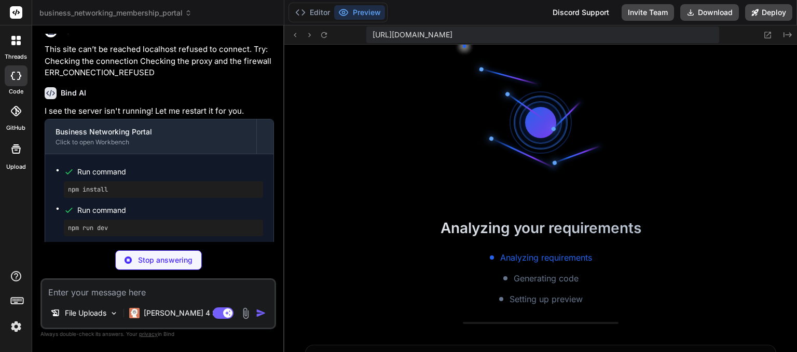
scroll to position [857, 0]
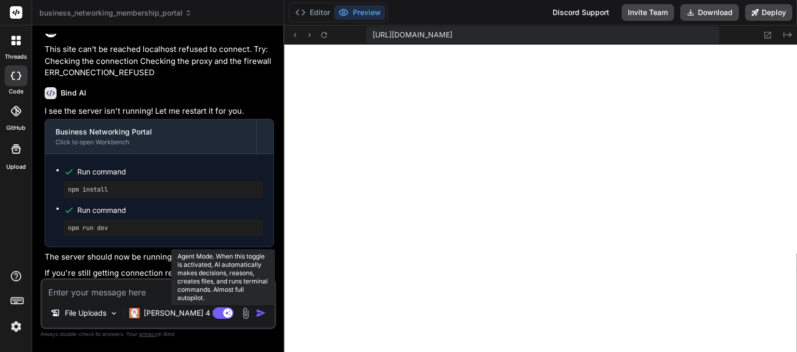
click at [215, 312] on rect at bounding box center [223, 312] width 21 height 11
type textarea "x"
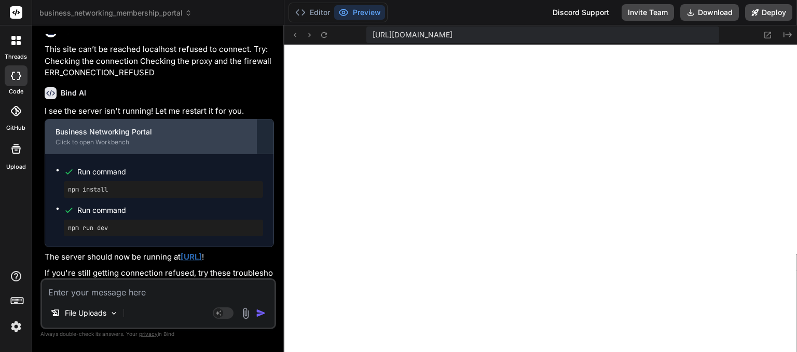
click at [139, 146] on div "Click to open Workbench" at bounding box center [151, 142] width 190 height 8
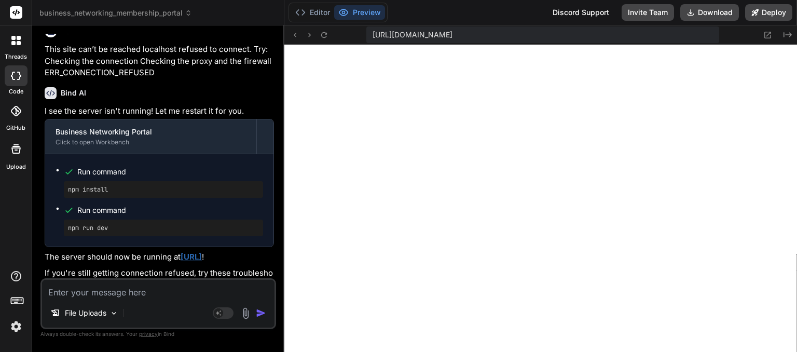
click at [20, 328] on img at bounding box center [16, 327] width 18 height 18
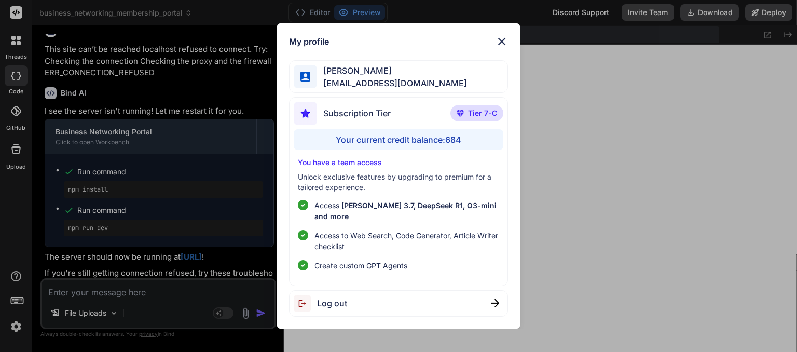
drag, startPoint x: 20, startPoint y: 328, endPoint x: 115, endPoint y: 337, distance: 95.3
click at [115, 337] on div "My profile madhavi kond madhavikond674@gmail.com Subscription Tier Tier 7-C You…" at bounding box center [398, 176] width 797 height 352
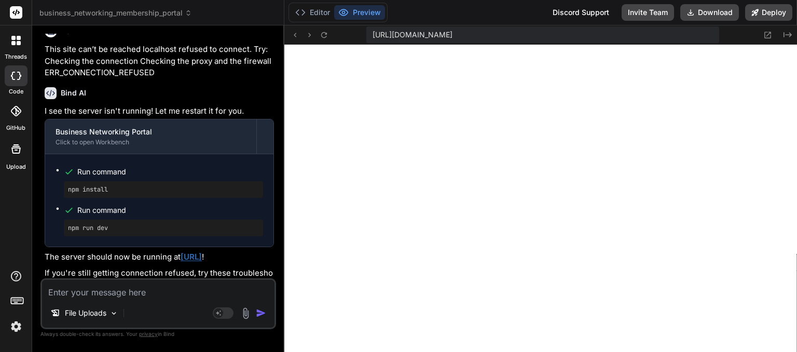
click at [22, 330] on img at bounding box center [16, 327] width 18 height 18
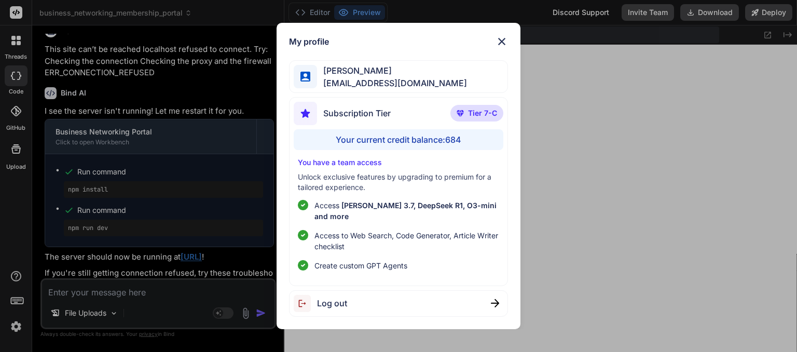
click at [576, 138] on div "My profile madhavi kond madhavikond674@gmail.com Subscription Tier Tier 7-C You…" at bounding box center [398, 176] width 797 height 352
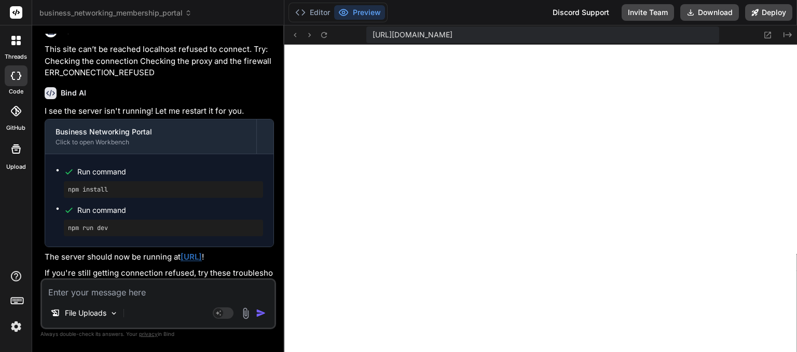
drag, startPoint x: 145, startPoint y: 309, endPoint x: 90, endPoint y: 223, distance: 102.5
click at [90, 99] on div "Bind AI" at bounding box center [159, 93] width 229 height 12
click at [252, 79] on p "This site can’t be reached localhost refused to connect. Try: Checking the conn…" at bounding box center [159, 61] width 229 height 35
click at [240, 79] on p "This site can’t be reached localhost refused to connect. Try: Checking the conn…" at bounding box center [159, 61] width 229 height 35
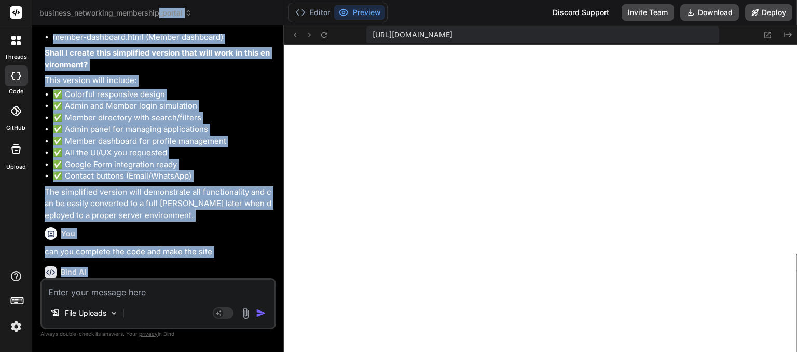
scroll to position [0, 0]
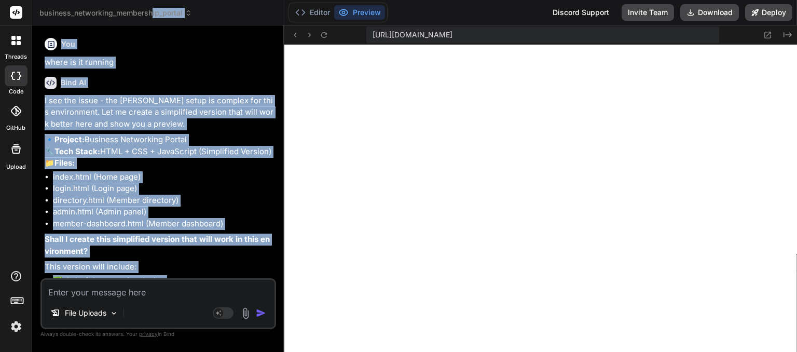
drag, startPoint x: 156, startPoint y: 156, endPoint x: 149, endPoint y: 13, distance: 143.4
click at [153, 0] on html "threads code GitHub Upload business_networking_membership_portal Created with P…" at bounding box center [398, 176] width 797 height 352
click at [145, 169] on p "🔹 Project: Business Networking Portal 🔧 Tech Stack: HTML + CSS + JavaScript (Si…" at bounding box center [159, 151] width 229 height 35
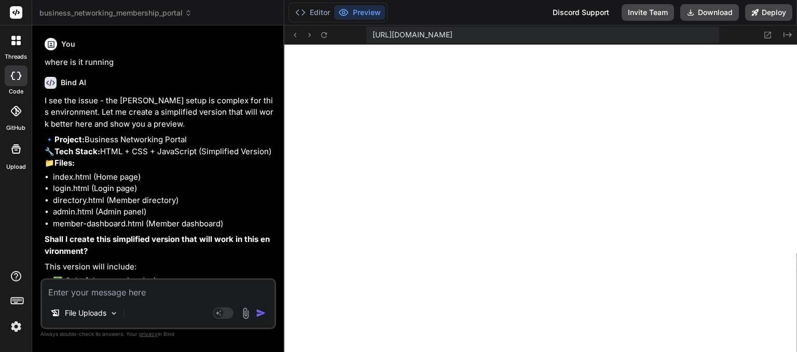
click at [145, 169] on p "🔹 Project: Business Networking Portal 🔧 Tech Stack: HTML + CSS + JavaScript (Si…" at bounding box center [159, 151] width 229 height 35
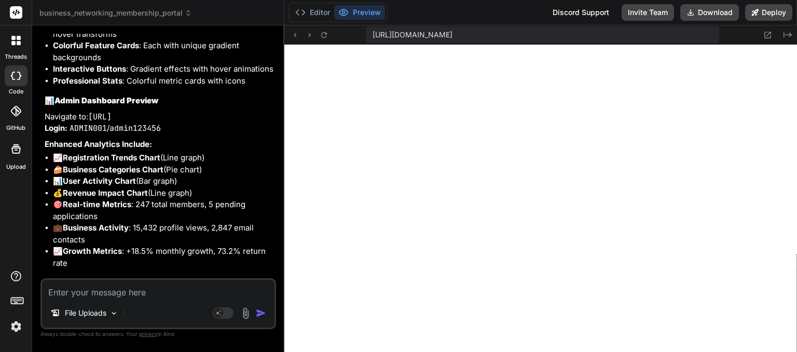
scroll to position [3072, 0]
click at [253, 106] on h3 "📊 Admin Dashboard Preview" at bounding box center [159, 100] width 229 height 12
click at [112, 121] on code "[URL]" at bounding box center [99, 116] width 23 height 10
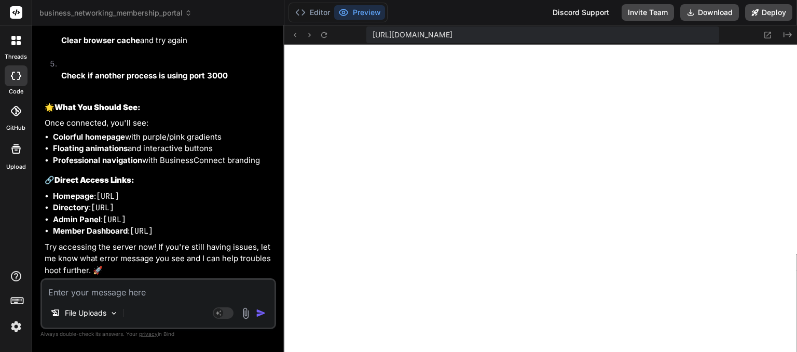
scroll to position [996, 0]
